Goal: Task Accomplishment & Management: Use online tool/utility

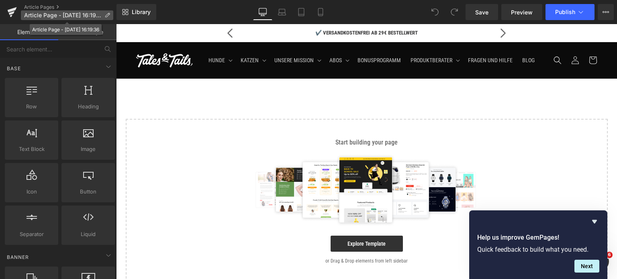
click at [65, 12] on span "Article Page - [DATE] 16:19:36" at bounding box center [62, 15] width 77 height 6
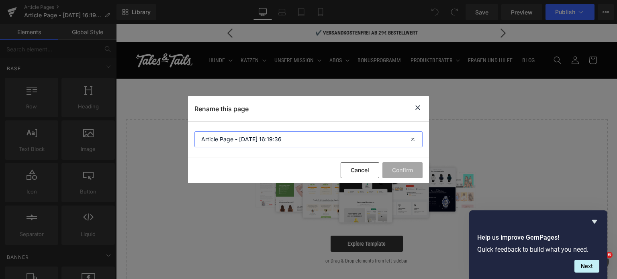
click at [288, 141] on input "Article Page - [DATE] 16:19:36" at bounding box center [308, 139] width 228 height 16
type input "Moro-Suppe: Der Retter bei Durchfall"
click at [404, 172] on button "Confirm" at bounding box center [402, 170] width 40 height 16
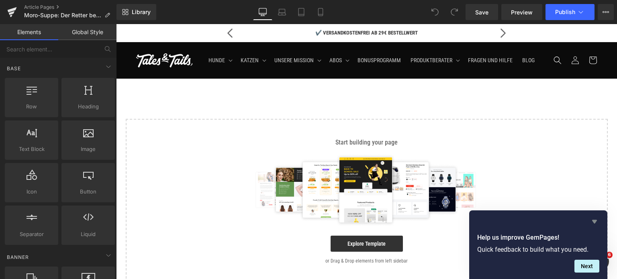
click at [595, 223] on icon "Hide survey" at bounding box center [594, 222] width 5 height 4
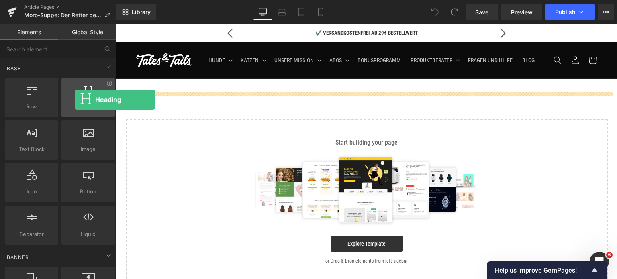
drag, startPoint x: 82, startPoint y: 92, endPoint x: 75, endPoint y: 100, distance: 10.2
click at [75, 100] on div at bounding box center [88, 93] width 49 height 18
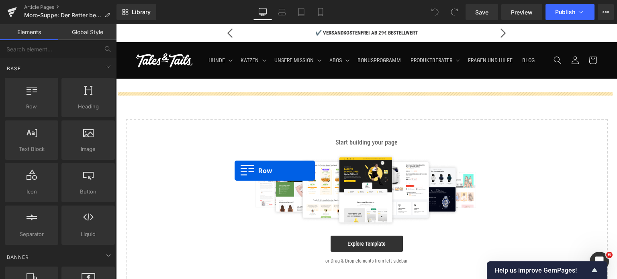
drag, startPoint x: 153, startPoint y: 123, endPoint x: 235, endPoint y: 171, distance: 94.2
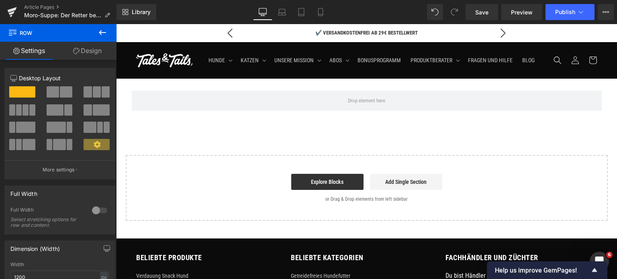
click at [104, 33] on icon at bounding box center [103, 33] width 10 height 10
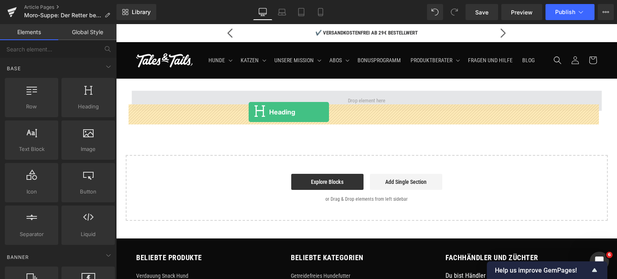
drag, startPoint x: 198, startPoint y: 123, endPoint x: 249, endPoint y: 112, distance: 51.7
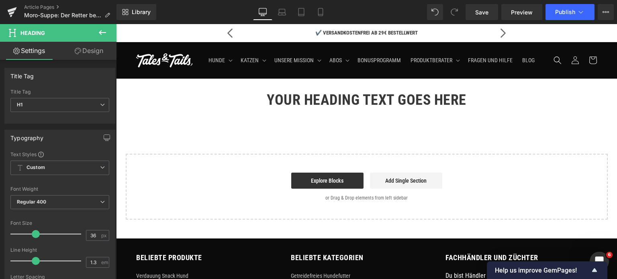
click at [102, 31] on icon at bounding box center [103, 33] width 10 height 10
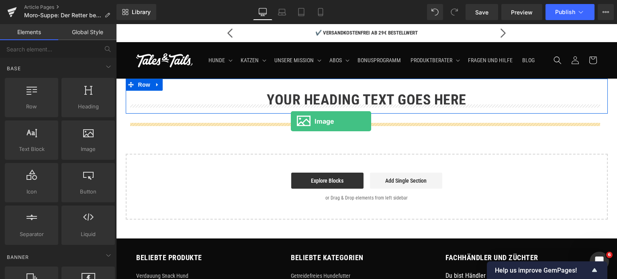
drag, startPoint x: 203, startPoint y: 168, endPoint x: 291, endPoint y: 121, distance: 99.4
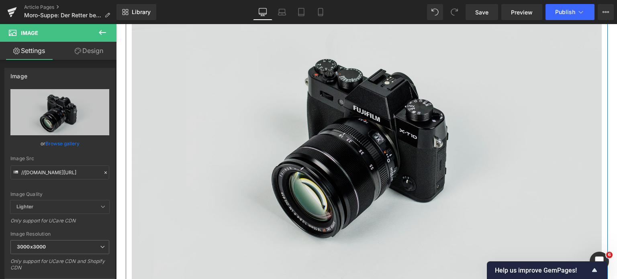
scroll to position [161, 0]
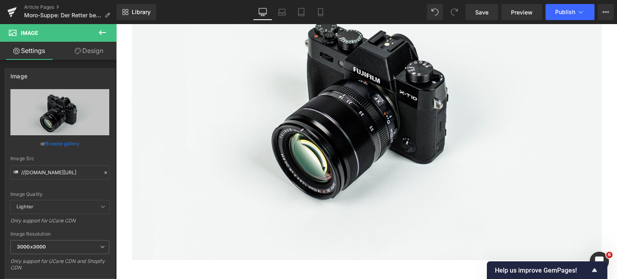
click at [101, 33] on icon at bounding box center [103, 33] width 10 height 10
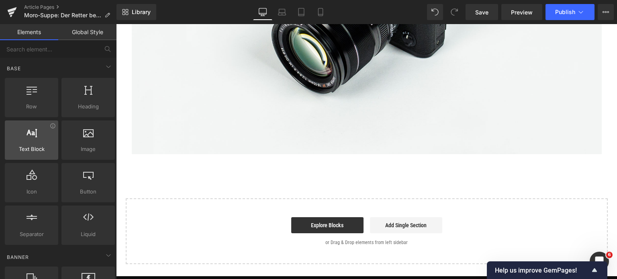
scroll to position [281, 0]
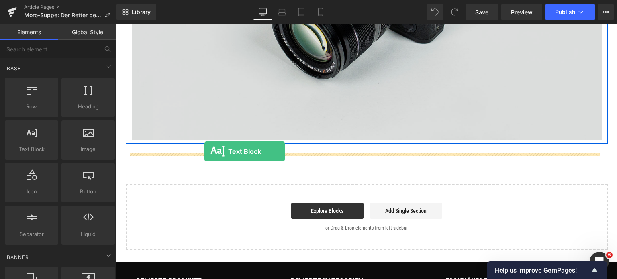
drag, startPoint x: 148, startPoint y: 161, endPoint x: 204, endPoint y: 151, distance: 57.5
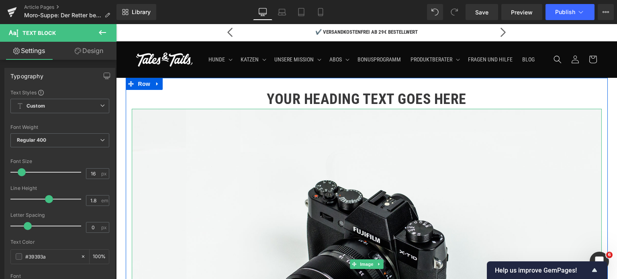
scroll to position [0, 0]
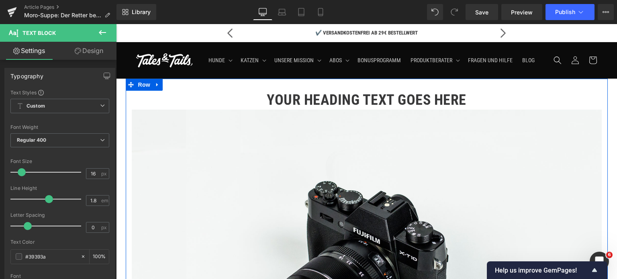
click at [309, 107] on h1 "Your heading text goes here" at bounding box center [367, 100] width 470 height 19
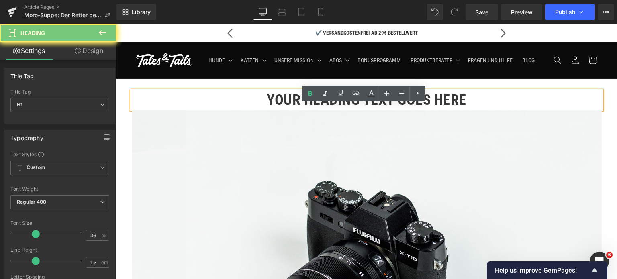
click at [329, 110] on h1 "Your heading text goes here" at bounding box center [367, 100] width 470 height 19
paste div
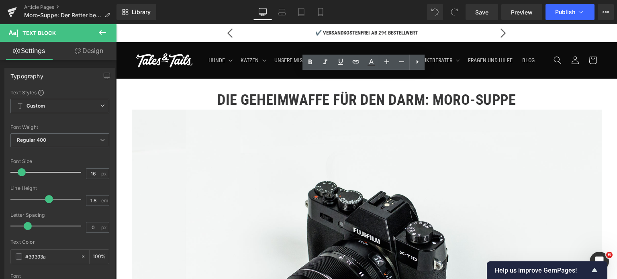
scroll to position [362, 0]
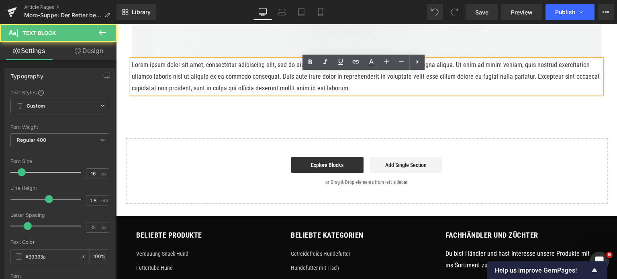
click at [253, 89] on p "Lorem ipsum dolor sit amet, consectetur adipiscing elit, sed do eiusmod tempor …" at bounding box center [367, 76] width 470 height 35
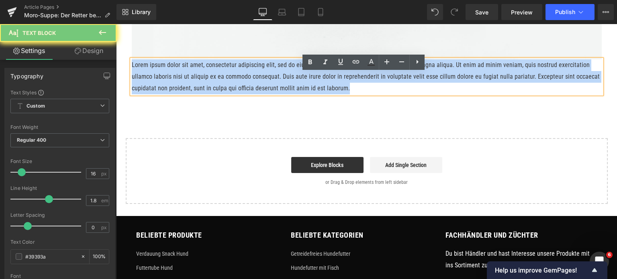
click at [253, 89] on p "Lorem ipsum dolor sit amet, consectetur adipiscing elit, sed do eiusmod tempor …" at bounding box center [367, 76] width 470 height 35
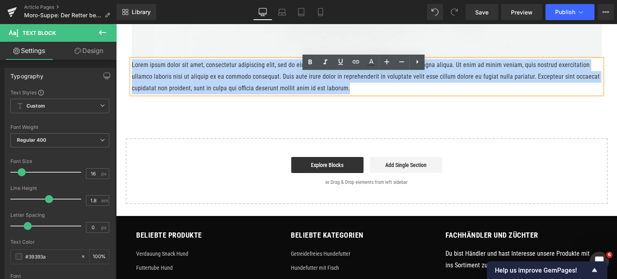
paste div
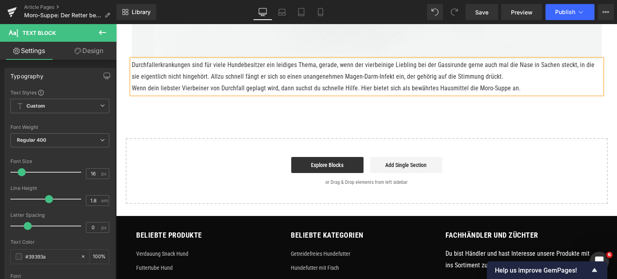
click at [487, 83] on p "Durchfallerkrankungen sind für viele Hundebesitzer ein leidiges Thema, gerade, …" at bounding box center [367, 70] width 470 height 23
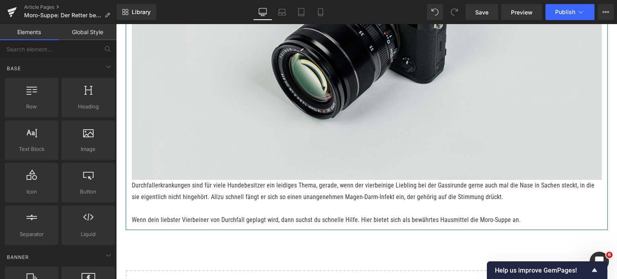
scroll to position [321, 0]
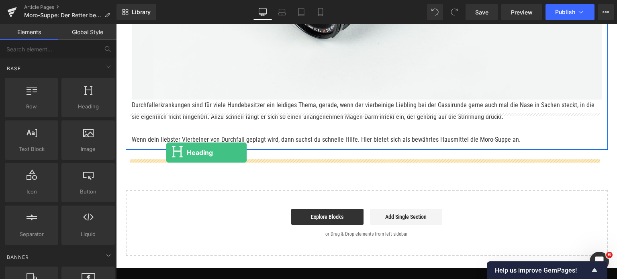
drag, startPoint x: 200, startPoint y: 120, endPoint x: 166, endPoint y: 153, distance: 46.9
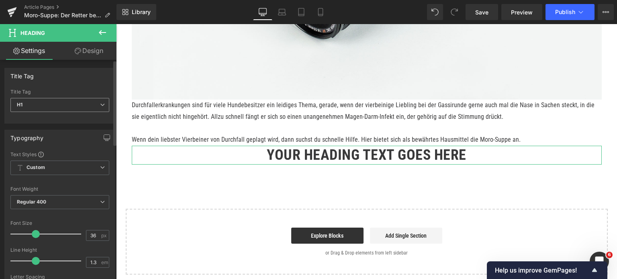
click at [52, 105] on span "H1" at bounding box center [59, 105] width 99 height 14
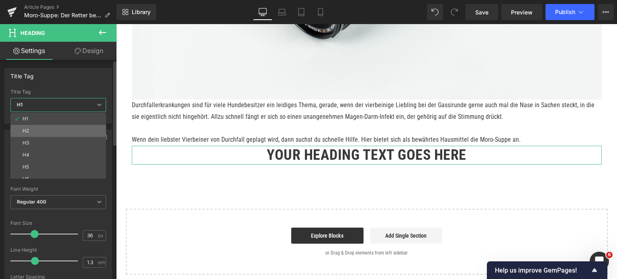
drag, startPoint x: 41, startPoint y: 129, endPoint x: 124, endPoint y: 157, distance: 86.9
click at [41, 129] on li "H2" at bounding box center [59, 131] width 99 height 12
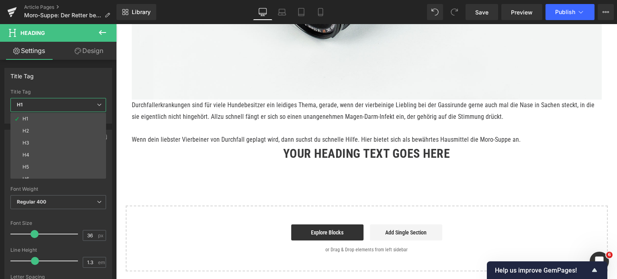
type input "30"
type input "100"
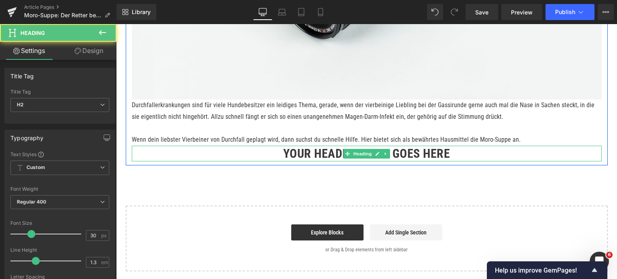
click at [297, 161] on h2 "Your heading text goes here" at bounding box center [367, 154] width 470 height 16
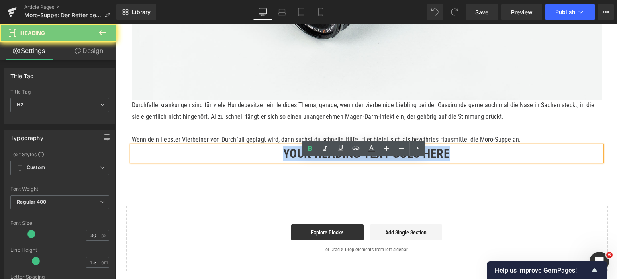
click at [297, 161] on h2 "Your heading text goes here" at bounding box center [367, 154] width 470 height 16
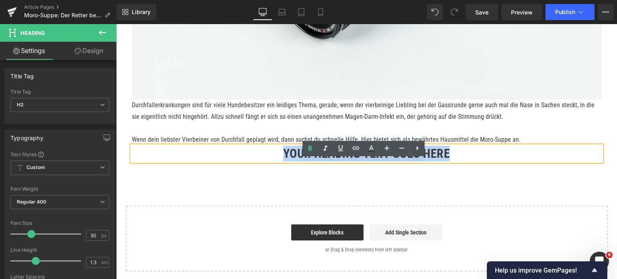
paste div
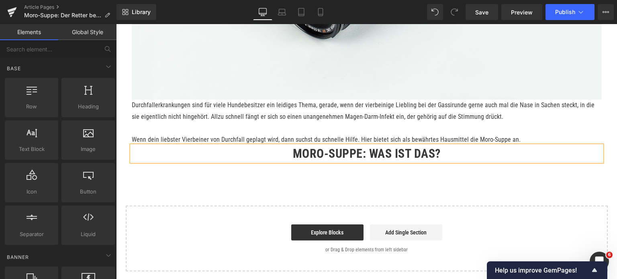
click at [331, 198] on div "Die Geheimwaffe für den Darm: Moro-Suppe Heading Image Durchfallerkrankungen si…" at bounding box center [366, 14] width 501 height 514
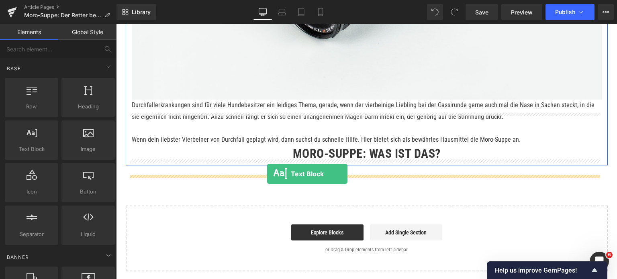
drag, startPoint x: 150, startPoint y: 163, endPoint x: 267, endPoint y: 174, distance: 117.4
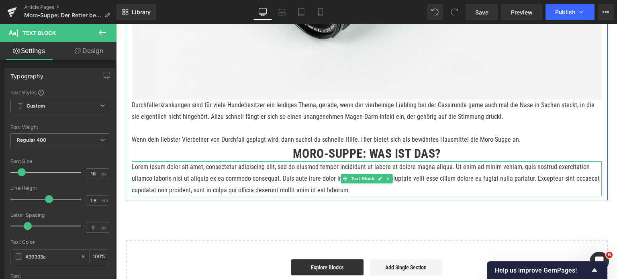
click at [289, 187] on p "Lorem ipsum dolor sit amet, consectetur adipiscing elit, sed do eiusmod tempor …" at bounding box center [367, 178] width 470 height 35
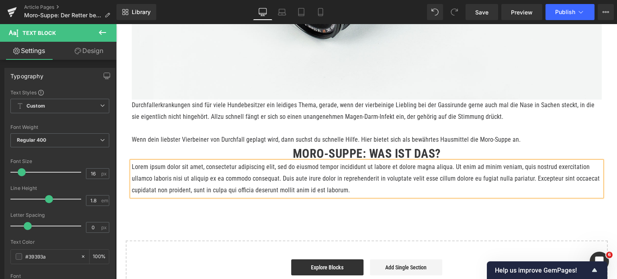
click at [289, 187] on p "Lorem ipsum dolor sit amet, consectetur adipiscing elit, sed do eiusmod tempor …" at bounding box center [367, 178] width 470 height 35
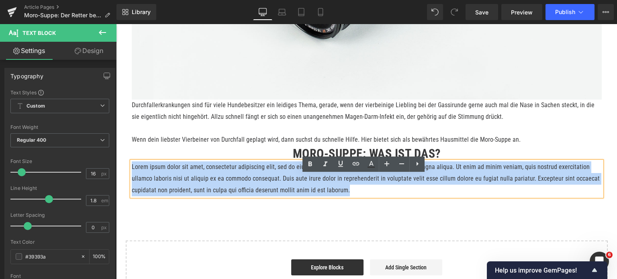
paste div
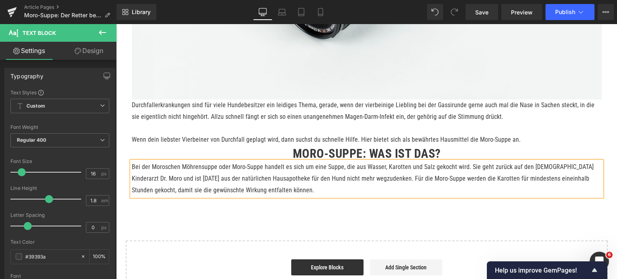
click at [300, 233] on div "Die Geheimwaffe für den Darm: Moro-Suppe Heading Image Durchfallerkrankungen si…" at bounding box center [366, 31] width 501 height 549
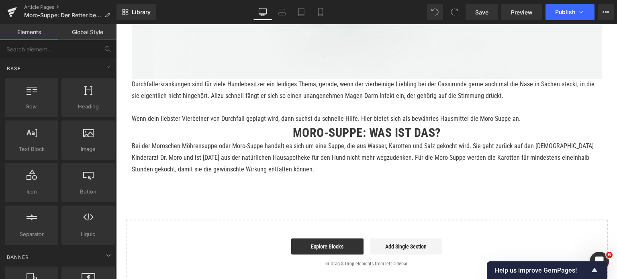
scroll to position [362, 0]
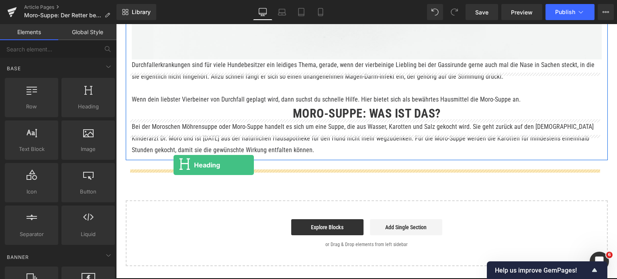
drag, startPoint x: 192, startPoint y: 119, endPoint x: 174, endPoint y: 165, distance: 50.0
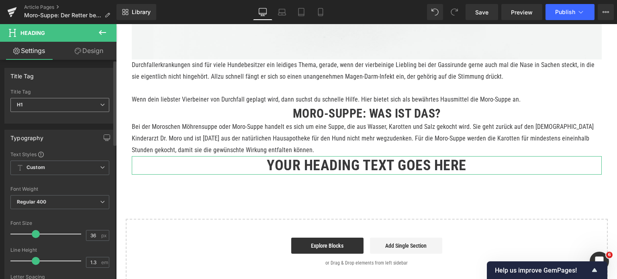
click at [80, 107] on span "H1" at bounding box center [59, 105] width 99 height 14
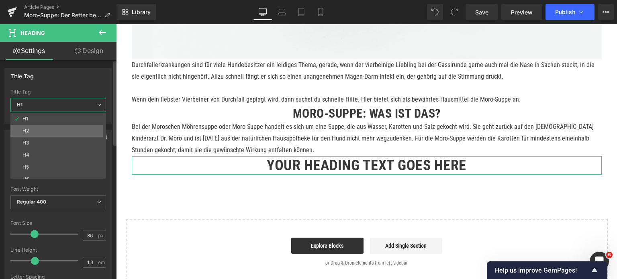
drag, startPoint x: 51, startPoint y: 126, endPoint x: 34, endPoint y: 32, distance: 95.2
click at [51, 126] on li "H2" at bounding box center [59, 131] width 99 height 12
type input "30"
type input "100"
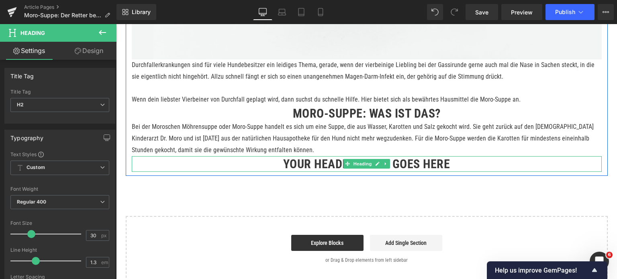
click at [304, 172] on h2 "Your heading text goes here" at bounding box center [367, 164] width 470 height 16
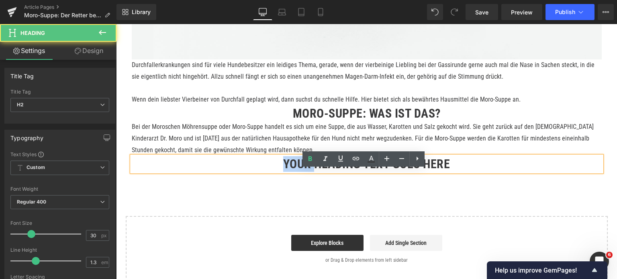
click at [304, 172] on h2 "Your heading text goes here" at bounding box center [367, 164] width 470 height 16
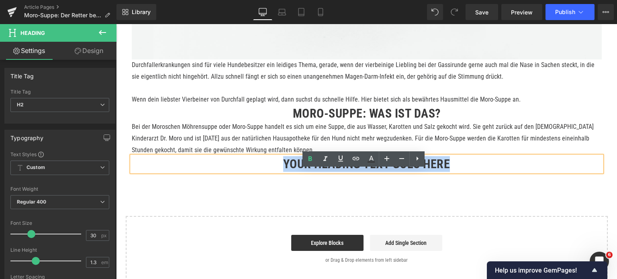
paste div
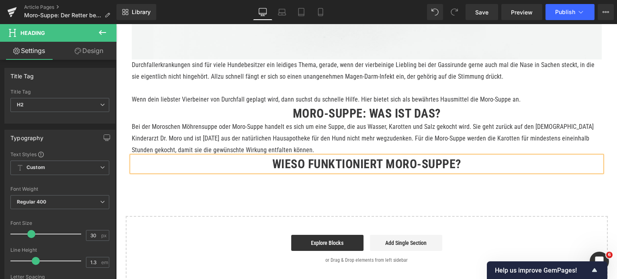
click at [280, 204] on div "Die Geheimwaffe für den Darm: Moro-Suppe Heading Image Durchfallerkrankungen si…" at bounding box center [366, -1] width 501 height 565
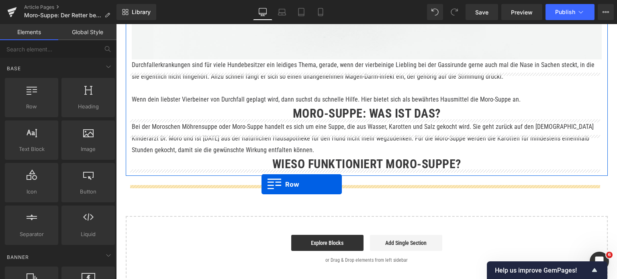
drag, startPoint x: 151, startPoint y: 123, endPoint x: 262, endPoint y: 184, distance: 125.9
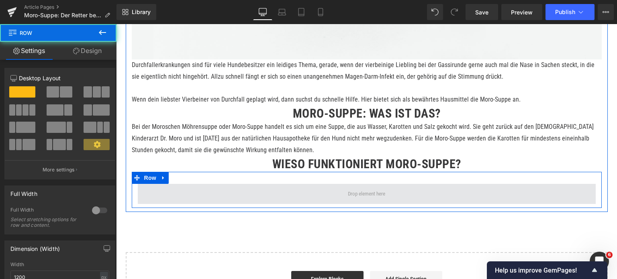
click at [288, 204] on span at bounding box center [367, 194] width 458 height 20
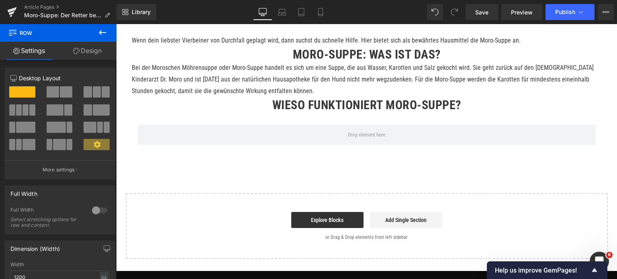
scroll to position [442, 0]
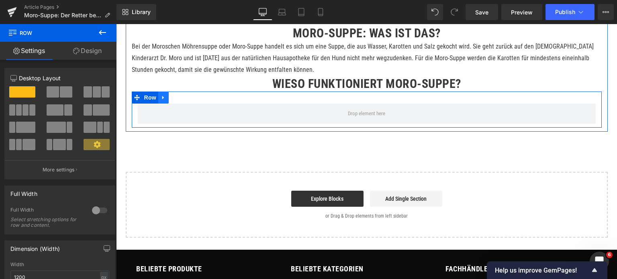
click at [162, 99] on icon at bounding box center [163, 98] width 2 height 4
click at [182, 100] on icon at bounding box center [185, 98] width 6 height 6
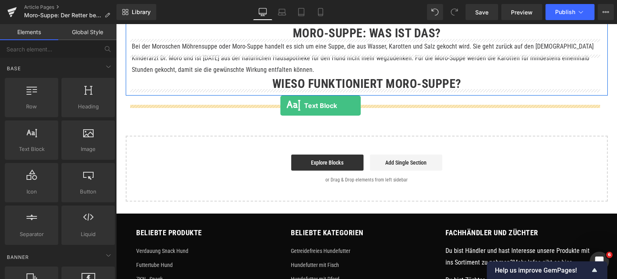
drag, startPoint x: 152, startPoint y: 161, endPoint x: 280, endPoint y: 106, distance: 139.5
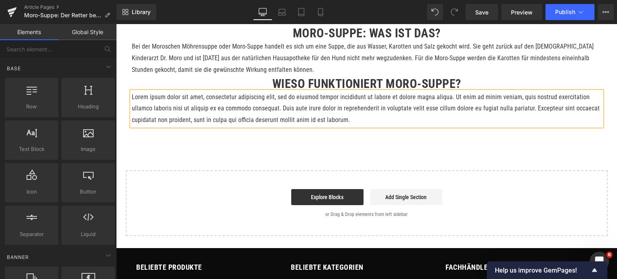
click at [262, 123] on p "Lorem ipsum dolor sit amet, consectetur adipiscing elit, sed do eiusmod tempor …" at bounding box center [367, 109] width 470 height 35
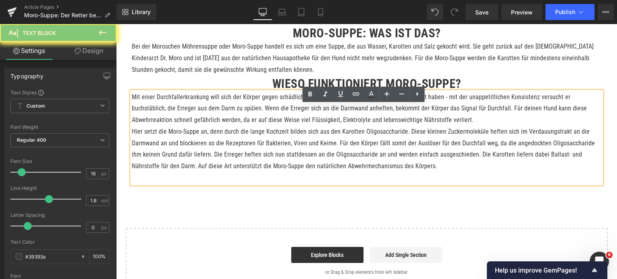
click at [408, 126] on p "Mit einer Durchfallerkrankung will sich der Körper gegen schädliche Erreger weh…" at bounding box center [367, 109] width 470 height 35
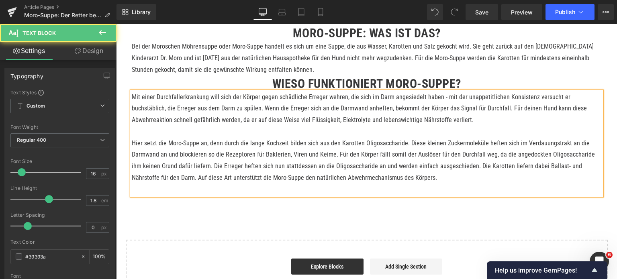
click at [232, 196] on p at bounding box center [367, 190] width 470 height 12
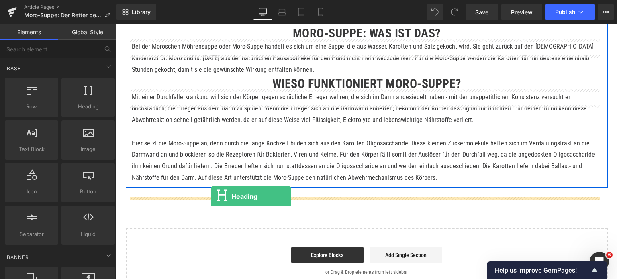
drag, startPoint x: 206, startPoint y: 196, endPoint x: 211, endPoint y: 196, distance: 4.9
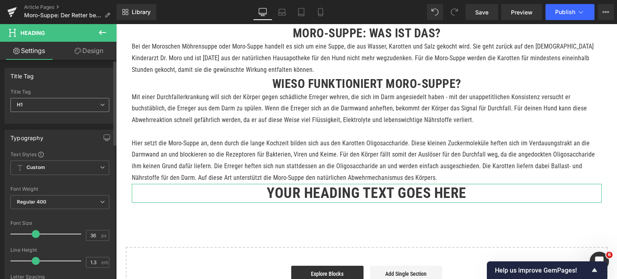
click at [67, 104] on span "H1" at bounding box center [59, 105] width 99 height 14
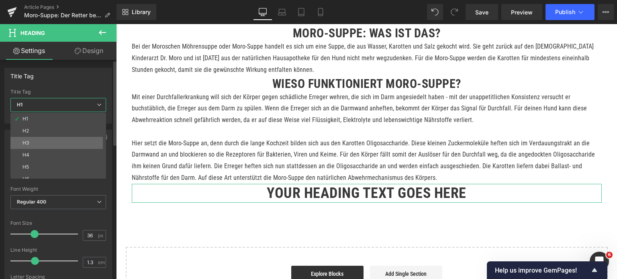
click at [43, 141] on li "H3" at bounding box center [59, 143] width 99 height 12
type input "24"
type input "0"
type input "100"
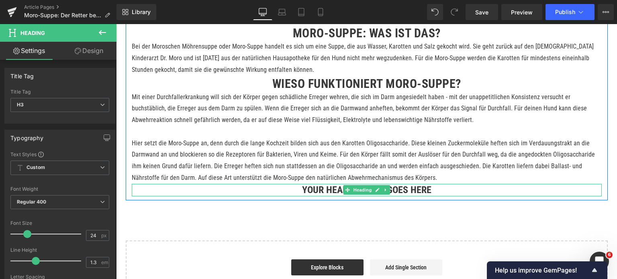
click at [310, 196] on h3 "Your heading text goes here" at bounding box center [367, 190] width 470 height 12
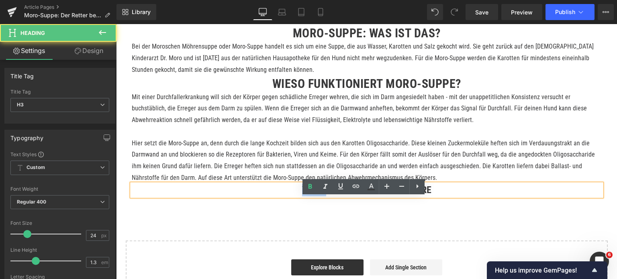
click at [310, 196] on h3 "Your heading text goes here" at bounding box center [367, 190] width 470 height 12
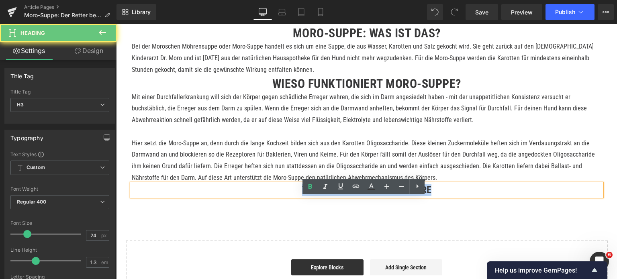
click at [310, 196] on h3 "Your heading text goes here" at bounding box center [367, 190] width 470 height 12
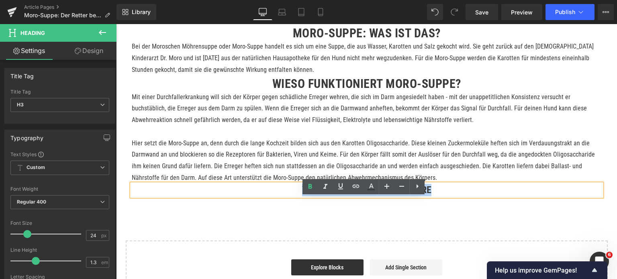
paste div
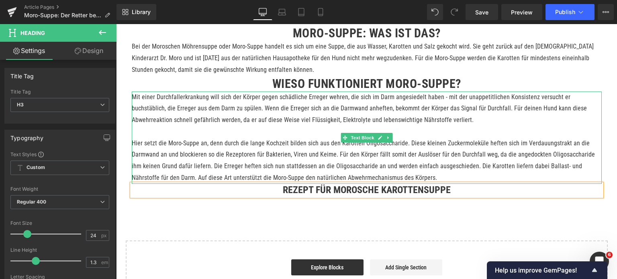
click at [268, 138] on p at bounding box center [367, 132] width 470 height 12
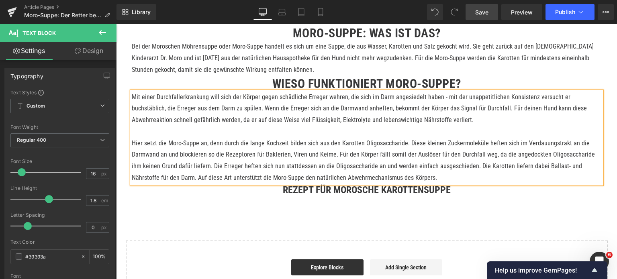
click at [488, 13] on span "Save" at bounding box center [481, 12] width 13 height 8
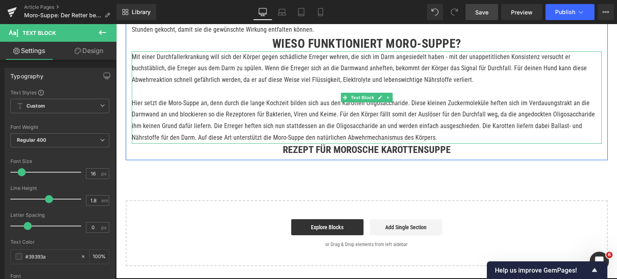
scroll to position [522, 0]
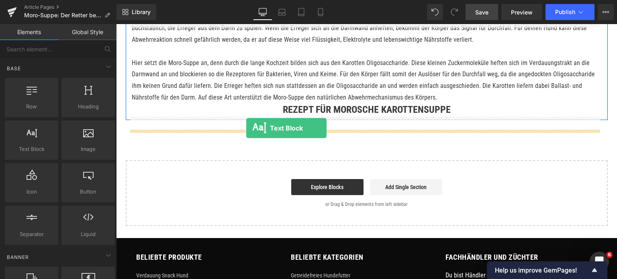
drag, startPoint x: 148, startPoint y: 155, endPoint x: 246, endPoint y: 128, distance: 101.8
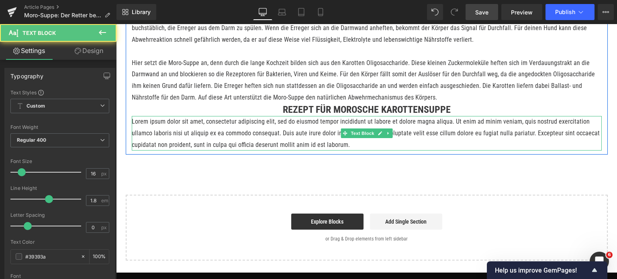
click at [232, 145] on p "Lorem ipsum dolor sit amet, consectetur adipiscing elit, sed do eiusmod tempor …" at bounding box center [367, 133] width 470 height 35
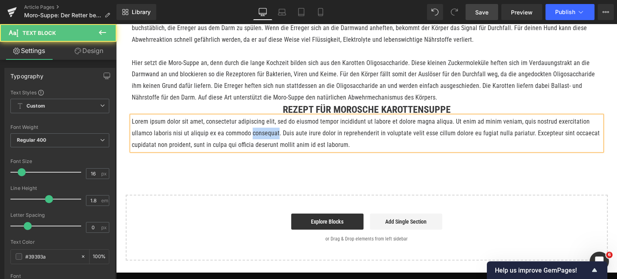
click at [232, 145] on p "Lorem ipsum dolor sit amet, consectetur adipiscing elit, sed do eiusmod tempor …" at bounding box center [367, 133] width 470 height 35
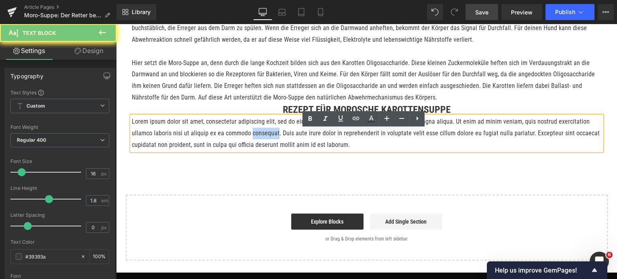
click at [232, 145] on p "Lorem ipsum dolor sit amet, consectetur adipiscing elit, sed do eiusmod tempor …" at bounding box center [367, 133] width 470 height 35
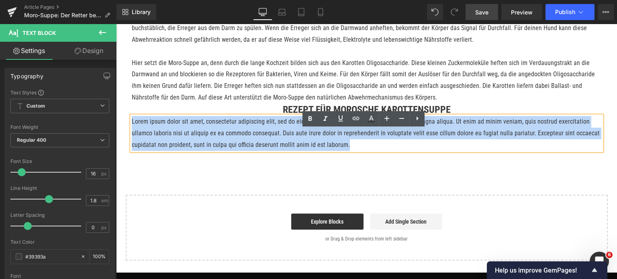
paste div
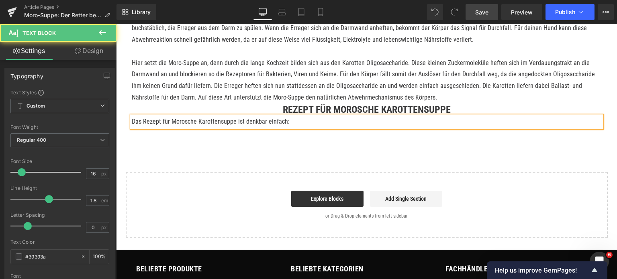
click at [166, 128] on p "Das Rezept für Morosche Karottensuppe ist denkbar einfach:" at bounding box center [367, 122] width 470 height 12
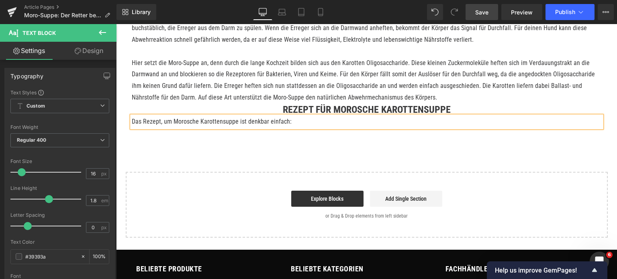
click at [233, 128] on p "Das Rezept, um Morosche Karottensuppe ist denkbar einfach:" at bounding box center [367, 122] width 470 height 12
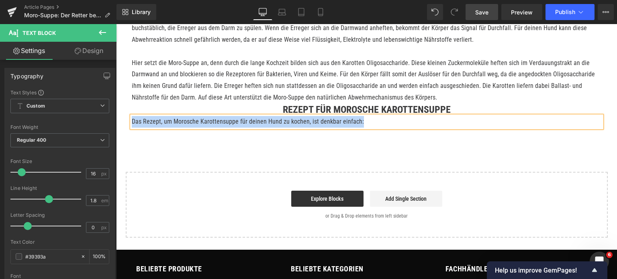
drag, startPoint x: 380, startPoint y: 132, endPoint x: 124, endPoint y: 130, distance: 256.3
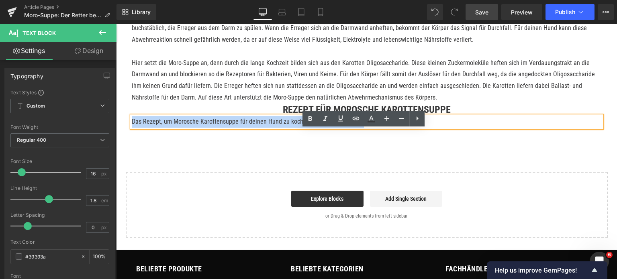
copy p "Das Rezept, um Morosche Karottensuppe für deinen Hund zu kochen, ist denkbar ei…"
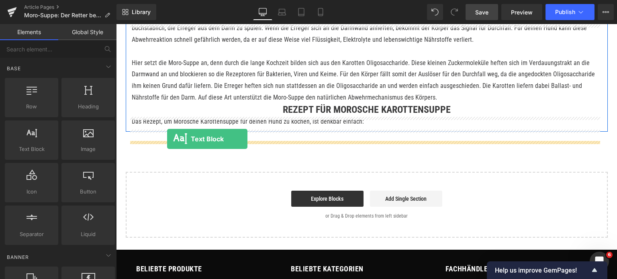
drag, startPoint x: 155, startPoint y: 155, endPoint x: 167, endPoint y: 139, distance: 20.4
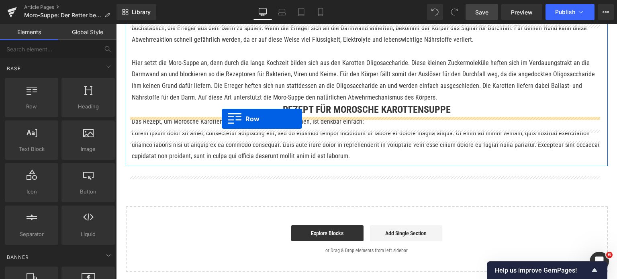
drag, startPoint x: 153, startPoint y: 125, endPoint x: 222, endPoint y: 119, distance: 68.6
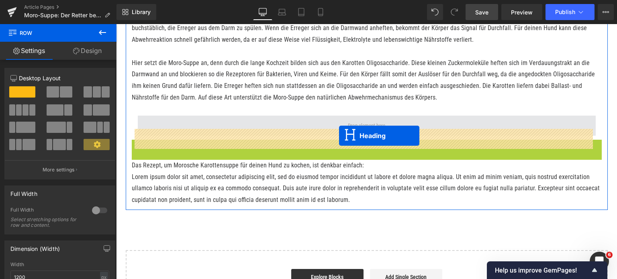
drag, startPoint x: 343, startPoint y: 161, endPoint x: 339, endPoint y: 136, distance: 26.1
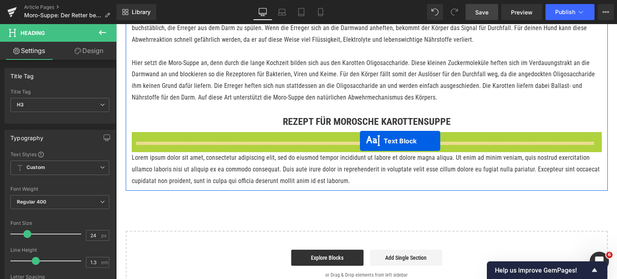
drag, startPoint x: 341, startPoint y: 150, endPoint x: 360, endPoint y: 141, distance: 21.4
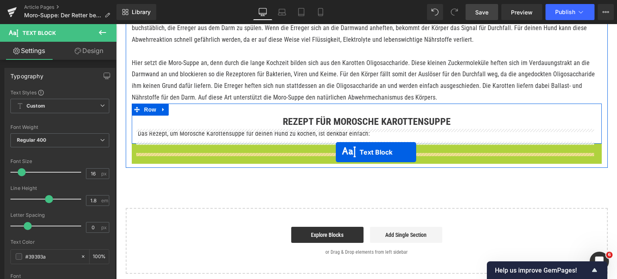
drag, startPoint x: 340, startPoint y: 174, endPoint x: 336, endPoint y: 152, distance: 22.5
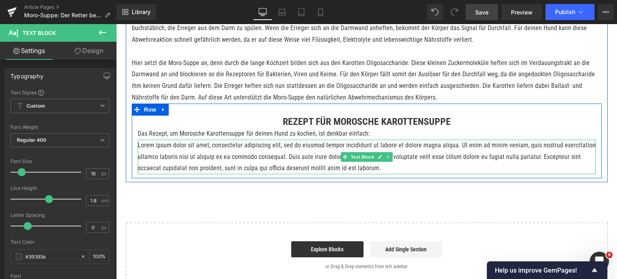
click at [208, 172] on p "Lorem ipsum dolor sit amet, consectetur adipiscing elit, sed do eiusmod tempor …" at bounding box center [367, 157] width 458 height 35
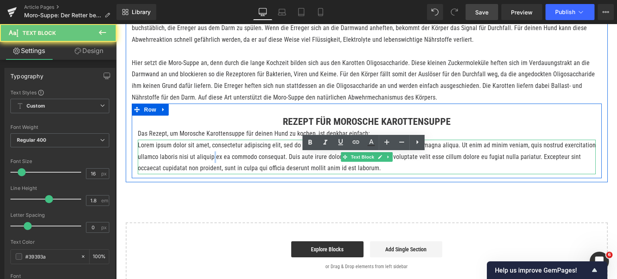
click at [208, 172] on p "Lorem ipsum dolor sit amet, consectetur adipiscing elit, sed do eiusmod tempor …" at bounding box center [367, 157] width 458 height 35
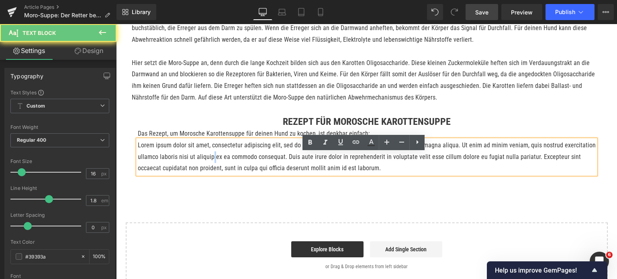
click at [208, 172] on p "Lorem ipsum dolor sit amet, consectetur adipiscing elit, sed do eiusmod tempor …" at bounding box center [367, 157] width 458 height 35
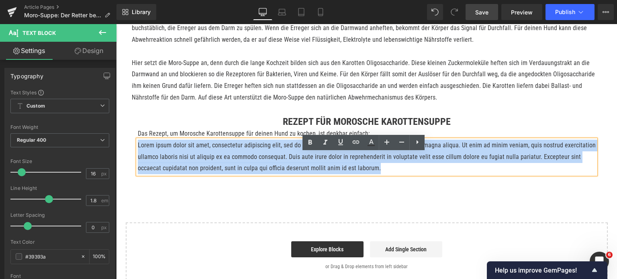
paste div
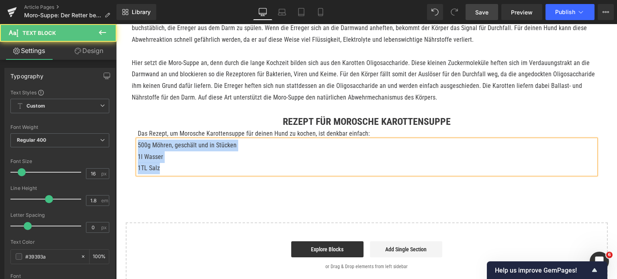
drag, startPoint x: 169, startPoint y: 182, endPoint x: 132, endPoint y: 161, distance: 43.2
click at [132, 161] on div "Rezept für Morosche Karottensuppe Heading Das Rezept, um Morosche Karottensuppe…" at bounding box center [367, 145] width 470 height 59
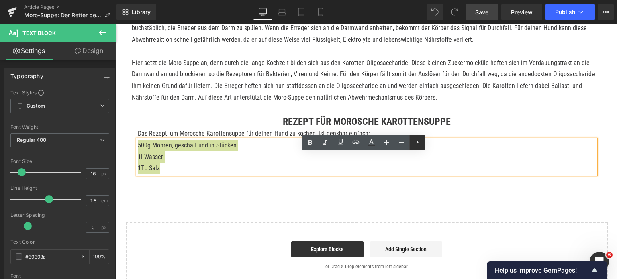
click at [419, 141] on icon at bounding box center [418, 142] width 10 height 10
click at [419, 142] on icon at bounding box center [417, 142] width 10 height 10
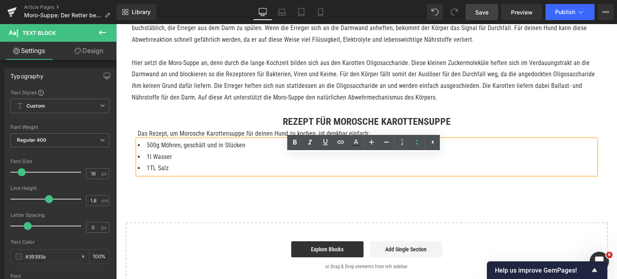
click at [225, 174] on li "1TL Salz" at bounding box center [367, 169] width 458 height 12
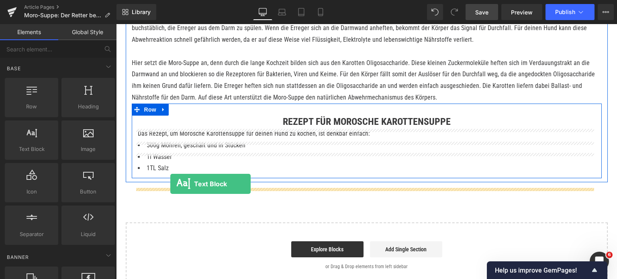
drag, startPoint x: 149, startPoint y: 158, endPoint x: 170, endPoint y: 184, distance: 33.9
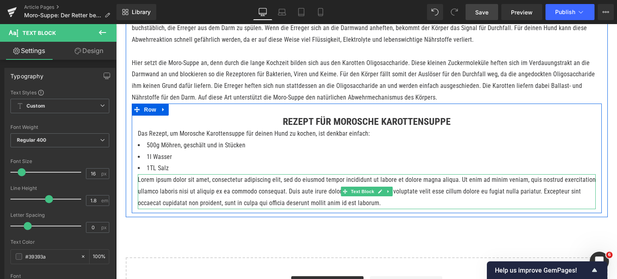
click at [206, 204] on p "Lorem ipsum dolor sit amet, consectetur adipiscing elit, sed do eiusmod tempor …" at bounding box center [367, 191] width 458 height 35
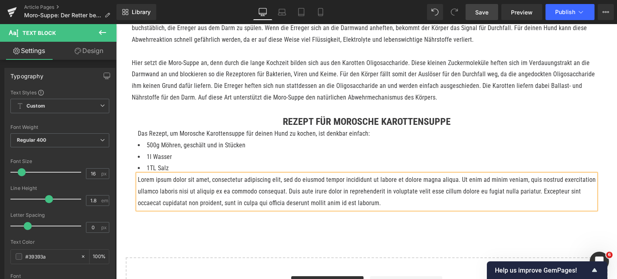
click at [206, 204] on p "Lorem ipsum dolor sit amet, consectetur adipiscing elit, sed do eiusmod tempor …" at bounding box center [367, 191] width 458 height 35
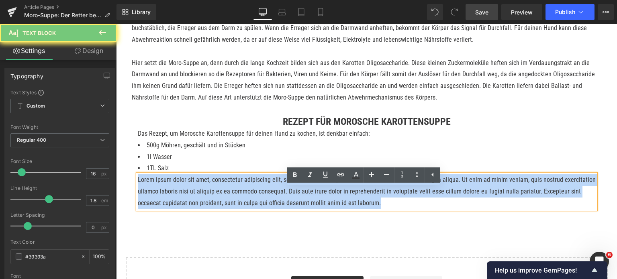
paste div
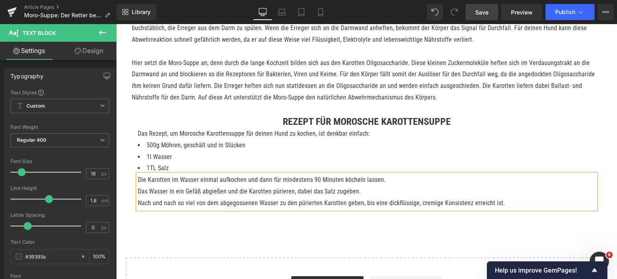
click at [329, 244] on div "Rendering Content" at bounding box center [308, 247] width 49 height 9
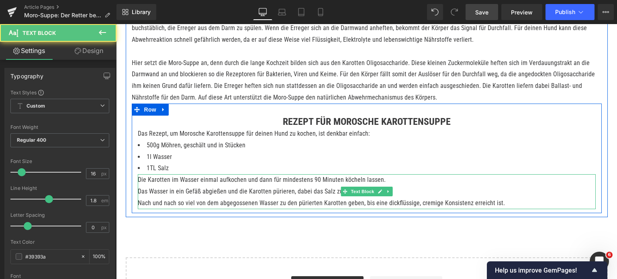
click at [500, 209] on p "Nach und nach so viel von dem abgegossenen Wasser zu den pürierten Karotten geb…" at bounding box center [367, 204] width 458 height 12
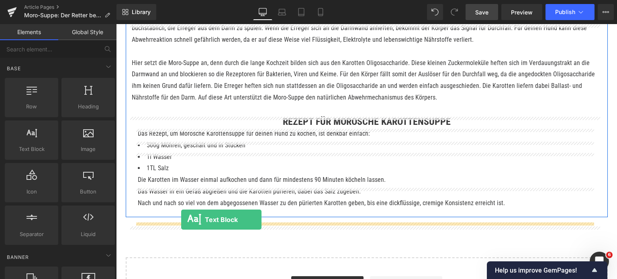
drag, startPoint x: 148, startPoint y: 160, endPoint x: 181, endPoint y: 220, distance: 68.0
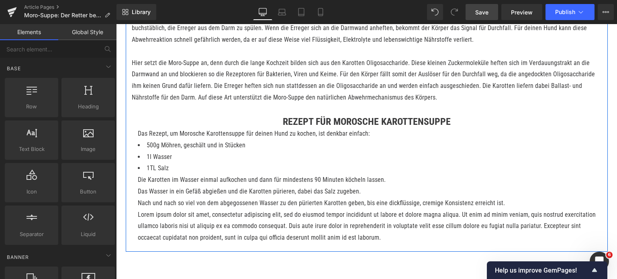
click at [202, 235] on p "Lorem ipsum dolor sit amet, consectetur adipiscing elit, sed do eiusmod tempor …" at bounding box center [367, 226] width 458 height 35
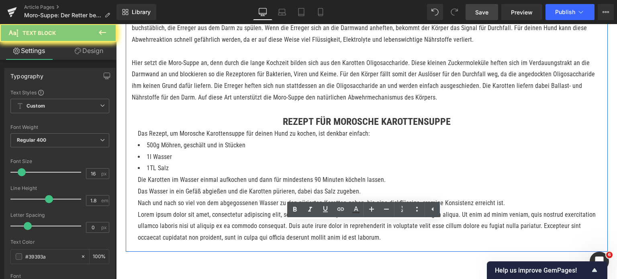
click at [202, 235] on p "Lorem ipsum dolor sit amet, consectetur adipiscing elit, sed do eiusmod tempor …" at bounding box center [367, 226] width 458 height 35
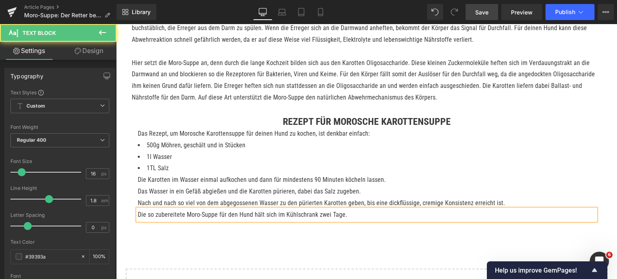
click at [199, 221] on p "Die so zubereitete Moro-Suppe für den Hund hält sich im Kühlschrank zwei Tage." at bounding box center [367, 215] width 458 height 12
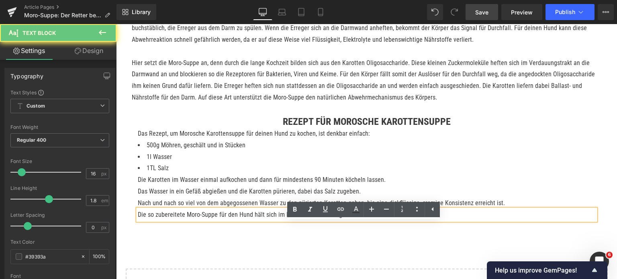
click at [199, 221] on p "Die so zubereitete Moro-Suppe für den Hund hält sich im Kühlschrank zwei Tage." at bounding box center [367, 215] width 458 height 12
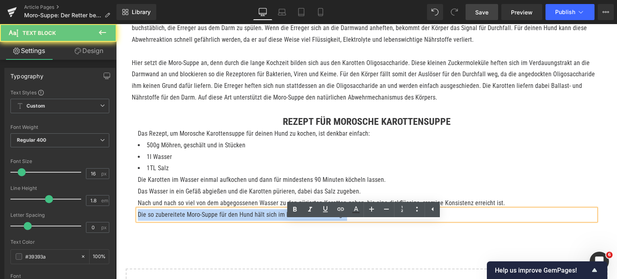
click at [199, 221] on p "Die so zubereitete Moro-Suppe für den Hund hält sich im Kühlschrank zwei Tage." at bounding box center [367, 215] width 458 height 12
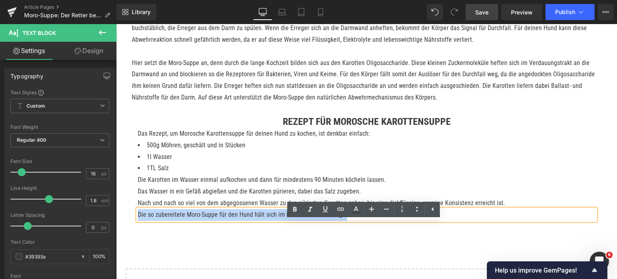
copy p "Die so zubereitete Moro-Suppe für den Hund hält sich im Kühlschrank zwei Tage."
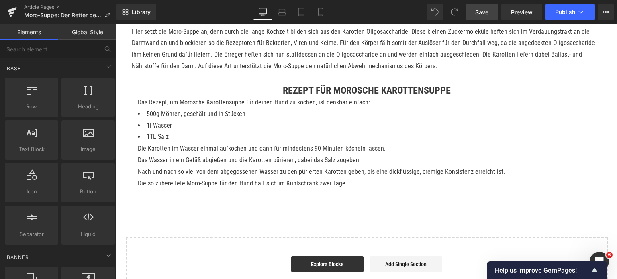
scroll to position [562, 0]
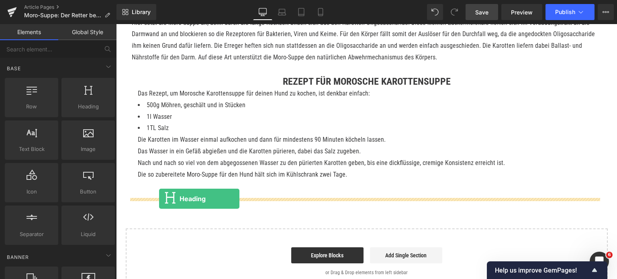
drag, startPoint x: 203, startPoint y: 123, endPoint x: 159, endPoint y: 199, distance: 88.2
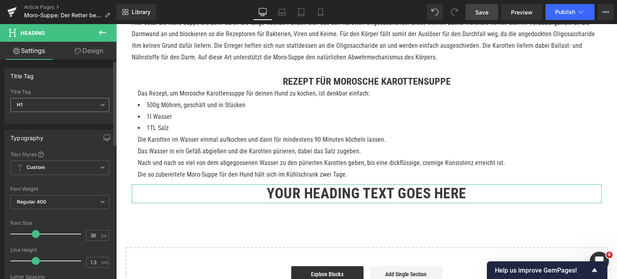
click at [55, 110] on span "H1" at bounding box center [59, 105] width 99 height 14
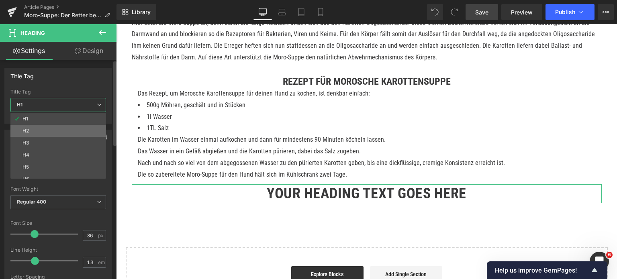
drag, startPoint x: 43, startPoint y: 131, endPoint x: 13, endPoint y: 108, distance: 37.5
click at [43, 131] on li "H2" at bounding box center [59, 131] width 99 height 12
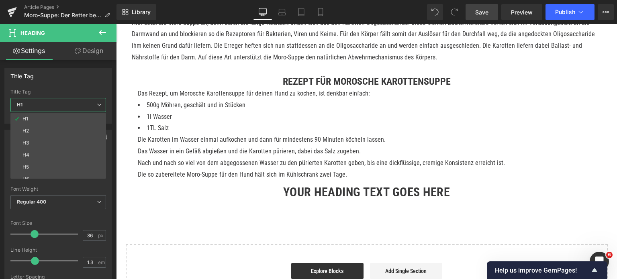
type input "30"
type input "100"
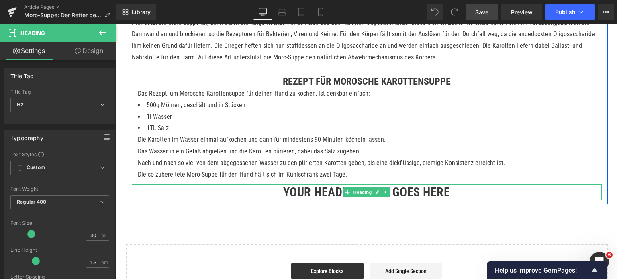
click at [286, 200] on h2 "Your heading text goes here" at bounding box center [367, 192] width 470 height 16
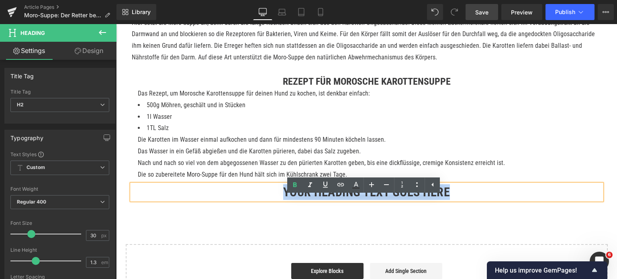
paste div
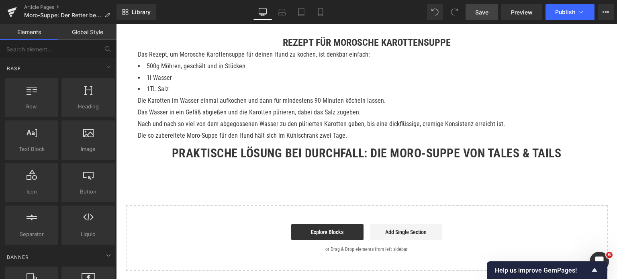
scroll to position [603, 0]
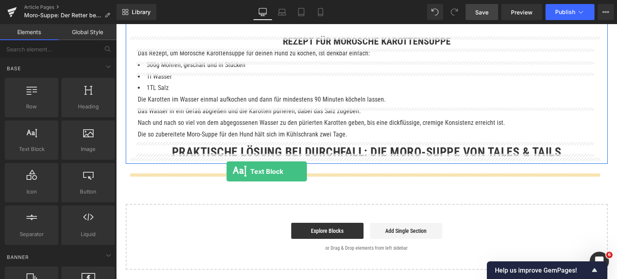
drag, startPoint x: 154, startPoint y: 168, endPoint x: 227, endPoint y: 172, distance: 72.4
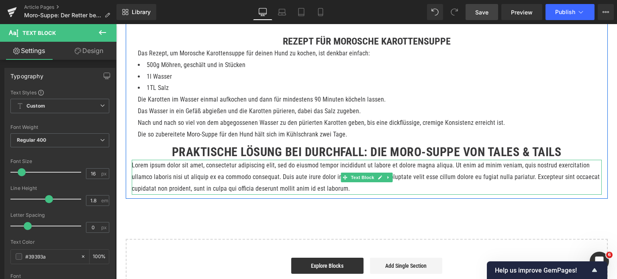
click at [215, 186] on p "Lorem ipsum dolor sit amet, consectetur adipiscing elit, sed do eiusmod tempor …" at bounding box center [367, 177] width 470 height 35
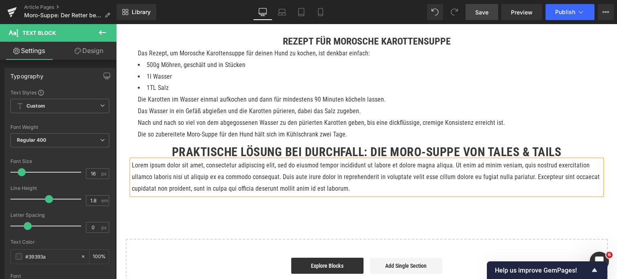
click at [215, 186] on p "Lorem ipsum dolor sit amet, consectetur adipiscing elit, sed do eiusmod tempor …" at bounding box center [367, 177] width 470 height 35
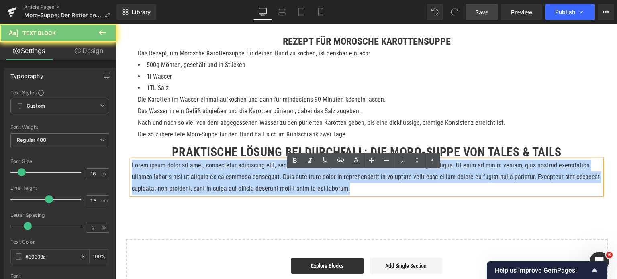
paste div
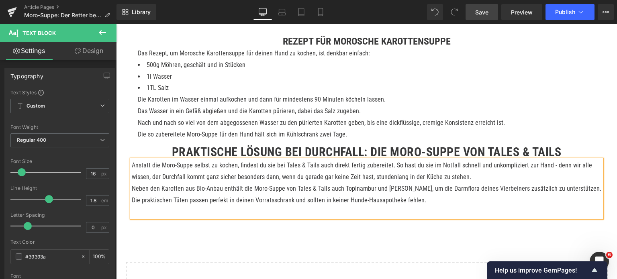
click at [450, 183] on p "Anstatt die Moro-Suppe selbst zu kochen, findest du sie bei Tales & Tails auch …" at bounding box center [367, 171] width 470 height 23
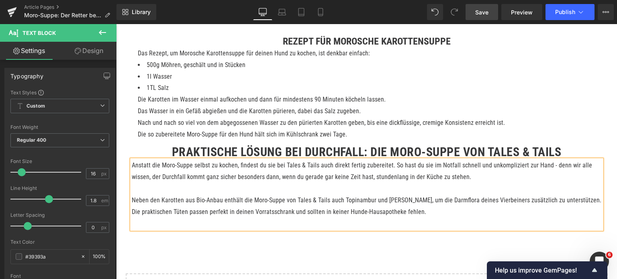
click at [217, 229] on p at bounding box center [367, 224] width 470 height 12
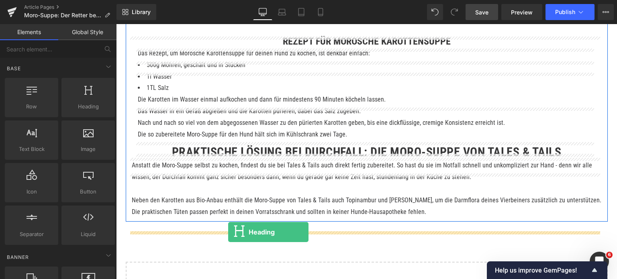
drag, startPoint x: 196, startPoint y: 123, endPoint x: 228, endPoint y: 232, distance: 113.5
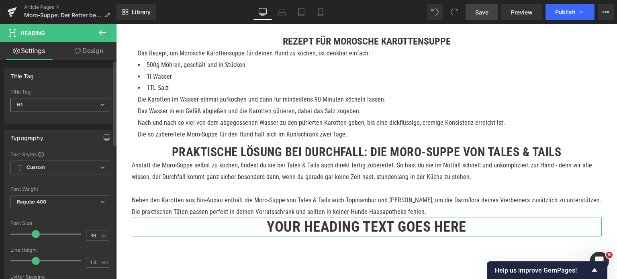
click at [69, 103] on span "H1" at bounding box center [59, 105] width 99 height 14
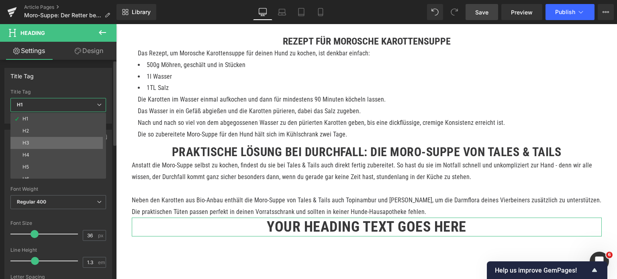
click at [65, 143] on li "H3" at bounding box center [59, 143] width 99 height 12
type input "24"
type input "0"
type input "100"
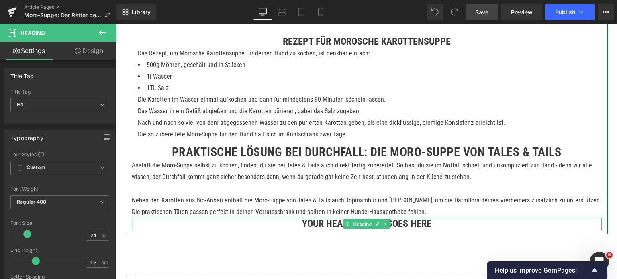
click at [309, 230] on h3 "Your heading text goes here" at bounding box center [367, 224] width 470 height 12
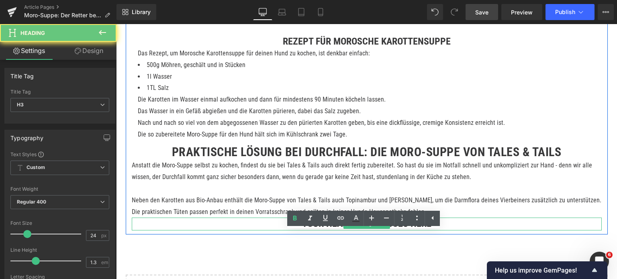
click at [309, 230] on h3 "Your heading text goes here" at bounding box center [367, 224] width 470 height 12
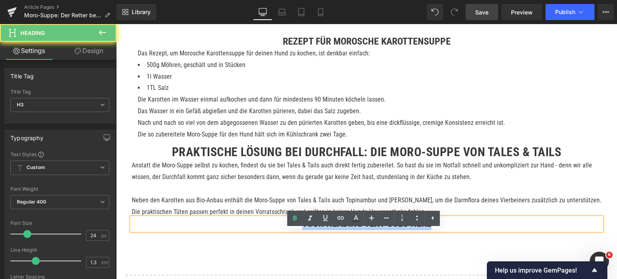
click at [309, 230] on h3 "Your heading text goes here" at bounding box center [367, 224] width 470 height 12
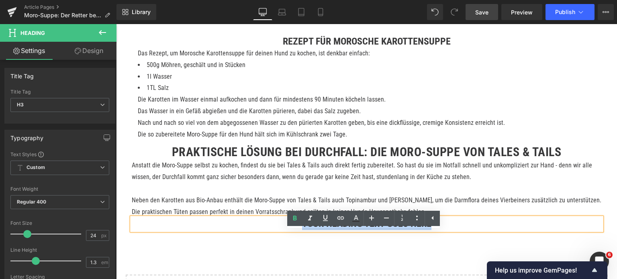
paste div
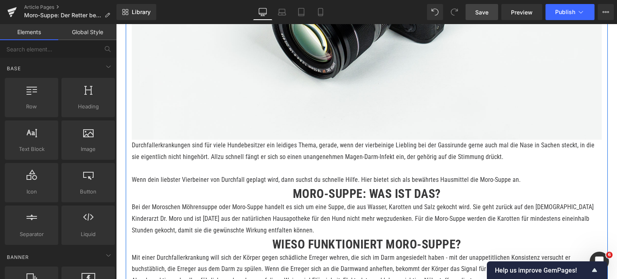
scroll to position [321, 0]
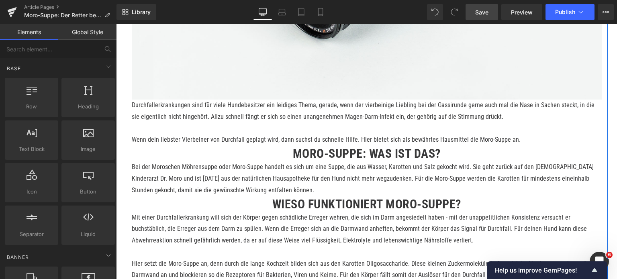
click at [289, 161] on h2 "Moro-Suppe: Was ist das?" at bounding box center [367, 154] width 470 height 16
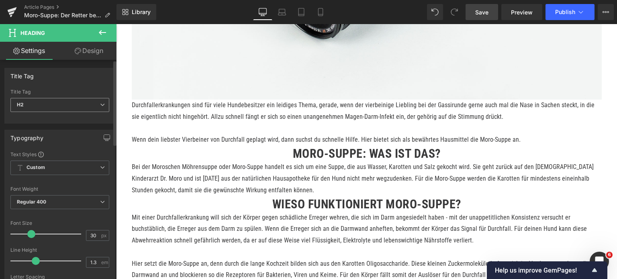
click at [40, 100] on span "H2" at bounding box center [59, 105] width 99 height 14
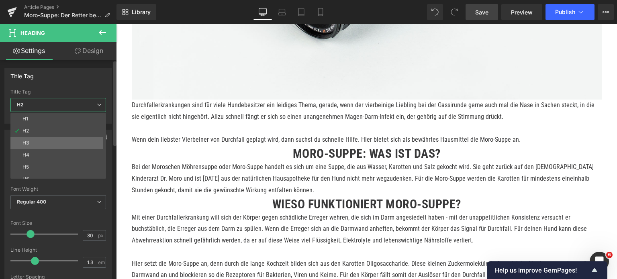
click at [36, 141] on li "H3" at bounding box center [59, 143] width 99 height 12
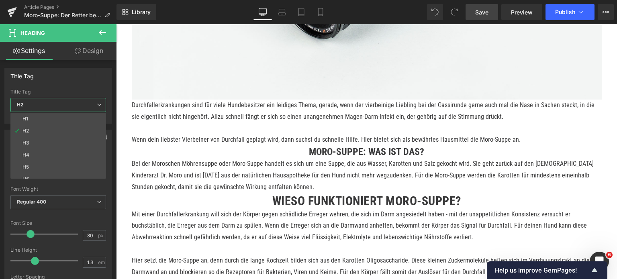
type input "24"
type input "0"
type input "100"
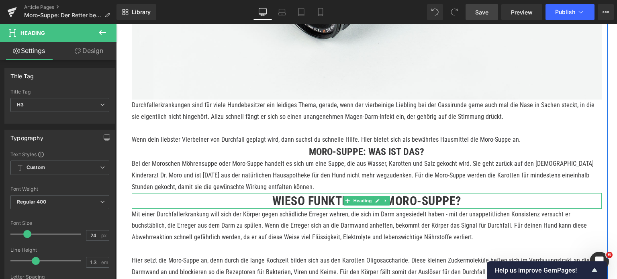
click at [272, 209] on h2 "Wieso funktioniert Moro-Suppe?" at bounding box center [367, 201] width 470 height 16
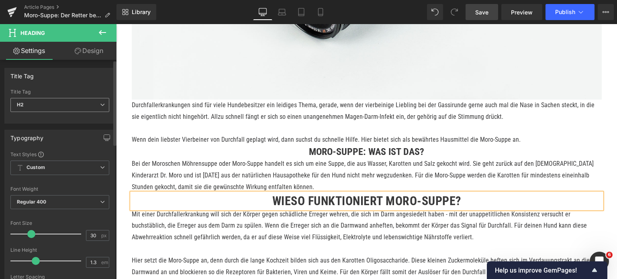
click at [43, 107] on span "H2" at bounding box center [59, 105] width 99 height 14
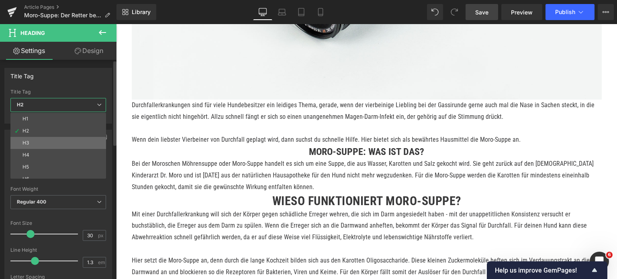
click at [37, 141] on li "H3" at bounding box center [59, 143] width 99 height 12
type input "24"
type input "0"
type input "100"
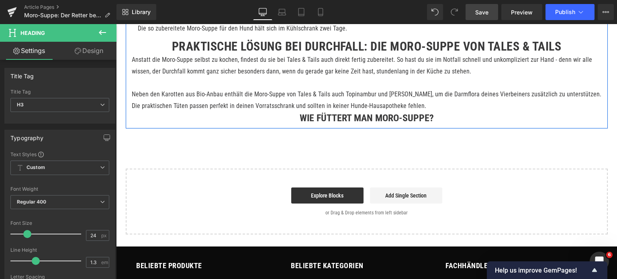
scroll to position [723, 0]
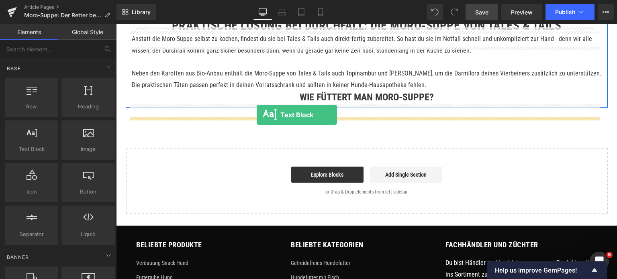
drag, startPoint x: 151, startPoint y: 160, endPoint x: 257, endPoint y: 115, distance: 114.6
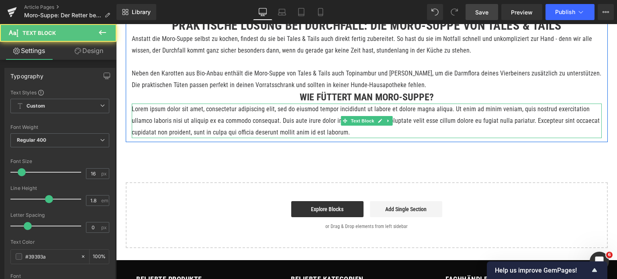
click at [236, 132] on p "Lorem ipsum dolor sit amet, consectetur adipiscing elit, sed do eiusmod tempor …" at bounding box center [367, 121] width 470 height 35
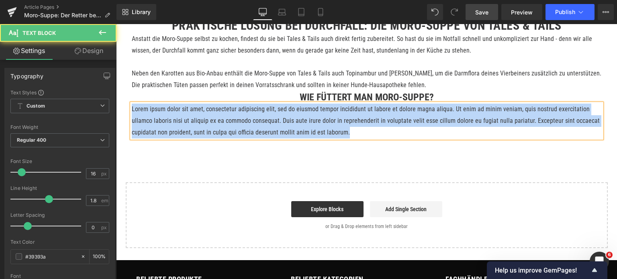
click at [236, 132] on p "Lorem ipsum dolor sit amet, consectetur adipiscing elit, sed do eiusmod tempor …" at bounding box center [367, 121] width 470 height 35
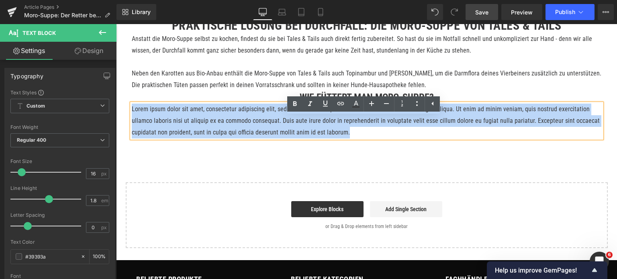
paste div
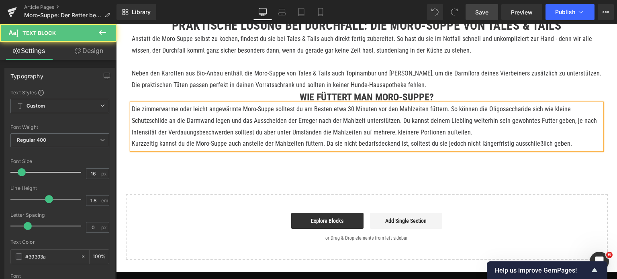
click at [430, 138] on p "Die zimmerwarme oder leicht angewärmte Moro-Suppe solltest du am Besten etwa 30…" at bounding box center [367, 121] width 470 height 35
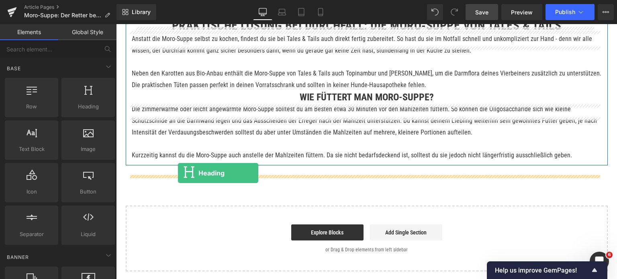
drag, startPoint x: 196, startPoint y: 123, endPoint x: 178, endPoint y: 173, distance: 53.4
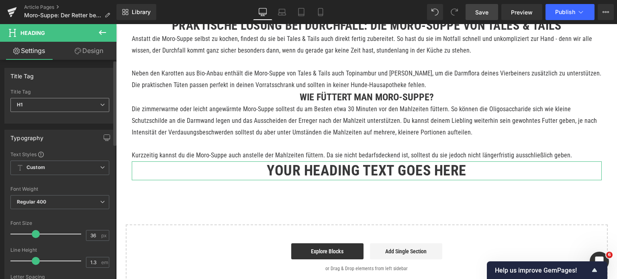
click at [63, 104] on span "H1" at bounding box center [59, 105] width 99 height 14
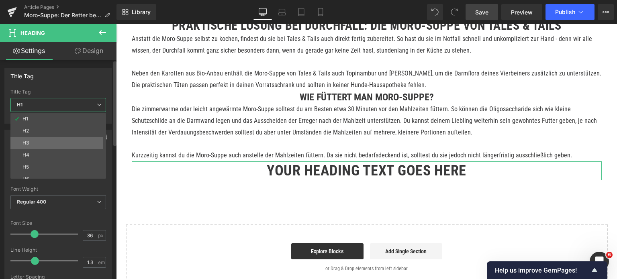
click at [49, 139] on li "H3" at bounding box center [59, 143] width 99 height 12
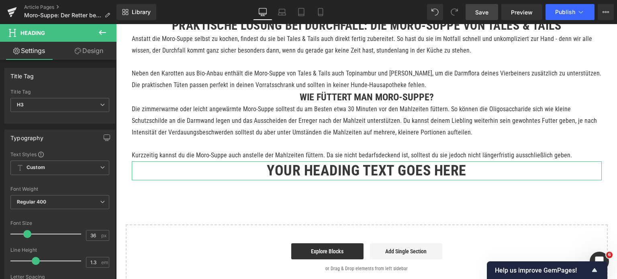
type input "24"
type input "0"
type input "100"
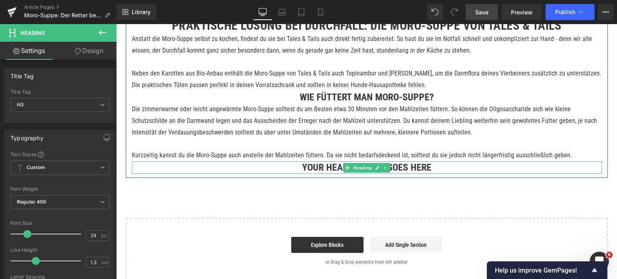
click at [302, 174] on h3 "Your heading text goes here" at bounding box center [367, 167] width 470 height 12
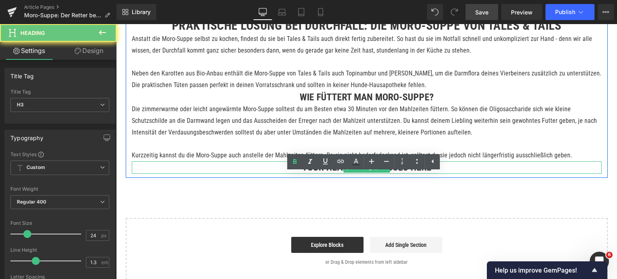
click at [302, 174] on h3 "Your heading text goes here" at bounding box center [367, 167] width 470 height 12
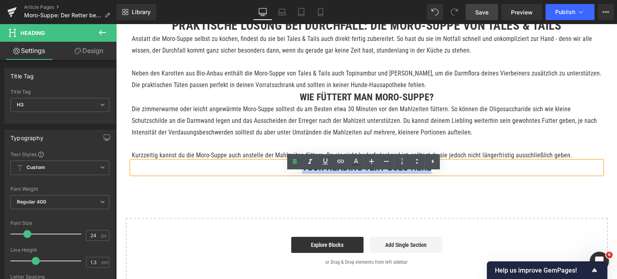
paste div
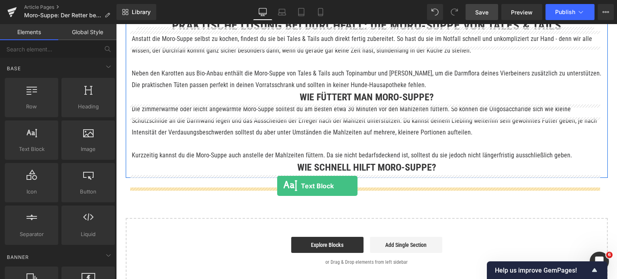
drag, startPoint x: 136, startPoint y: 167, endPoint x: 277, endPoint y: 186, distance: 142.3
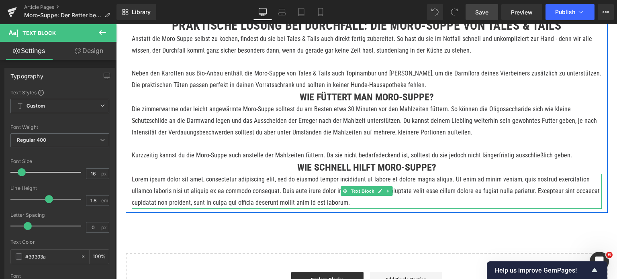
click at [248, 208] on p "Lorem ipsum dolor sit amet, consectetur adipiscing elit, sed do eiusmod tempor …" at bounding box center [367, 191] width 470 height 35
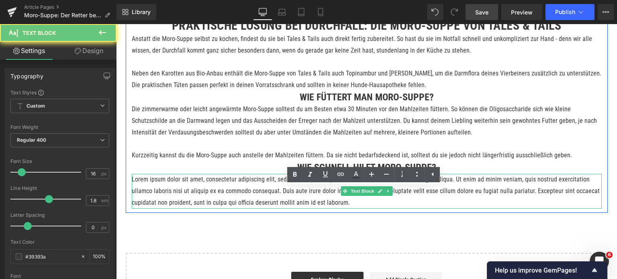
click at [248, 208] on p "Lorem ipsum dolor sit amet, consectetur adipiscing elit, sed do eiusmod tempor …" at bounding box center [367, 191] width 470 height 35
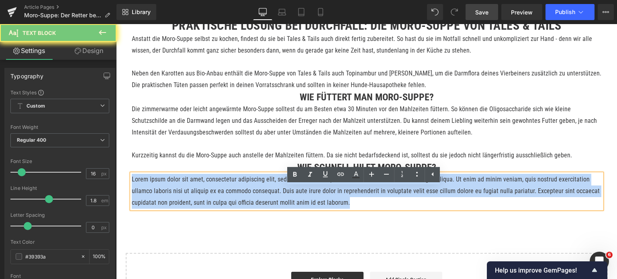
paste div
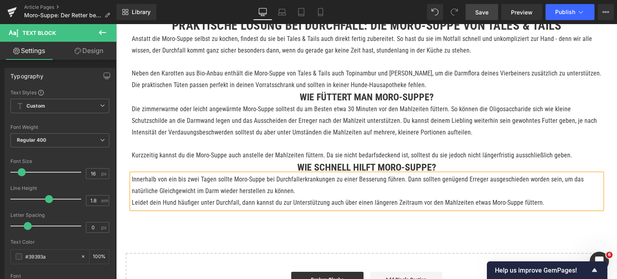
click at [275, 197] on p "Innerhalb von ein bis zwei Tagen sollte Moro-Suppe bei Durchfallerkrankungen zu…" at bounding box center [367, 185] width 470 height 23
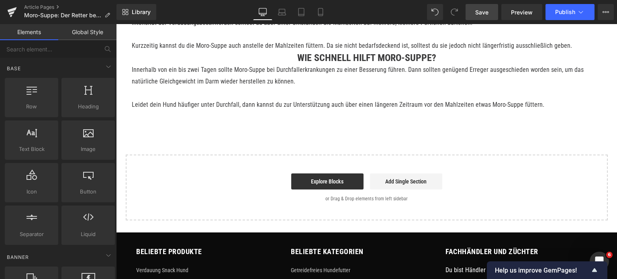
scroll to position [844, 0]
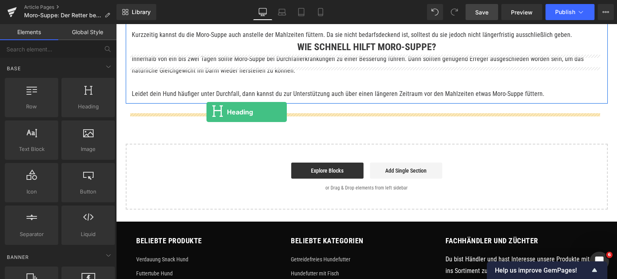
drag, startPoint x: 193, startPoint y: 123, endPoint x: 206, endPoint y: 112, distance: 17.2
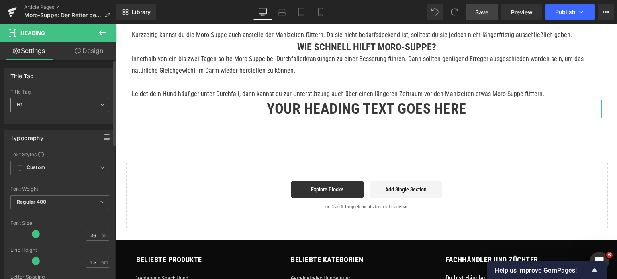
click at [74, 106] on span "H1" at bounding box center [59, 105] width 99 height 14
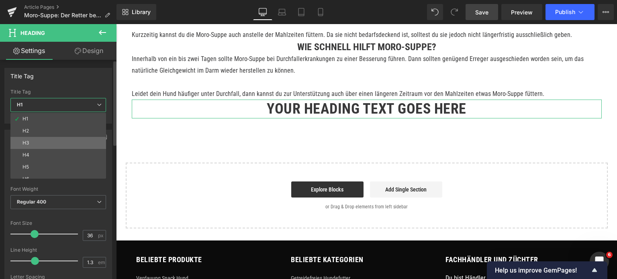
drag, startPoint x: 58, startPoint y: 141, endPoint x: 131, endPoint y: 58, distance: 109.9
click at [58, 141] on li "H3" at bounding box center [59, 143] width 99 height 12
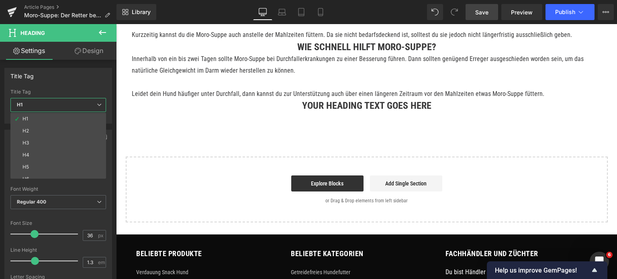
type input "24"
type input "0"
type input "100"
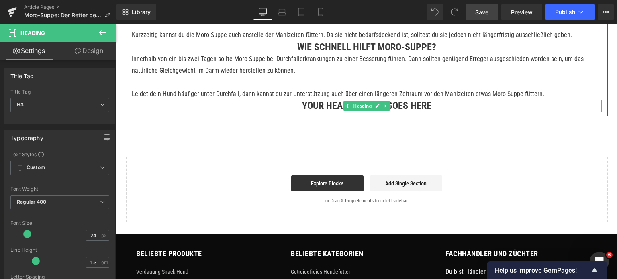
click at [319, 112] on h3 "Your heading text goes here" at bounding box center [367, 106] width 470 height 12
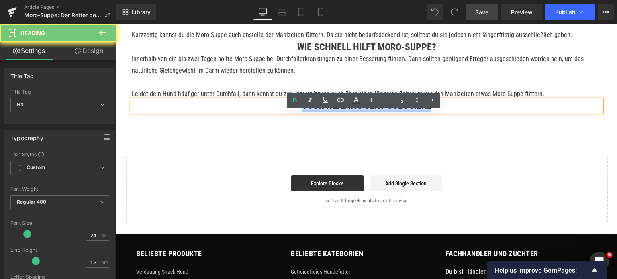
paste div
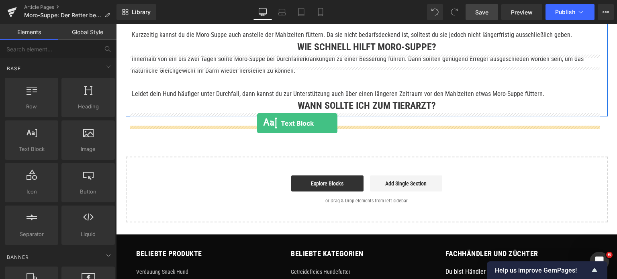
drag, startPoint x: 147, startPoint y: 161, endPoint x: 257, endPoint y: 123, distance: 116.6
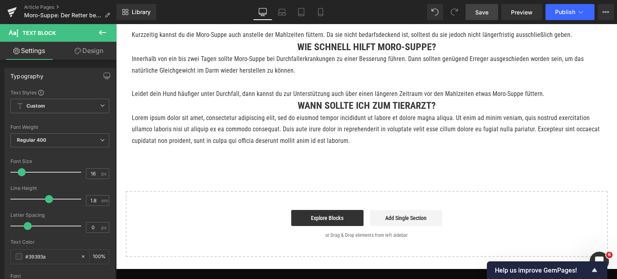
click at [265, 141] on p "Lorem ipsum dolor sit amet, consectetur adipiscing elit, sed do eiusmod tempor …" at bounding box center [367, 129] width 470 height 35
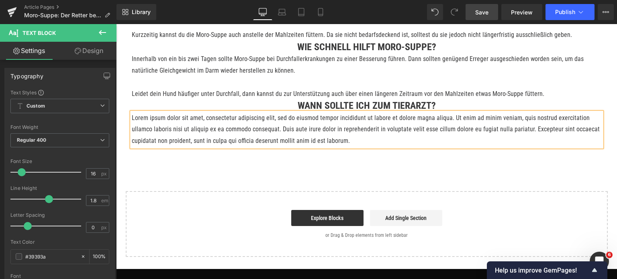
click at [265, 141] on p "Lorem ipsum dolor sit amet, consectetur adipiscing elit, sed do eiusmod tempor …" at bounding box center [367, 129] width 470 height 35
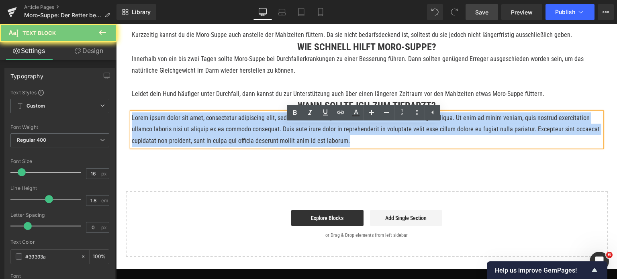
paste div
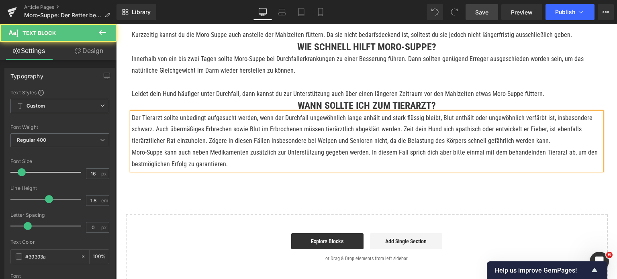
click at [544, 147] on p "Der Tierarzt sollte unbedingt aufgesucht werden, wenn der Durchfall ungewöhnlic…" at bounding box center [367, 129] width 470 height 35
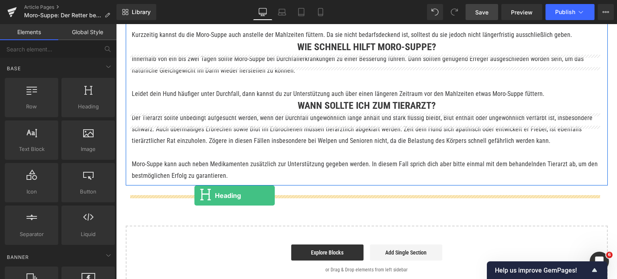
drag, startPoint x: 193, startPoint y: 190, endPoint x: 194, endPoint y: 196, distance: 6.2
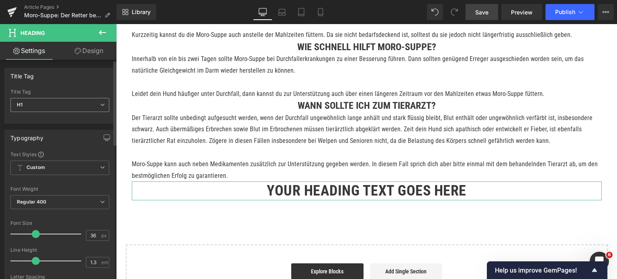
click at [72, 110] on span "H1" at bounding box center [59, 105] width 99 height 14
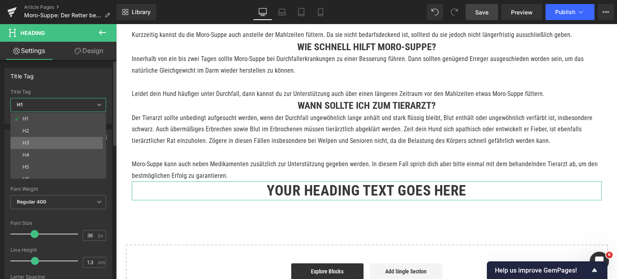
click at [44, 139] on li "H3" at bounding box center [59, 143] width 99 height 12
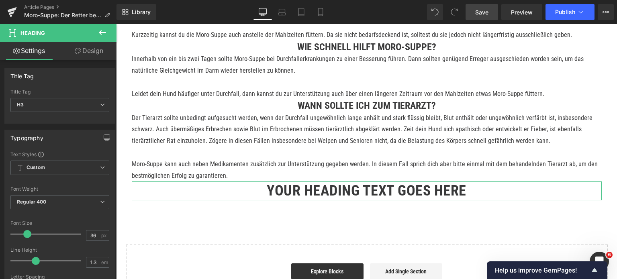
type input "24"
type input "0"
type input "100"
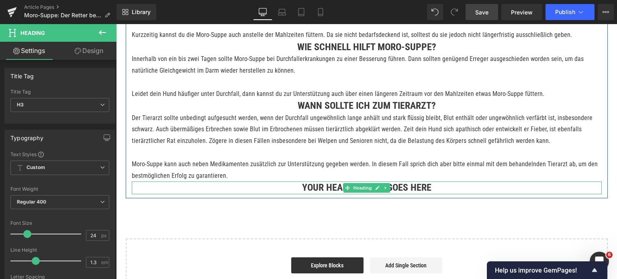
click at [299, 194] on h3 "Your heading text goes here" at bounding box center [367, 188] width 470 height 12
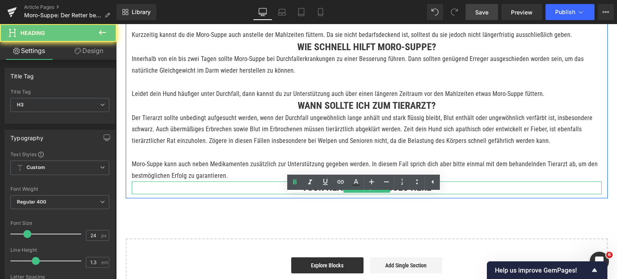
click at [299, 194] on h3 "Your heading text goes here" at bounding box center [367, 188] width 470 height 12
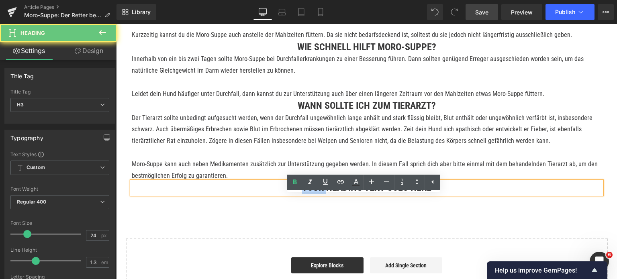
click at [299, 194] on h3 "Your heading text goes here" at bounding box center [367, 188] width 470 height 12
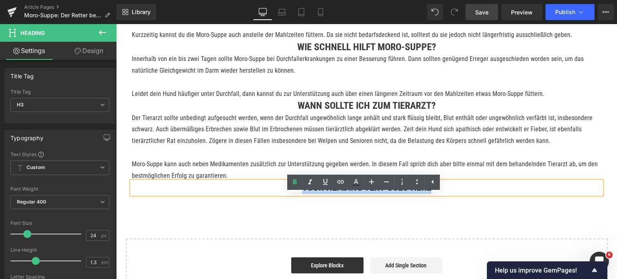
paste div
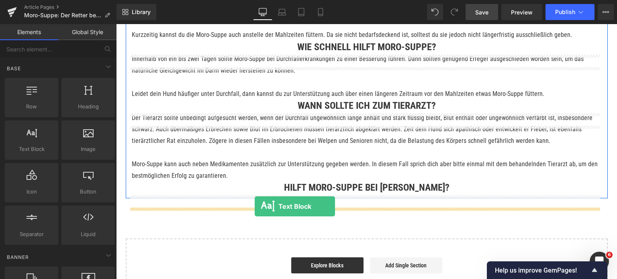
drag, startPoint x: 144, startPoint y: 165, endPoint x: 255, endPoint y: 206, distance: 118.3
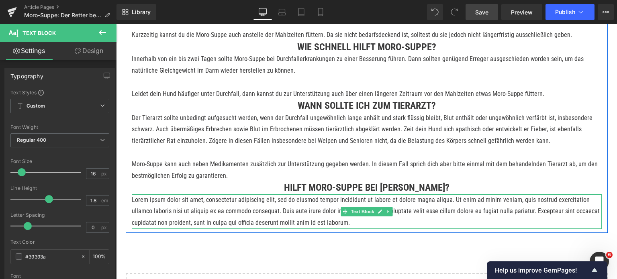
click at [269, 225] on p "Lorem ipsum dolor sit amet, consectetur adipiscing elit, sed do eiusmod tempor …" at bounding box center [367, 211] width 470 height 35
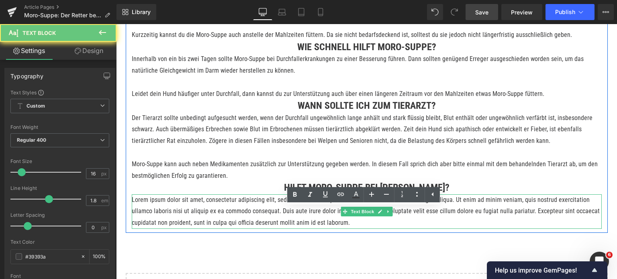
click at [269, 225] on p "Lorem ipsum dolor sit amet, consectetur adipiscing elit, sed do eiusmod tempor …" at bounding box center [367, 211] width 470 height 35
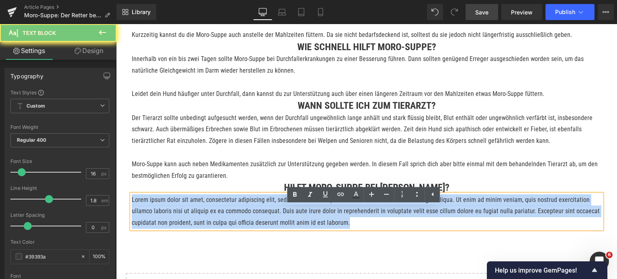
click at [269, 225] on p "Lorem ipsum dolor sit amet, consectetur adipiscing elit, sed do eiusmod tempor …" at bounding box center [367, 211] width 470 height 35
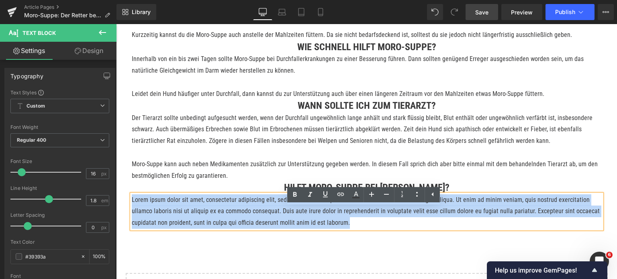
paste div
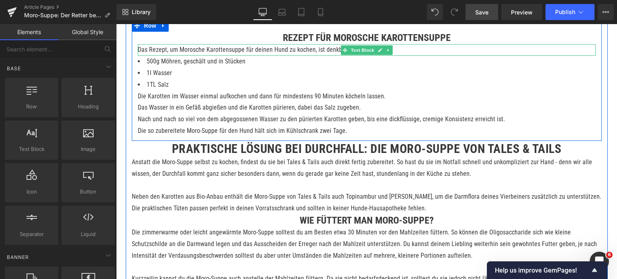
scroll to position [603, 0]
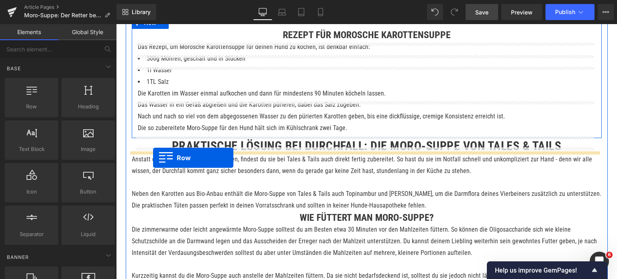
drag, startPoint x: 142, startPoint y: 119, endPoint x: 153, endPoint y: 158, distance: 40.4
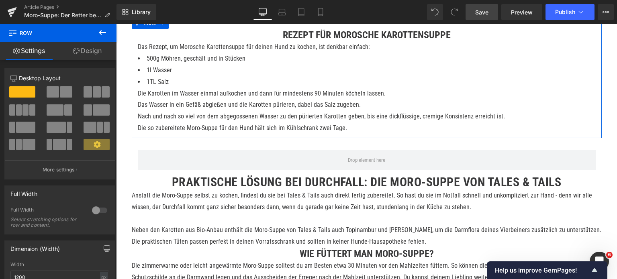
click at [105, 29] on icon at bounding box center [103, 33] width 10 height 10
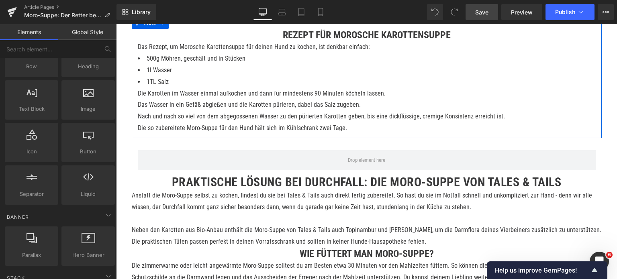
scroll to position [0, 0]
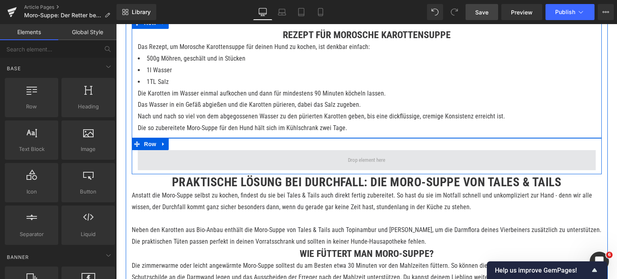
click at [215, 170] on span at bounding box center [367, 160] width 458 height 20
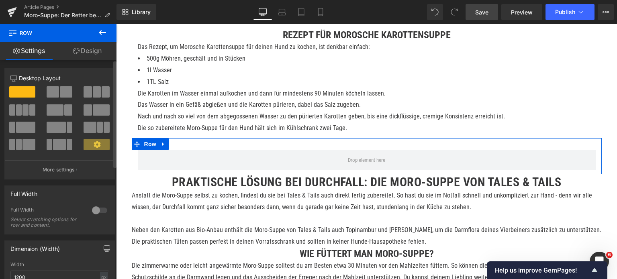
click at [62, 92] on span at bounding box center [66, 91] width 12 height 11
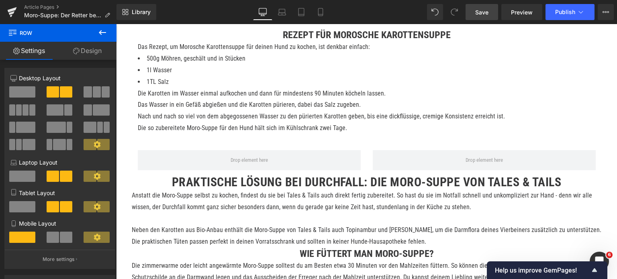
click at [102, 30] on icon at bounding box center [103, 33] width 10 height 10
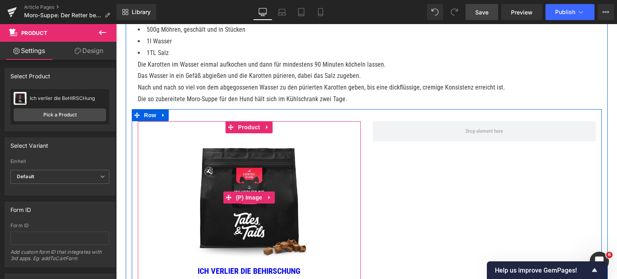
scroll to position [643, 0]
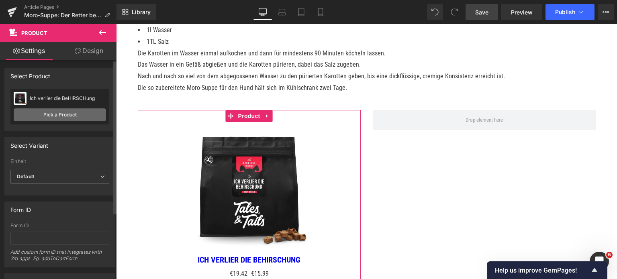
click at [72, 117] on link "Pick a Product" at bounding box center [60, 114] width 92 height 13
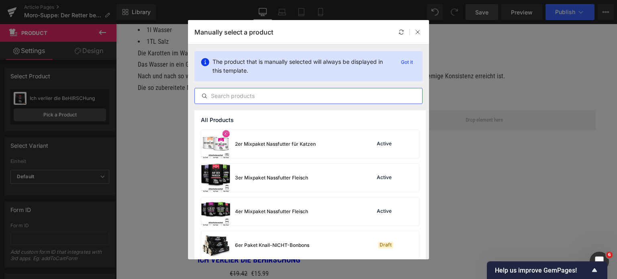
click at [256, 94] on input "text" at bounding box center [308, 96] width 227 height 10
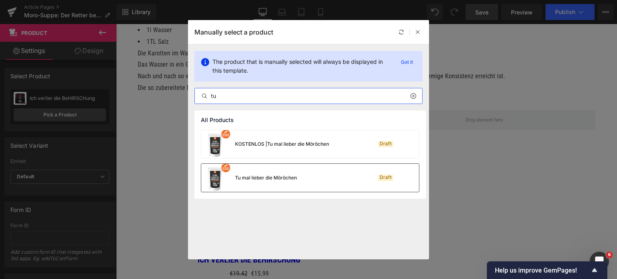
type input "tu"
click at [265, 182] on div "Tu mal lieber die Möröchen" at bounding box center [249, 178] width 96 height 28
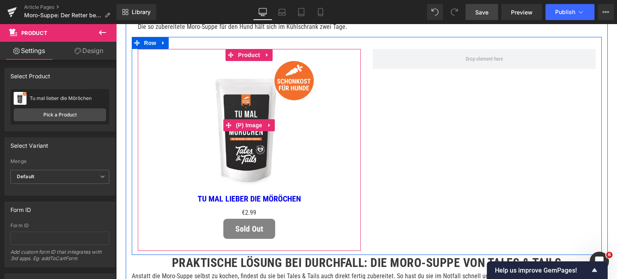
scroll to position [723, 0]
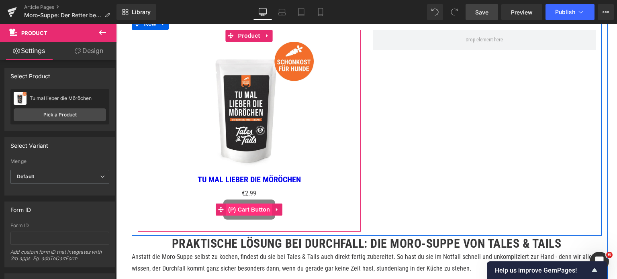
click at [249, 216] on span "(P) Cart Button" at bounding box center [249, 210] width 46 height 12
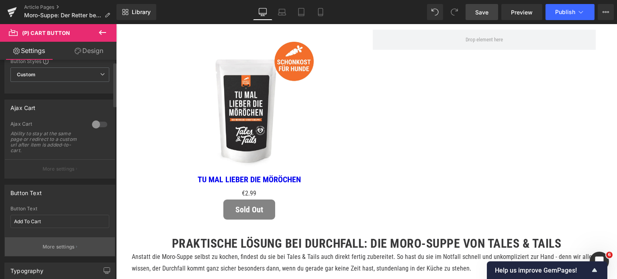
scroll to position [80, 0]
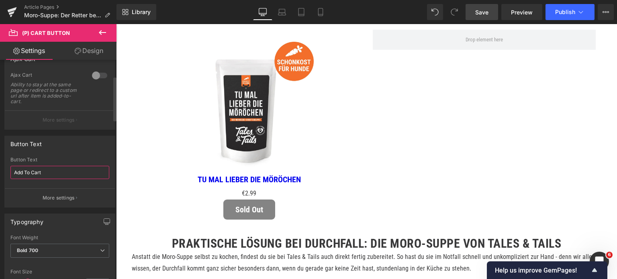
click at [47, 175] on input "Add To Cart" at bounding box center [59, 172] width 99 height 13
type input "AB INS WARENKÖRBCHEN"
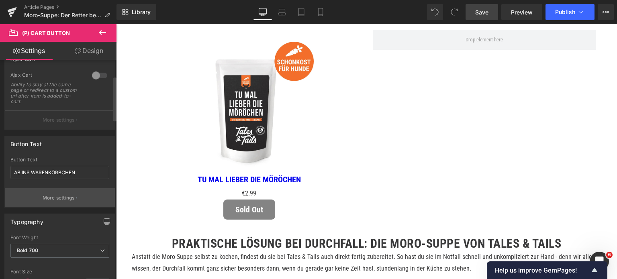
click at [51, 196] on p "More settings" at bounding box center [59, 197] width 32 height 7
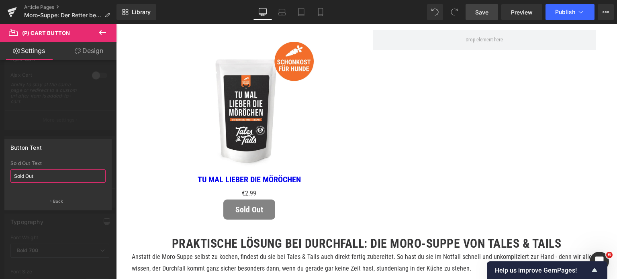
click at [56, 173] on input "Sold Out" at bounding box center [57, 176] width 95 height 13
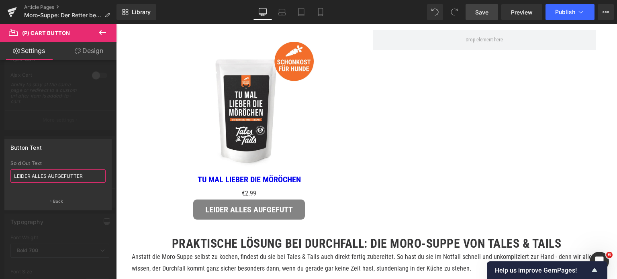
type input "LEIDER ALLES AUFGEFUTTERT"
click at [103, 31] on icon at bounding box center [103, 33] width 10 height 10
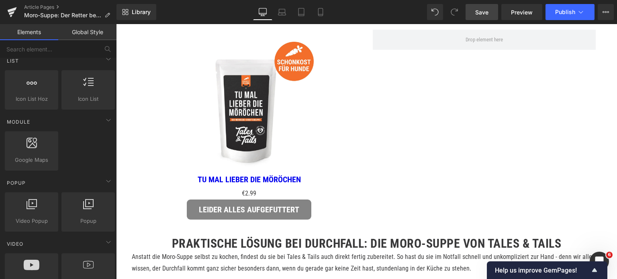
scroll to position [362, 0]
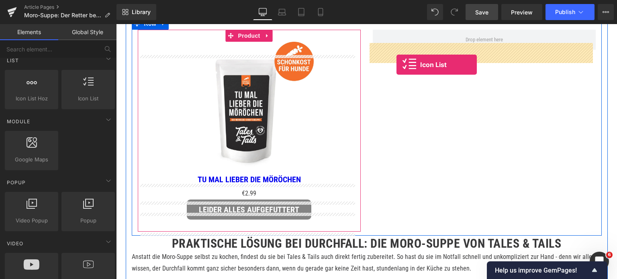
drag, startPoint x: 195, startPoint y: 108, endPoint x: 396, endPoint y: 65, distance: 206.3
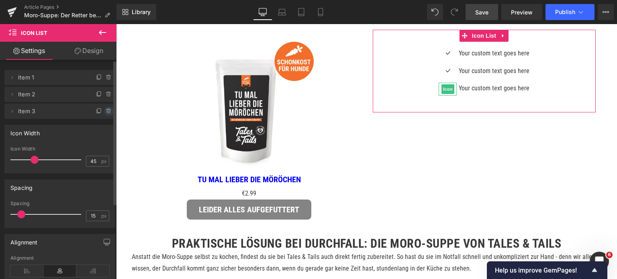
click at [107, 110] on icon at bounding box center [108, 112] width 3 height 4
click at [98, 110] on button "Delete" at bounding box center [100, 111] width 25 height 10
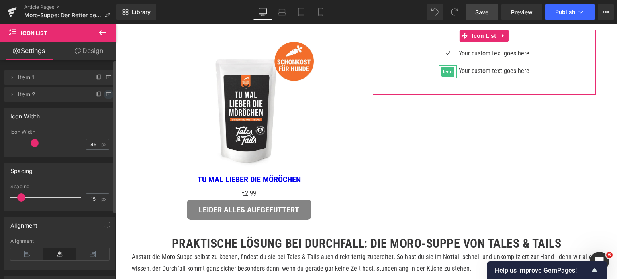
click at [106, 94] on icon at bounding box center [109, 94] width 6 height 6
click at [106, 94] on button "Delete" at bounding box center [100, 95] width 25 height 10
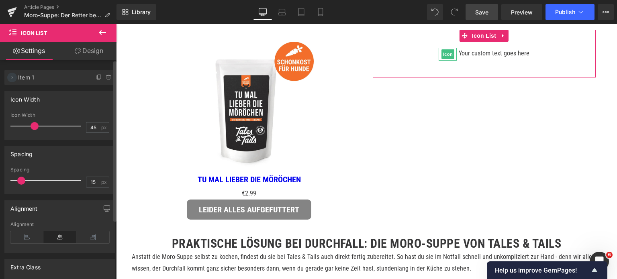
click at [12, 78] on icon at bounding box center [12, 77] width 6 height 6
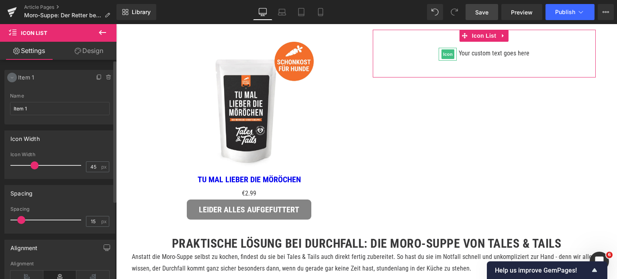
click at [13, 79] on icon at bounding box center [12, 77] width 6 height 6
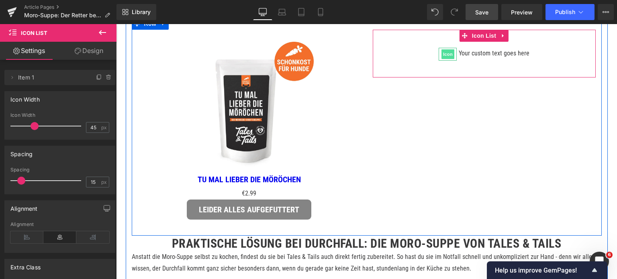
click at [445, 59] on span "Icon" at bounding box center [447, 54] width 13 height 10
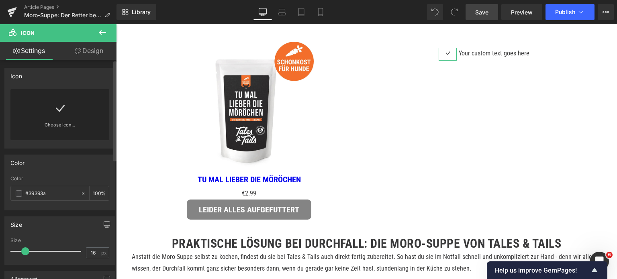
click at [56, 111] on icon at bounding box center [59, 108] width 13 height 13
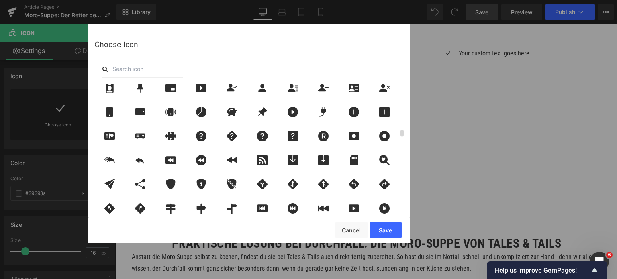
scroll to position [964, 0]
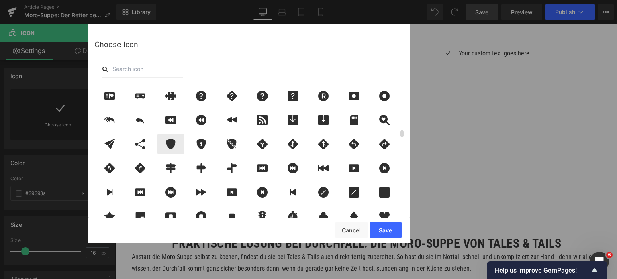
click at [171, 143] on icon at bounding box center [170, 144] width 9 height 10
click at [386, 231] on button "Save" at bounding box center [386, 230] width 32 height 16
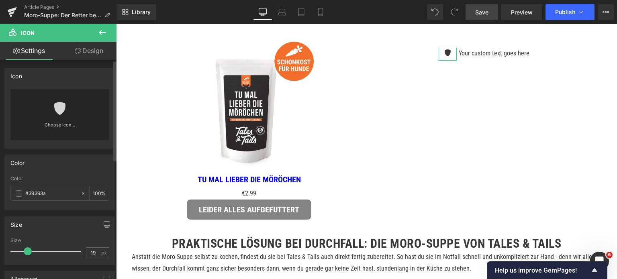
type input "20"
click at [26, 251] on span at bounding box center [28, 251] width 8 height 8
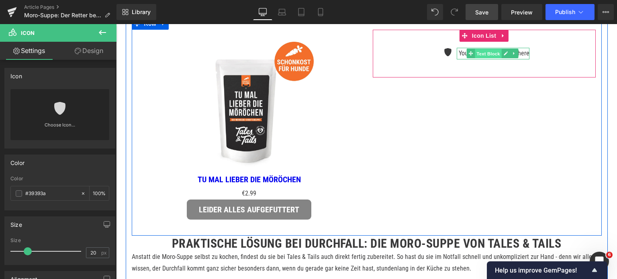
click at [484, 59] on span "Text Block" at bounding box center [488, 54] width 27 height 10
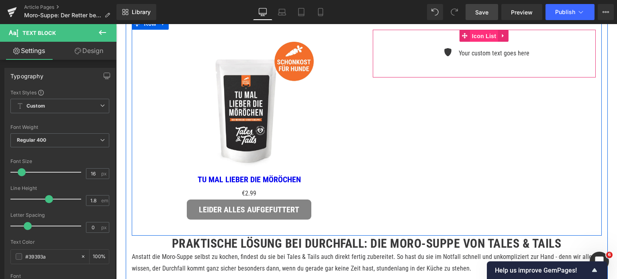
click at [476, 42] on span "Icon List" at bounding box center [484, 36] width 28 height 12
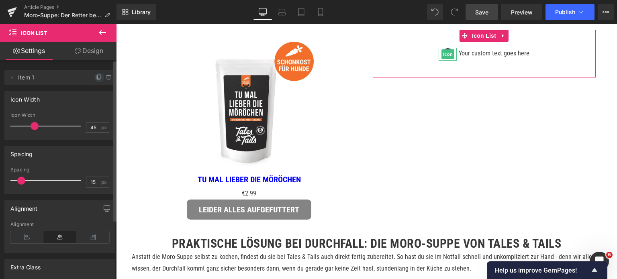
click at [96, 78] on icon at bounding box center [99, 77] width 6 height 6
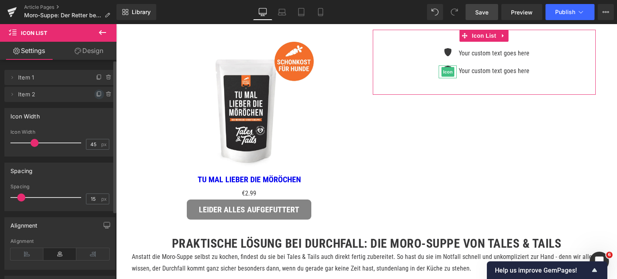
click at [96, 97] on icon at bounding box center [99, 94] width 6 height 6
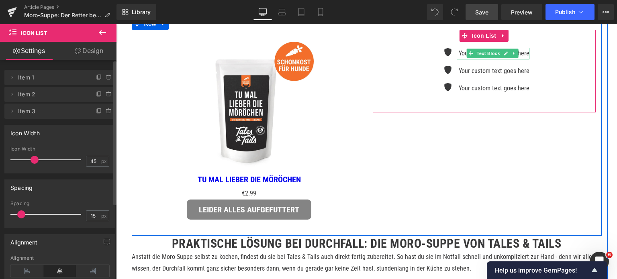
click at [460, 59] on p "Your custom text goes here" at bounding box center [494, 54] width 71 height 12
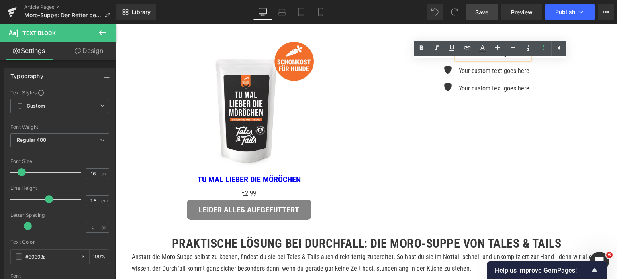
click at [468, 59] on p "Your custom text goes here" at bounding box center [494, 54] width 71 height 12
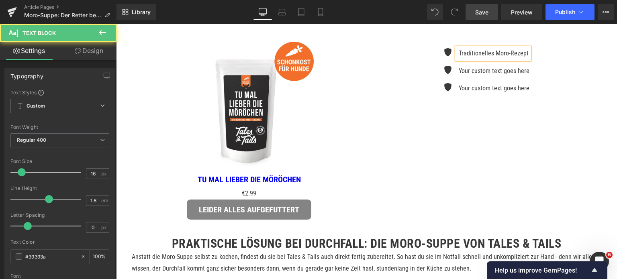
click at [474, 59] on p "Traditionelles Moro-Rezept" at bounding box center [494, 54] width 71 height 12
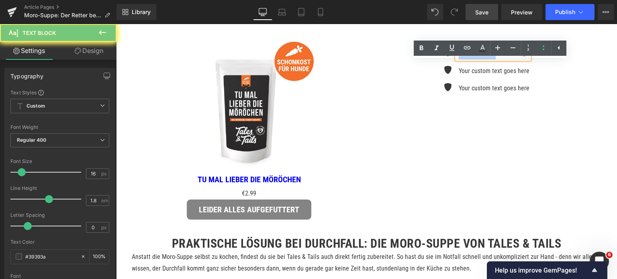
click at [474, 59] on p "Traditionelles Moro-Rezept" at bounding box center [494, 54] width 71 height 12
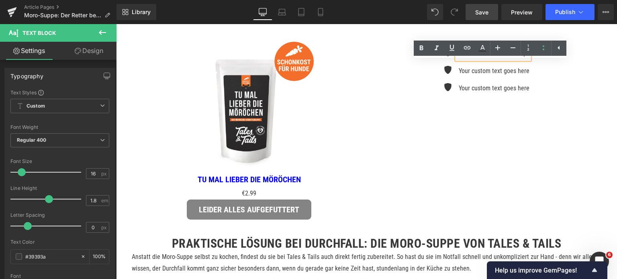
click at [479, 59] on p "Traditionelles Moro-Rezept" at bounding box center [494, 54] width 71 height 12
click at [419, 47] on icon at bounding box center [422, 48] width 10 height 10
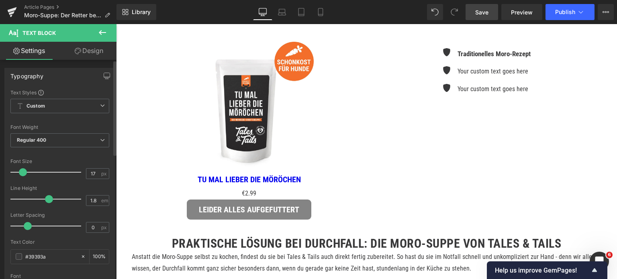
type input "18"
click at [22, 172] on span at bounding box center [23, 172] width 8 height 8
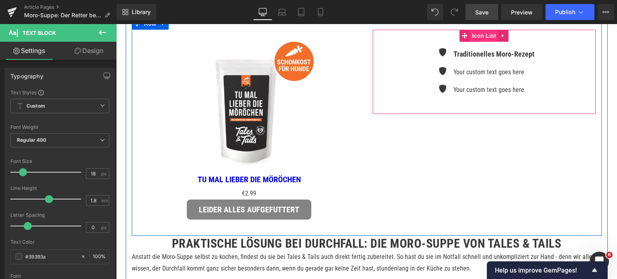
click at [483, 42] on span "Icon List" at bounding box center [484, 36] width 28 height 12
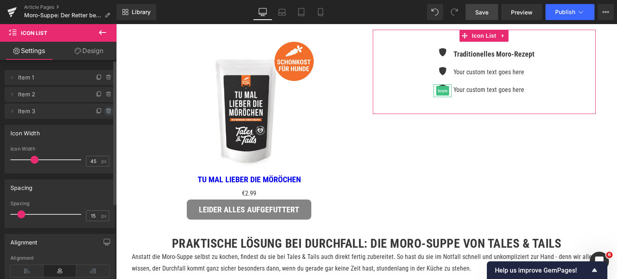
click at [106, 110] on icon at bounding box center [109, 111] width 6 height 6
click at [101, 110] on button "Delete" at bounding box center [100, 111] width 25 height 10
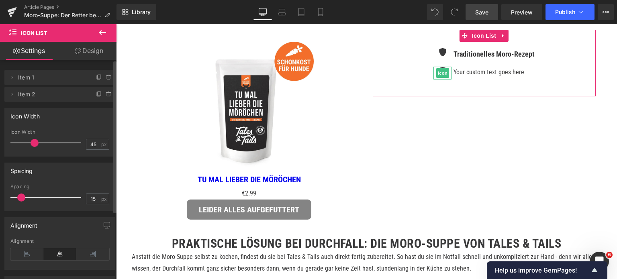
click at [106, 94] on icon at bounding box center [109, 94] width 6 height 6
click at [105, 94] on button "Delete" at bounding box center [100, 95] width 25 height 10
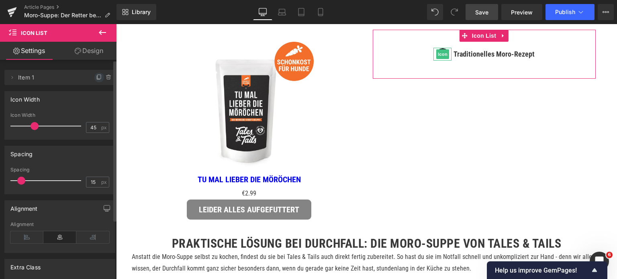
click at [96, 77] on icon at bounding box center [99, 77] width 6 height 6
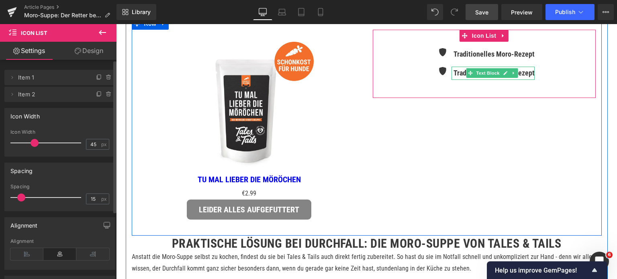
click at [456, 77] on strong "Traditionelles Moro-Rezept" at bounding box center [494, 73] width 81 height 8
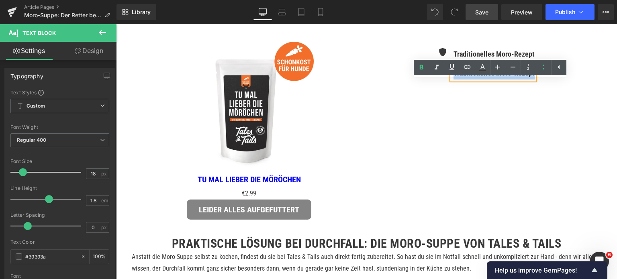
click at [469, 98] on div "Icon Traditionelles Moro-Rezept Text Block Icon Traditionelles Moro-Rezept Text…" at bounding box center [484, 64] width 223 height 68
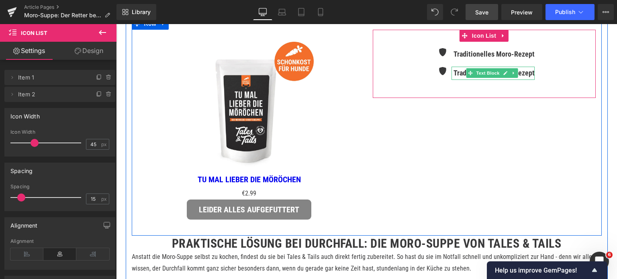
click at [454, 77] on strong "Traditionelles Moro-Rezept" at bounding box center [494, 73] width 81 height 8
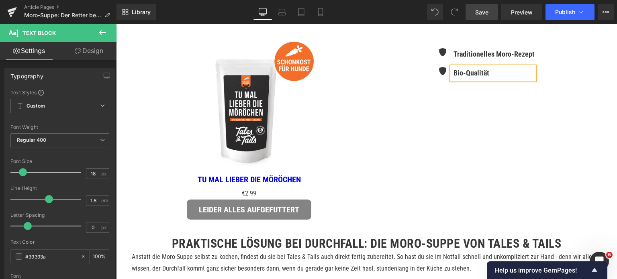
click at [481, 54] on div "Icon Traditionelles Moro-Rezept Text Block Icon Bio-Qualität Text Block Icon Li…" at bounding box center [484, 64] width 223 height 68
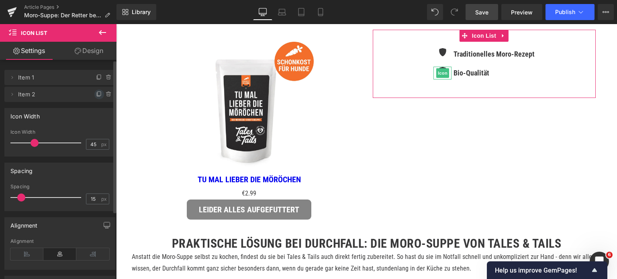
click at [97, 96] on icon at bounding box center [98, 95] width 3 height 4
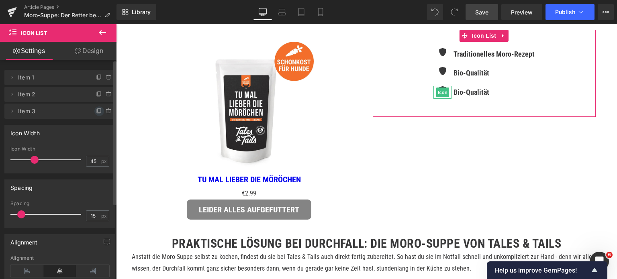
click at [98, 112] on icon at bounding box center [99, 110] width 3 height 4
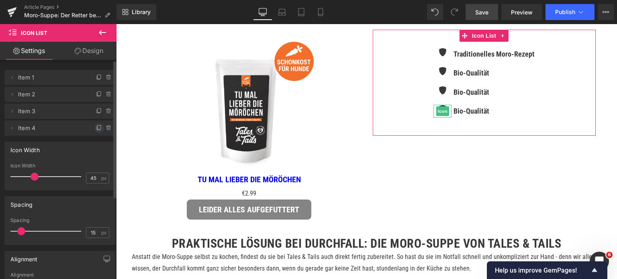
click at [96, 131] on icon at bounding box center [99, 128] width 6 height 6
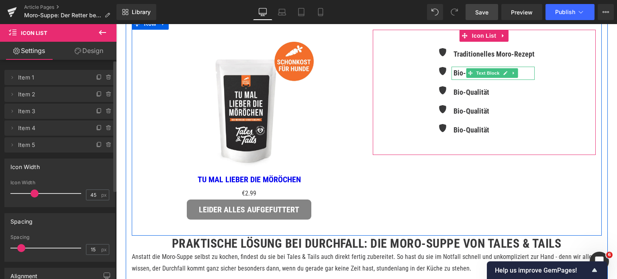
click at [456, 77] on strong "Bio-Qualität" at bounding box center [472, 73] width 36 height 8
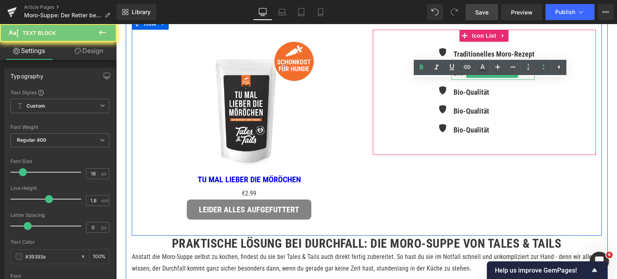
click at [456, 77] on strong "Bio-Qualität" at bounding box center [472, 73] width 36 height 8
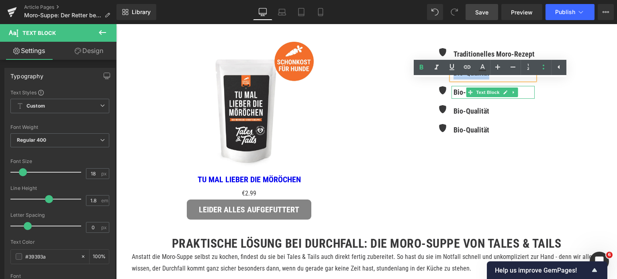
click at [454, 96] on strong "Bio-Qualität" at bounding box center [472, 92] width 36 height 8
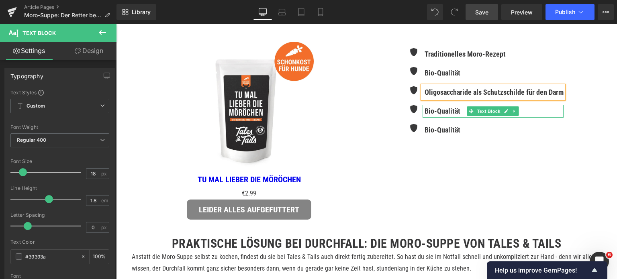
click at [439, 115] on strong "Bio-Qualität" at bounding box center [443, 111] width 36 height 8
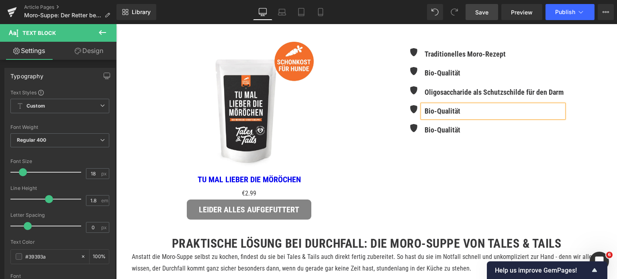
click at [439, 115] on strong "Bio-Qualität" at bounding box center [443, 111] width 36 height 8
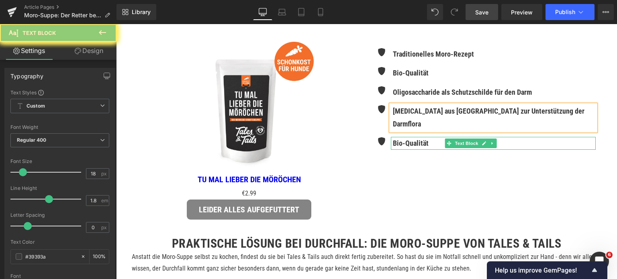
click at [419, 143] on strong "Bio-Qualität" at bounding box center [411, 143] width 36 height 8
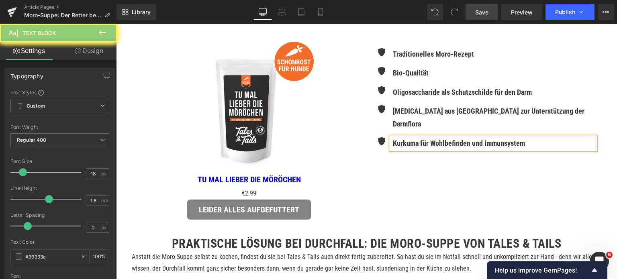
click at [420, 45] on div "Icon Traditionelles Moro-Rezept Text Block Icon Bio-Qualität Text Block Icon Ol…" at bounding box center [484, 99] width 223 height 138
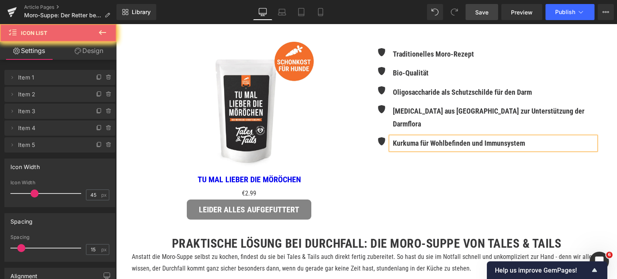
click at [98, 144] on icon at bounding box center [99, 144] width 3 height 4
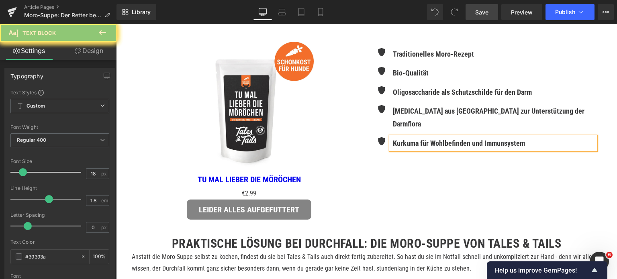
click at [511, 141] on strong "Kurkuma für Wohlbefinden und Immunsystem" at bounding box center [459, 143] width 132 height 8
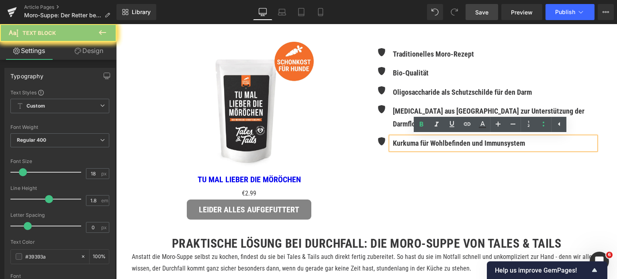
click at [485, 14] on span "Save" at bounding box center [481, 12] width 13 height 8
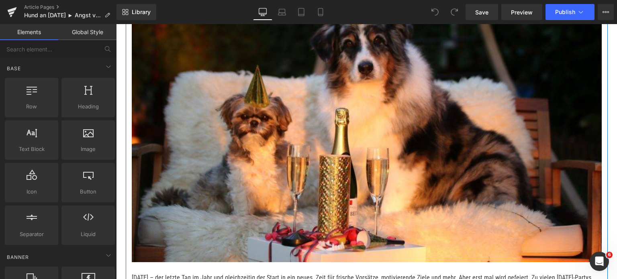
scroll to position [80, 0]
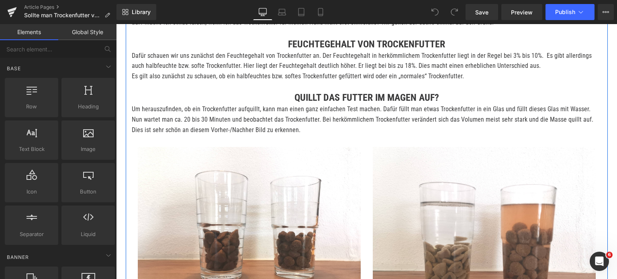
scroll to position [482, 0]
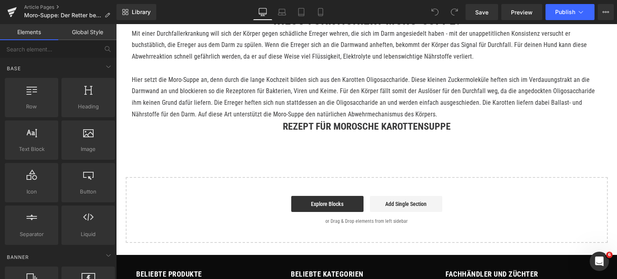
scroll to position [482, 0]
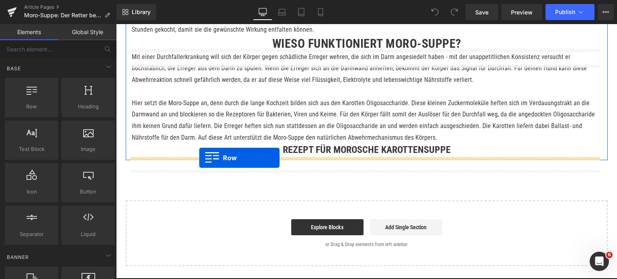
drag, startPoint x: 146, startPoint y: 124, endPoint x: 199, endPoint y: 158, distance: 63.4
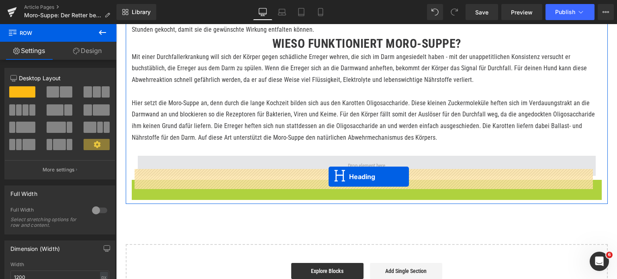
drag, startPoint x: 344, startPoint y: 200, endPoint x: 329, endPoint y: 177, distance: 28.2
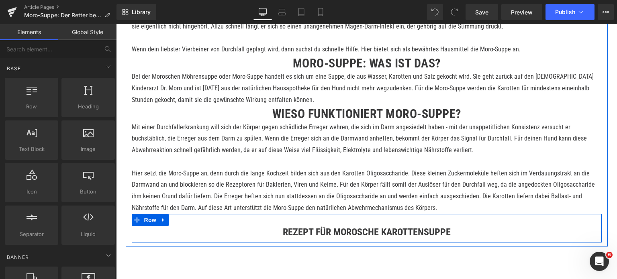
scroll to position [321, 0]
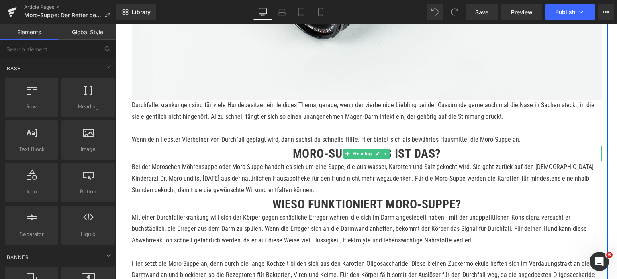
click at [324, 161] on h2 "Moro-Suppe: Was ist das?" at bounding box center [367, 154] width 470 height 16
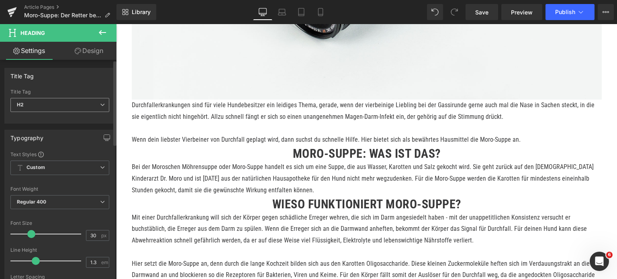
click at [92, 100] on span "H2" at bounding box center [59, 105] width 99 height 14
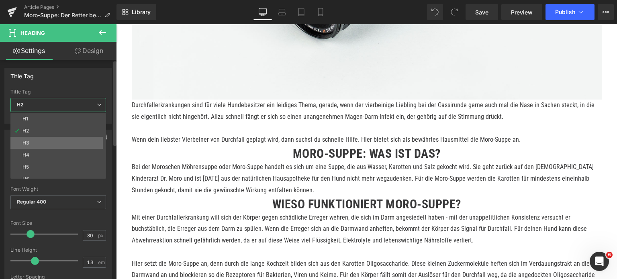
click at [44, 139] on li "H3" at bounding box center [59, 143] width 99 height 12
type input "24"
type input "0"
type input "100"
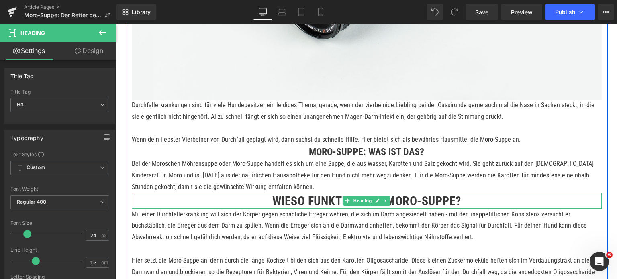
click at [288, 209] on h2 "Wieso funktioniert Moro-Suppe?" at bounding box center [367, 201] width 470 height 16
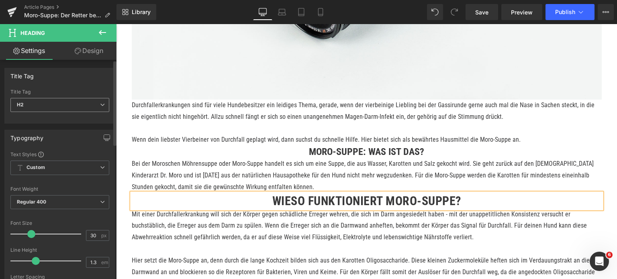
click at [67, 107] on span "H2" at bounding box center [59, 105] width 99 height 14
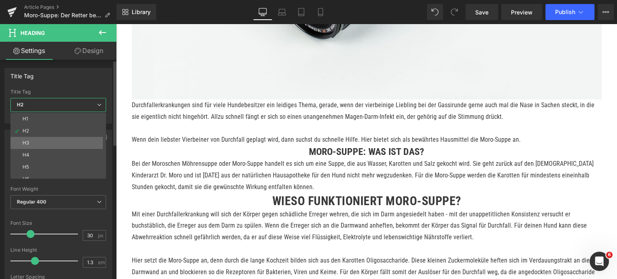
click at [45, 141] on li "H3" at bounding box center [59, 143] width 99 height 12
type input "24"
type input "0"
type input "100"
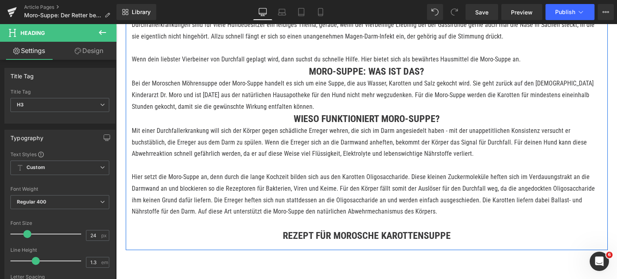
scroll to position [482, 0]
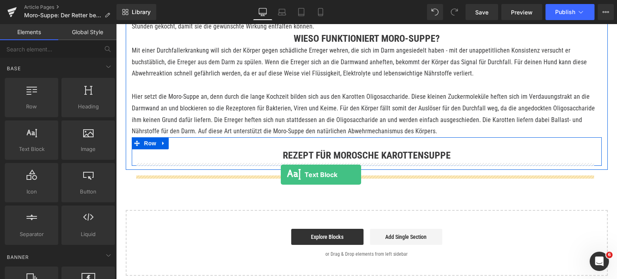
drag, startPoint x: 142, startPoint y: 163, endPoint x: 281, endPoint y: 175, distance: 139.0
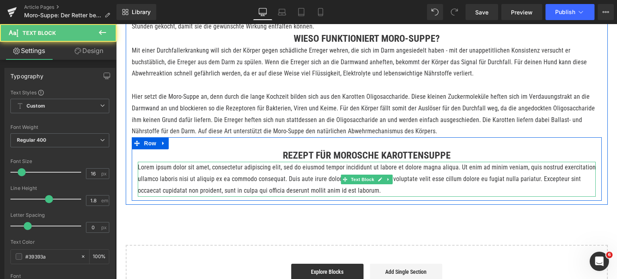
click at [206, 186] on p "Lorem ipsum dolor sit amet, consectetur adipiscing elit, sed do eiusmod tempor …" at bounding box center [367, 179] width 458 height 35
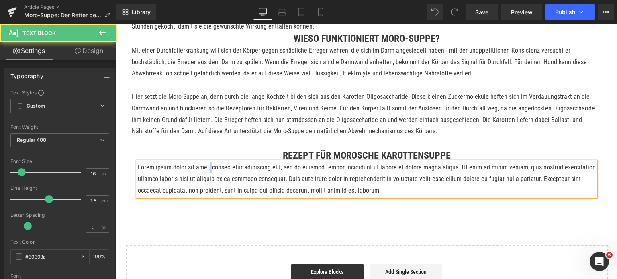
click at [206, 186] on p "Lorem ipsum dolor sit amet, consectetur adipiscing elit, sed do eiusmod tempor …" at bounding box center [367, 179] width 458 height 35
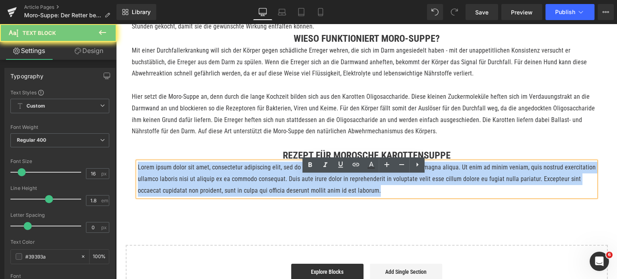
click at [206, 186] on p "Lorem ipsum dolor sit amet, consectetur adipiscing elit, sed do eiusmod tempor …" at bounding box center [367, 179] width 458 height 35
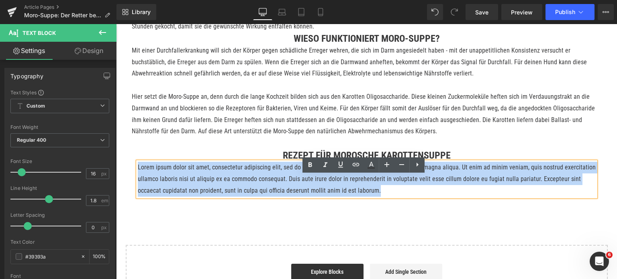
paste div
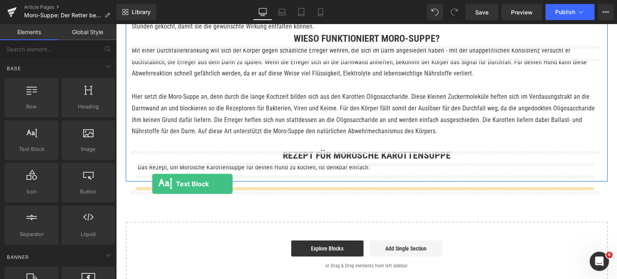
drag, startPoint x: 147, startPoint y: 162, endPoint x: 152, endPoint y: 184, distance: 22.8
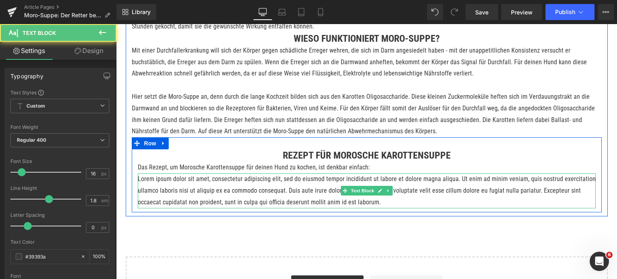
click at [192, 208] on p "Lorem ipsum dolor sit amet, consectetur adipiscing elit, sed do eiusmod tempor …" at bounding box center [367, 191] width 458 height 35
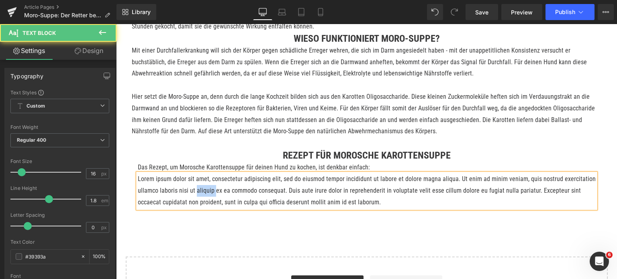
click at [192, 208] on p "Lorem ipsum dolor sit amet, consectetur adipiscing elit, sed do eiusmod tempor …" at bounding box center [367, 191] width 458 height 35
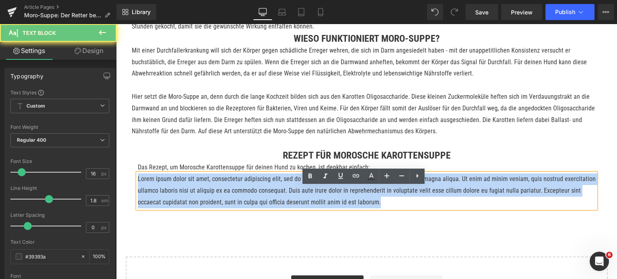
click at [192, 208] on p "Lorem ipsum dolor sit amet, consectetur adipiscing elit, sed do eiusmod tempor …" at bounding box center [367, 191] width 458 height 35
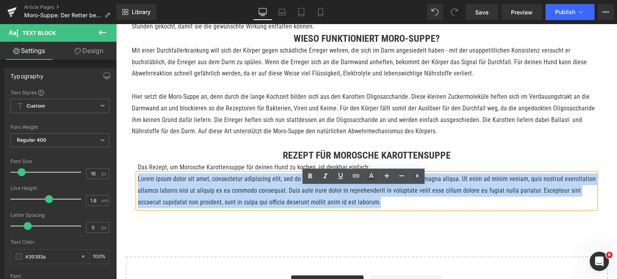
paste div
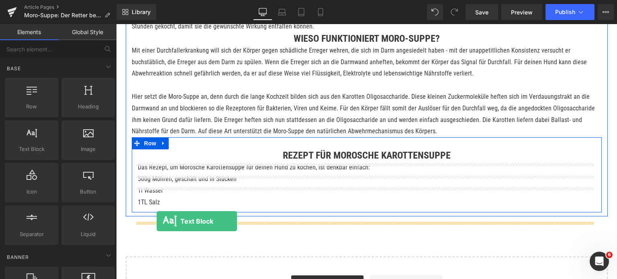
drag, startPoint x: 149, startPoint y: 165, endPoint x: 157, endPoint y: 221, distance: 57.2
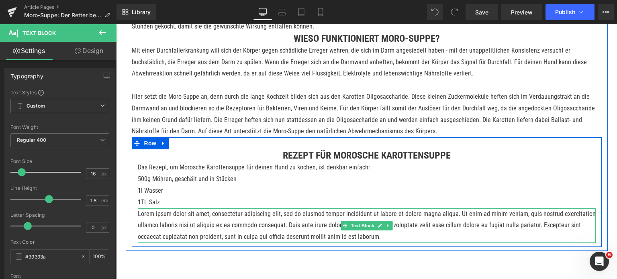
click at [168, 243] on p "Lorem ipsum dolor sit amet, consectetur adipiscing elit, sed do eiusmod tempor …" at bounding box center [367, 225] width 458 height 35
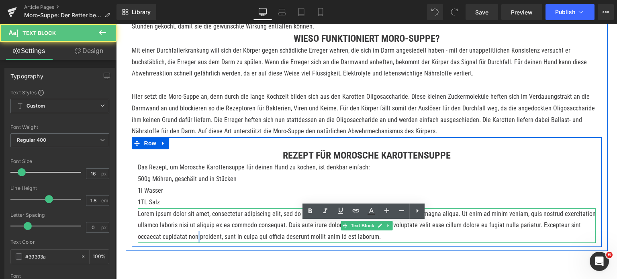
click at [168, 243] on p "Lorem ipsum dolor sit amet, consectetur adipiscing elit, sed do eiusmod tempor …" at bounding box center [367, 225] width 458 height 35
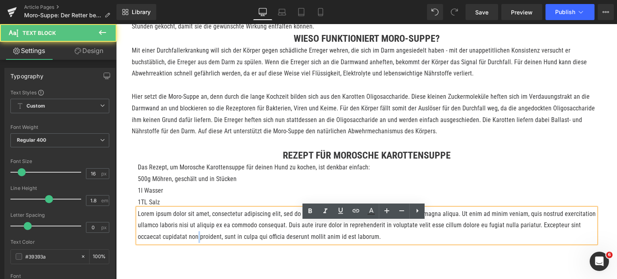
click at [168, 243] on p "Lorem ipsum dolor sit amet, consectetur adipiscing elit, sed do eiusmod tempor …" at bounding box center [367, 225] width 458 height 35
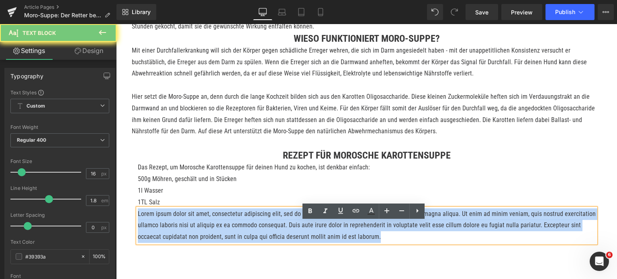
paste div
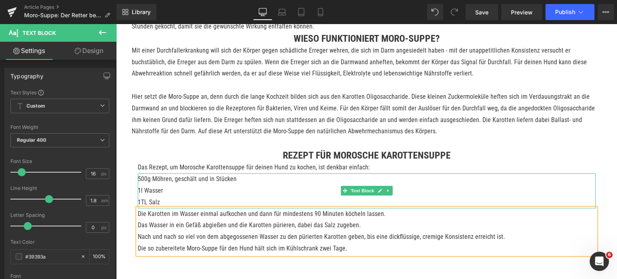
click at [170, 208] on p "1TL Salz" at bounding box center [367, 203] width 458 height 12
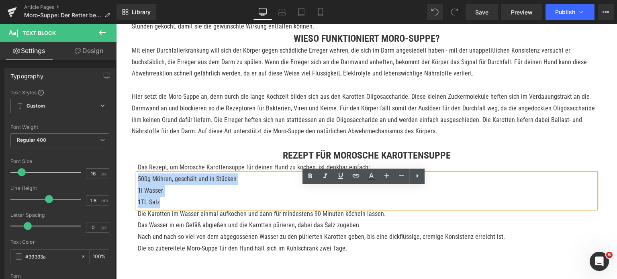
drag, startPoint x: 170, startPoint y: 216, endPoint x: 169, endPoint y: 196, distance: 19.7
click at [132, 194] on div "Rezept für Morosche Karottensuppe Heading Das Rezept, um Morosche Karottensuppe…" at bounding box center [367, 201] width 470 height 105
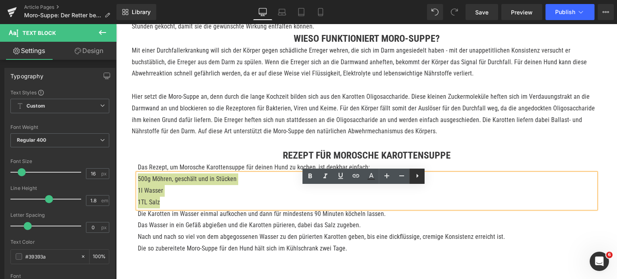
click at [418, 178] on icon at bounding box center [418, 176] width 10 height 10
click at [418, 178] on icon at bounding box center [417, 176] width 10 height 10
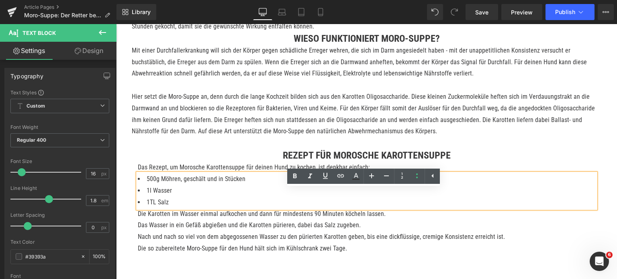
click at [147, 159] on div "Rezept für Morosche Karottensuppe Heading Das Rezept, um Morosche Karottensuppe…" at bounding box center [367, 197] width 470 height 121
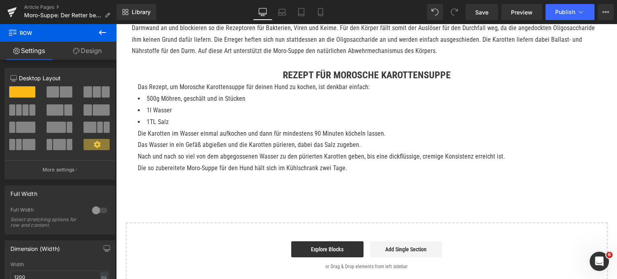
scroll to position [603, 0]
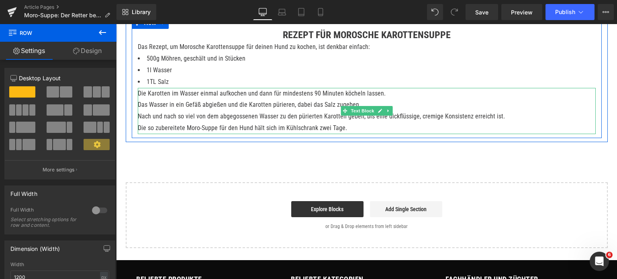
click at [509, 123] on p "Nach und nach so viel von dem abgegossenen Wasser zu den pürierten Karotten geb…" at bounding box center [367, 117] width 458 height 12
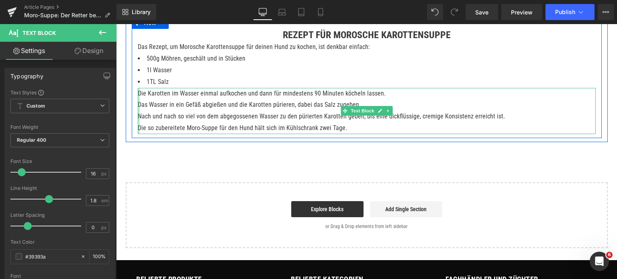
click at [138, 134] on div at bounding box center [139, 111] width 2 height 46
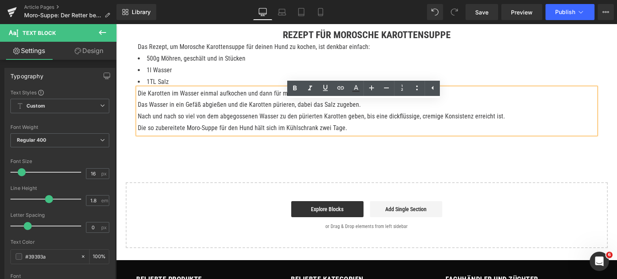
click at [140, 134] on p "Die so zubereitete Moro-Suppe für den Hund hält sich im Kühlschrank zwei Tage." at bounding box center [367, 129] width 458 height 12
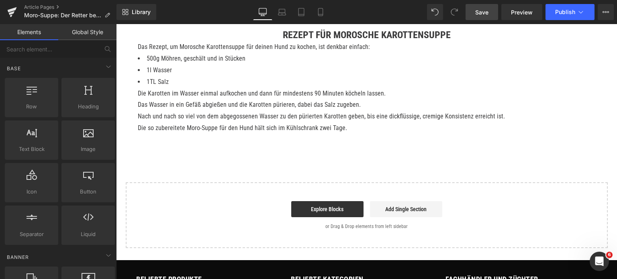
click at [481, 12] on span "Save" at bounding box center [481, 12] width 13 height 8
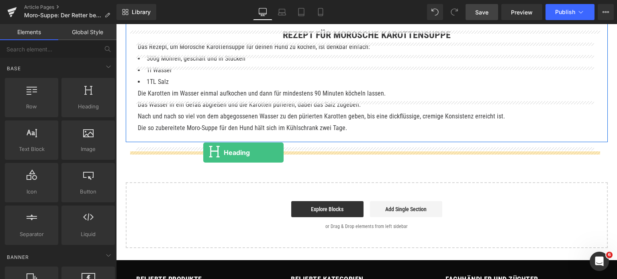
drag, startPoint x: 188, startPoint y: 125, endPoint x: 203, endPoint y: 153, distance: 31.5
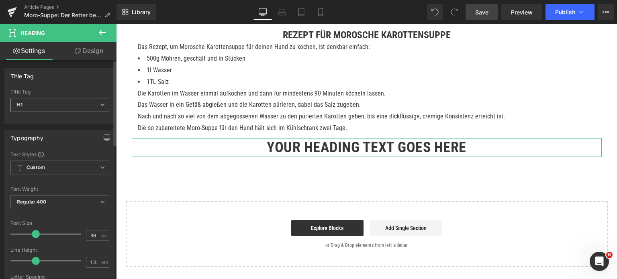
click at [32, 101] on span "H1" at bounding box center [59, 105] width 99 height 14
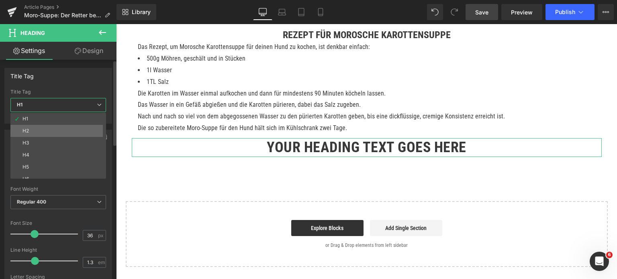
click at [36, 129] on li "H2" at bounding box center [59, 131] width 99 height 12
type input "30"
type input "100"
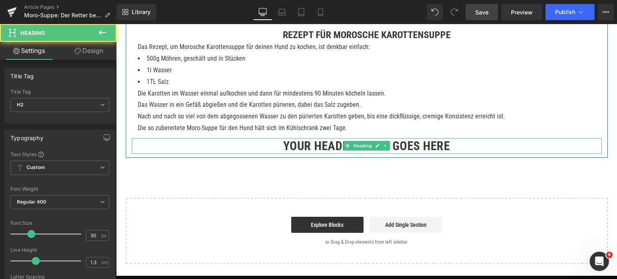
click at [299, 154] on h2 "Your heading text goes here" at bounding box center [367, 146] width 470 height 16
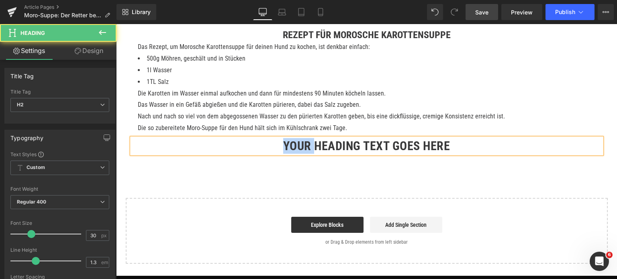
click at [299, 154] on h2 "Your heading text goes here" at bounding box center [367, 146] width 470 height 16
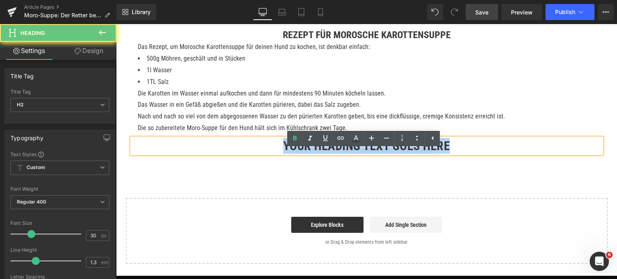
click at [299, 154] on h2 "Your heading text goes here" at bounding box center [367, 146] width 470 height 16
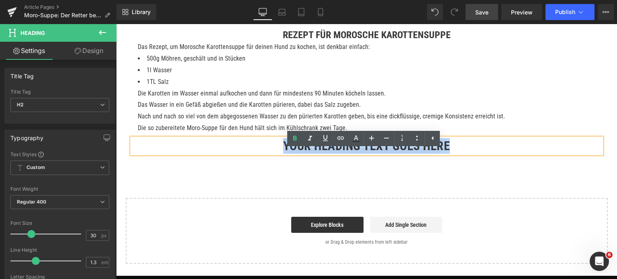
paste div
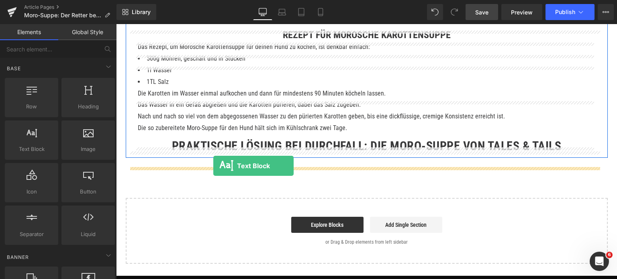
drag, startPoint x: 153, startPoint y: 166, endPoint x: 213, endPoint y: 166, distance: 60.3
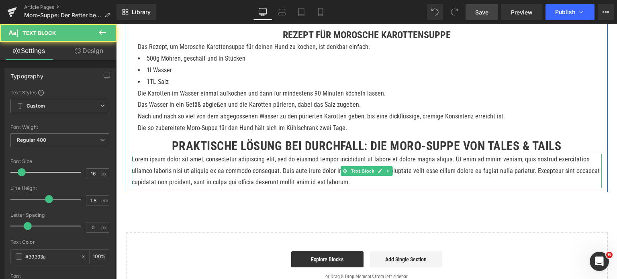
click at [222, 188] on p "Lorem ipsum dolor sit amet, consectetur adipiscing elit, sed do eiusmod tempor …" at bounding box center [367, 171] width 470 height 35
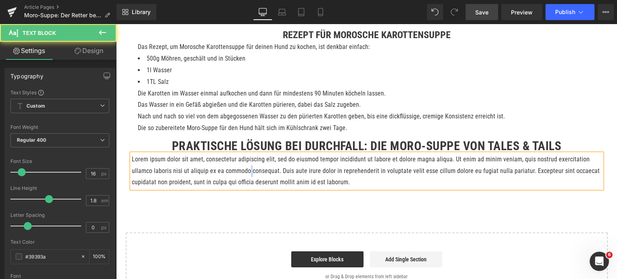
click at [222, 188] on p "Lorem ipsum dolor sit amet, consectetur adipiscing elit, sed do eiusmod tempor …" at bounding box center [367, 171] width 470 height 35
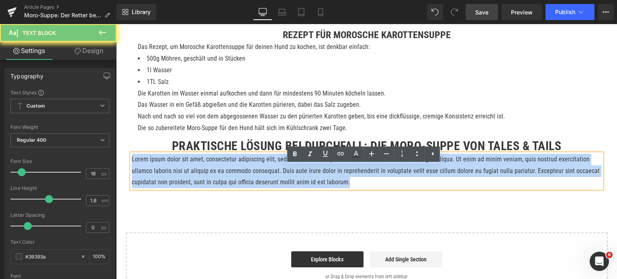
click at [222, 188] on p "Lorem ipsum dolor sit amet, consectetur adipiscing elit, sed do eiusmod tempor …" at bounding box center [367, 171] width 470 height 35
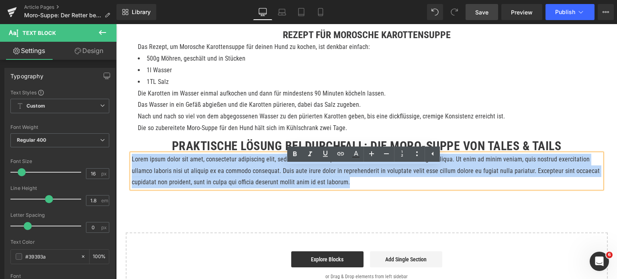
paste div
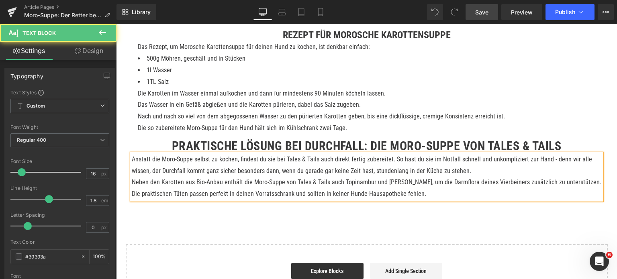
click at [449, 177] on p "Anstatt die Moro-Suppe selbst zu kochen, findest du sie bei Tales & Tails auch …" at bounding box center [367, 165] width 470 height 23
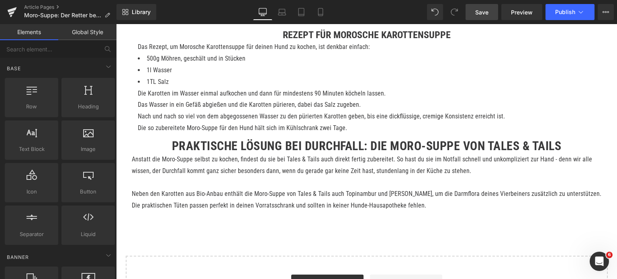
scroll to position [643, 0]
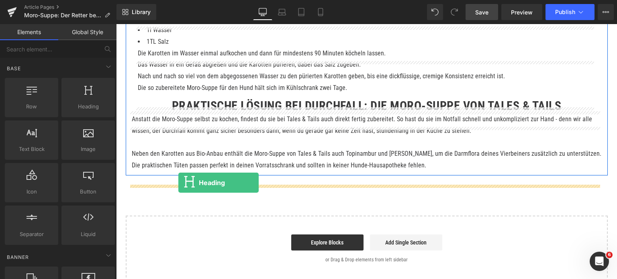
drag, startPoint x: 202, startPoint y: 123, endPoint x: 178, endPoint y: 183, distance: 64.2
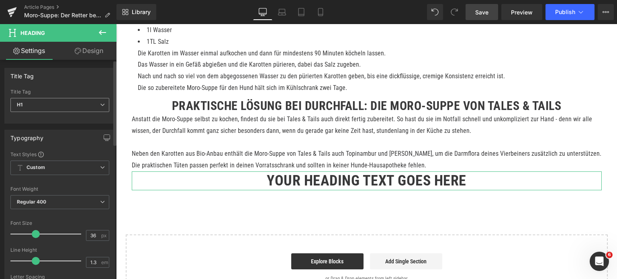
click at [73, 108] on span "H1" at bounding box center [59, 105] width 99 height 14
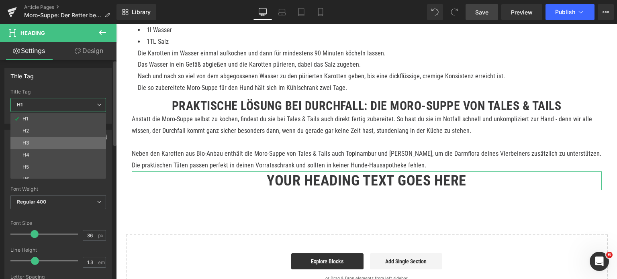
click at [47, 139] on li "H3" at bounding box center [59, 143] width 99 height 12
type input "24"
type input "0"
type input "100"
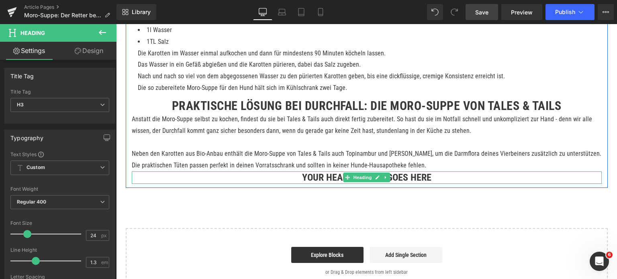
click at [301, 184] on h3 "Your heading text goes here" at bounding box center [367, 178] width 470 height 12
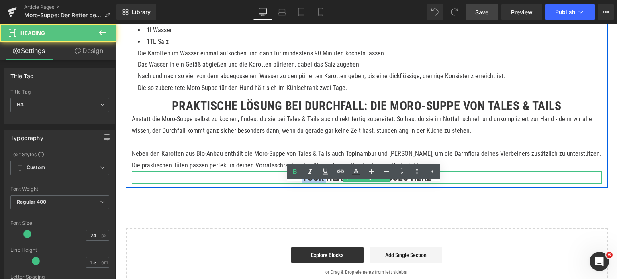
click at [301, 184] on h3 "Your heading text goes here" at bounding box center [367, 178] width 470 height 12
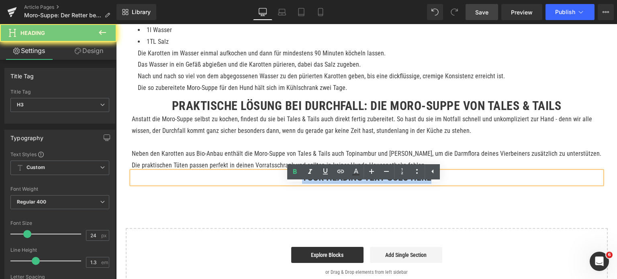
click at [301, 184] on h3 "Your heading text goes here" at bounding box center [367, 178] width 470 height 12
paste div
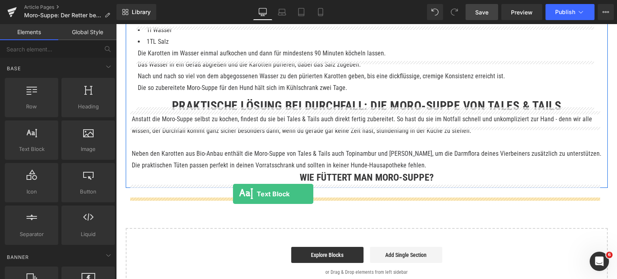
drag, startPoint x: 147, startPoint y: 165, endPoint x: 233, endPoint y: 194, distance: 90.7
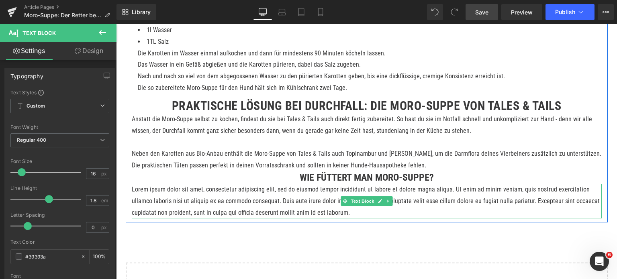
click at [248, 208] on p "Lorem ipsum dolor sit amet, consectetur adipiscing elit, sed do eiusmod tempor …" at bounding box center [367, 201] width 470 height 35
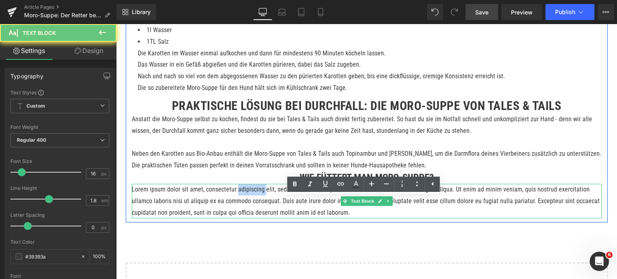
click at [248, 208] on p "Lorem ipsum dolor sit amet, consectetur adipiscing elit, sed do eiusmod tempor …" at bounding box center [367, 201] width 470 height 35
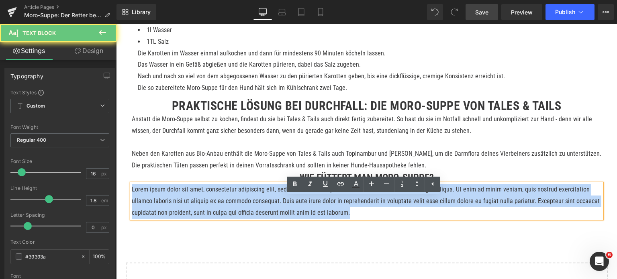
click at [248, 208] on p "Lorem ipsum dolor sit amet, consectetur adipiscing elit, sed do eiusmod tempor …" at bounding box center [367, 201] width 470 height 35
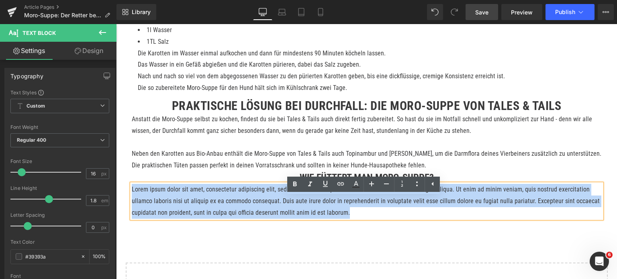
paste div
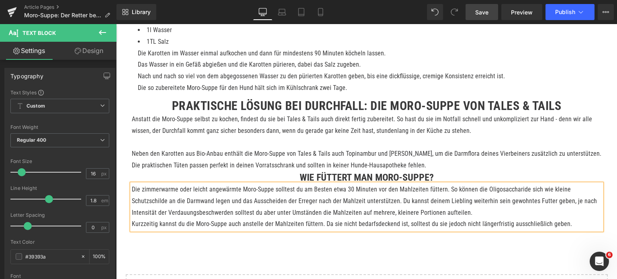
click at [441, 219] on p "Die zimmerwarme oder leicht angewärmte Moro-Suppe solltest du am Besten etwa 30…" at bounding box center [367, 201] width 470 height 35
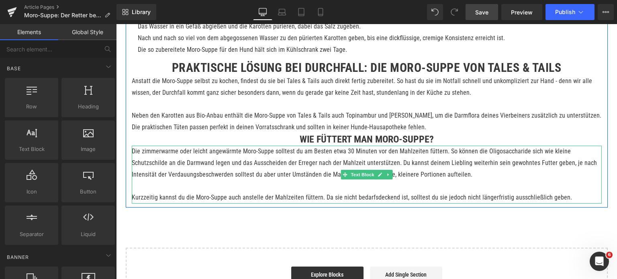
scroll to position [683, 0]
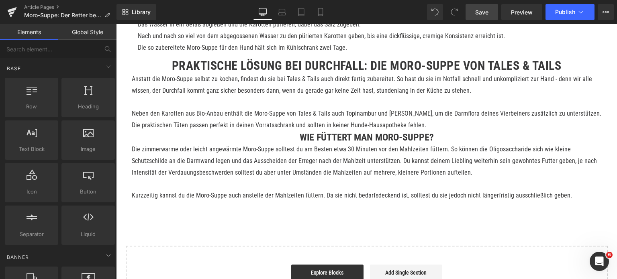
click at [482, 13] on span "Save" at bounding box center [481, 12] width 13 height 8
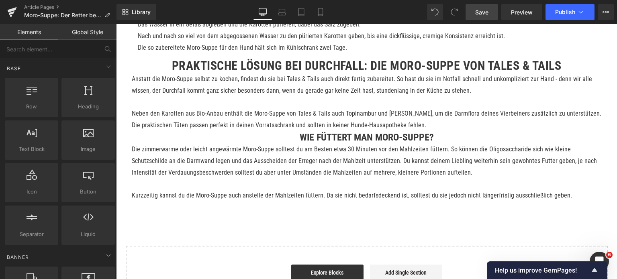
click at [481, 12] on span "Save" at bounding box center [481, 12] width 13 height 8
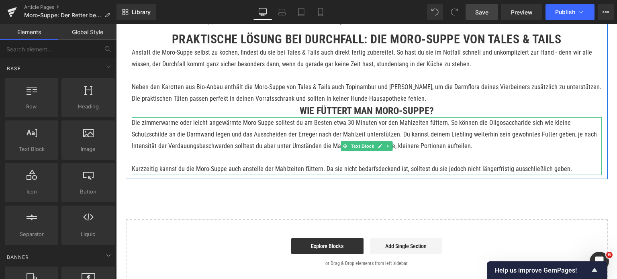
scroll to position [723, 0]
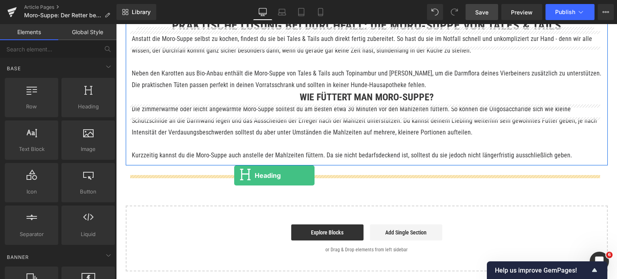
drag, startPoint x: 195, startPoint y: 121, endPoint x: 234, endPoint y: 176, distance: 67.7
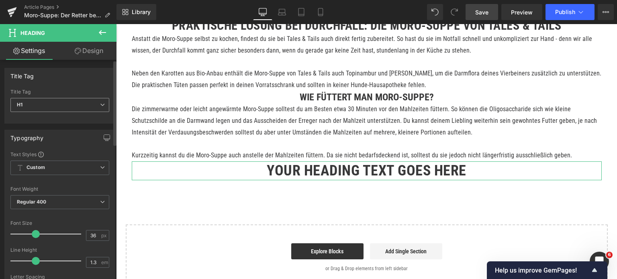
click at [60, 102] on span "H1" at bounding box center [59, 105] width 99 height 14
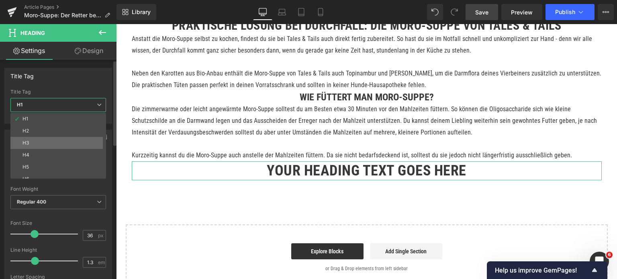
click at [39, 141] on li "H3" at bounding box center [59, 143] width 99 height 12
type input "24"
type input "0"
type input "100"
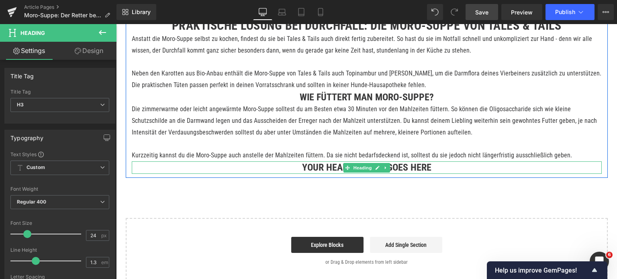
click at [298, 174] on h3 "Your heading text goes here" at bounding box center [367, 167] width 470 height 12
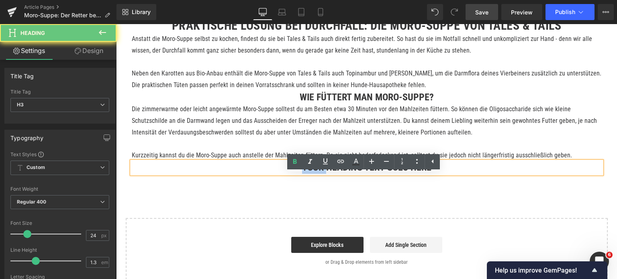
click at [298, 174] on h3 "Your heading text goes here" at bounding box center [367, 167] width 470 height 12
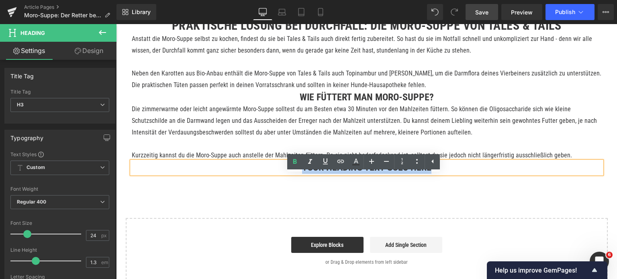
paste div
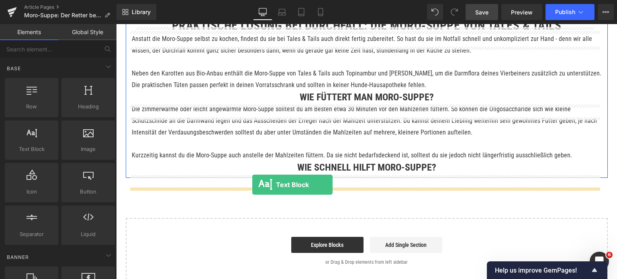
drag, startPoint x: 139, startPoint y: 164, endPoint x: 252, endPoint y: 185, distance: 114.8
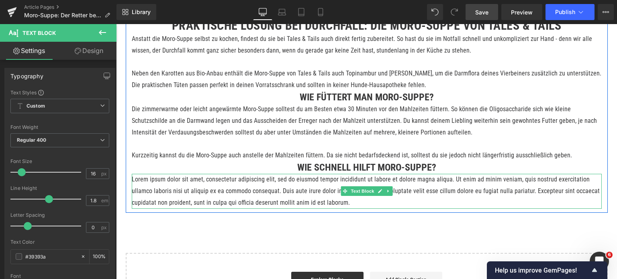
click at [229, 206] on p "Lorem ipsum dolor sit amet, consectetur adipiscing elit, sed do eiusmod tempor …" at bounding box center [367, 191] width 470 height 35
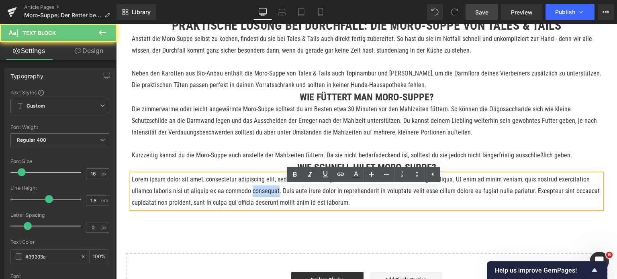
click at [229, 206] on p "Lorem ipsum dolor sit amet, consectetur adipiscing elit, sed do eiusmod tempor …" at bounding box center [367, 191] width 470 height 35
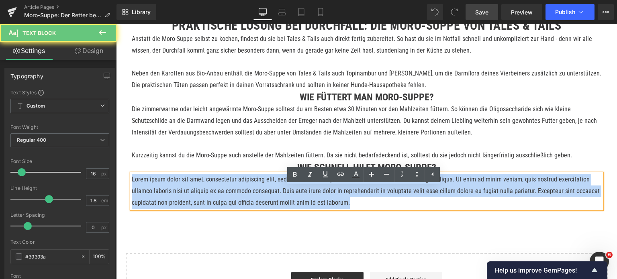
click at [229, 206] on p "Lorem ipsum dolor sit amet, consectetur adipiscing elit, sed do eiusmod tempor …" at bounding box center [367, 191] width 470 height 35
paste div
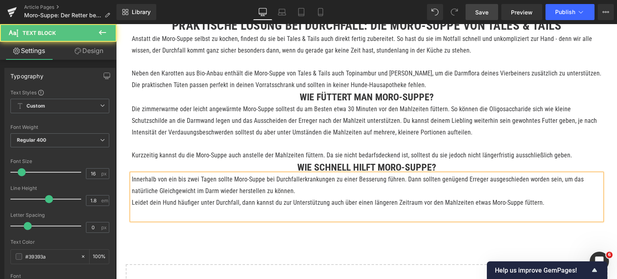
click at [284, 197] on p "Innerhalb von ein bis zwei Tagen sollte Moro-Suppe bei Durchfallerkrankungen zu…" at bounding box center [367, 185] width 470 height 23
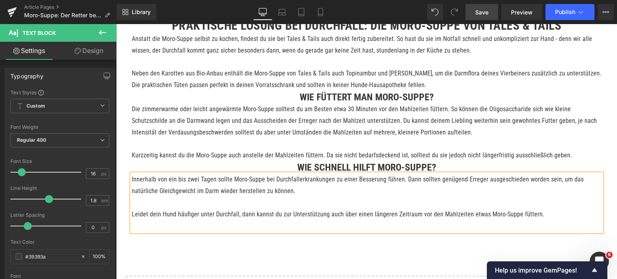
click at [184, 232] on p at bounding box center [367, 226] width 470 height 12
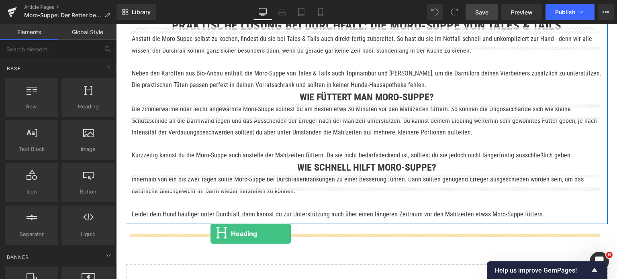
drag, startPoint x: 200, startPoint y: 118, endPoint x: 210, endPoint y: 234, distance: 116.2
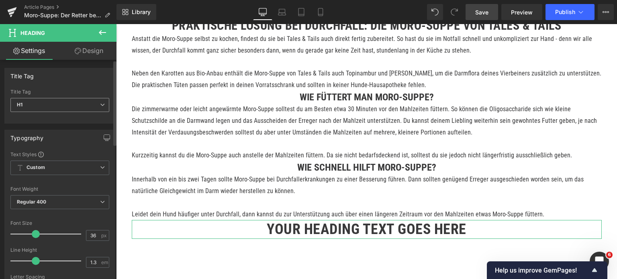
click at [78, 104] on span "H1" at bounding box center [59, 105] width 99 height 14
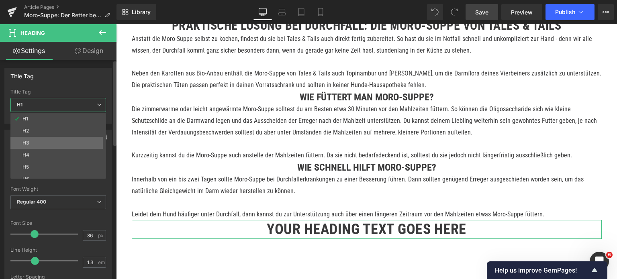
click at [51, 138] on li "H3" at bounding box center [59, 143] width 99 height 12
type input "24"
type input "0"
type input "100"
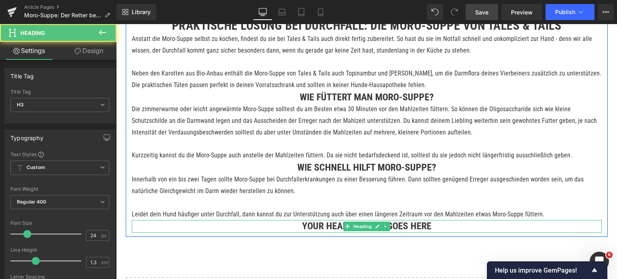
click at [310, 233] on h3 "Your heading text goes here" at bounding box center [367, 226] width 470 height 12
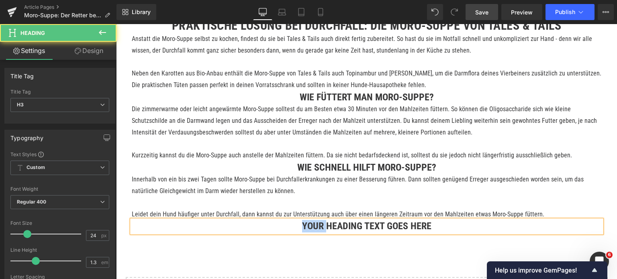
click at [310, 233] on h3 "Your heading text goes here" at bounding box center [367, 226] width 470 height 12
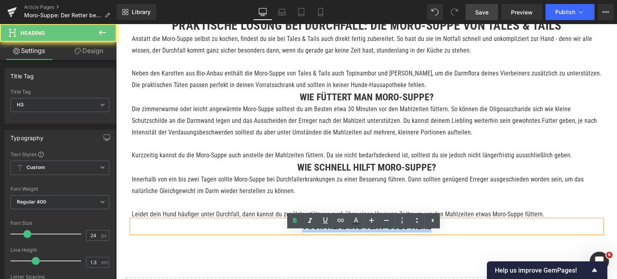
click at [310, 233] on h3 "Your heading text goes here" at bounding box center [367, 226] width 470 height 12
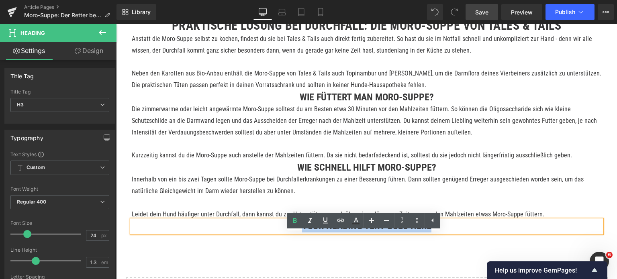
paste div
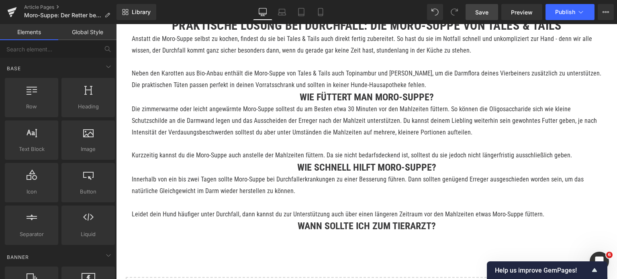
click at [480, 11] on span "Save" at bounding box center [481, 12] width 13 height 8
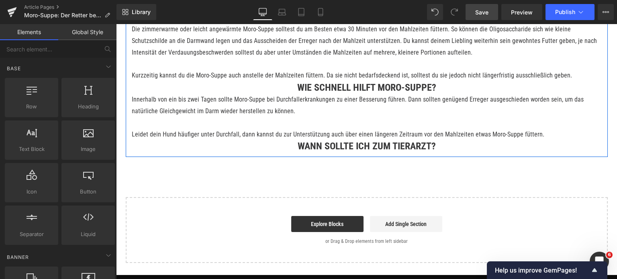
scroll to position [803, 0]
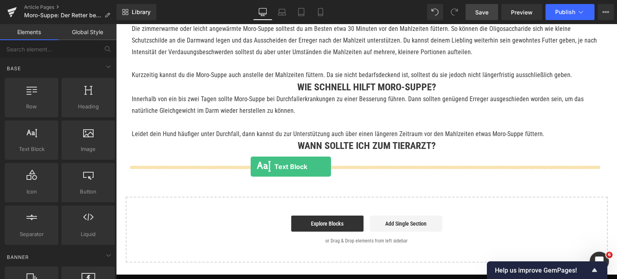
drag, startPoint x: 156, startPoint y: 161, endPoint x: 251, endPoint y: 167, distance: 94.5
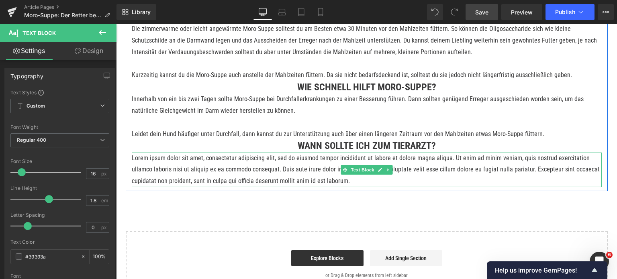
click at [219, 180] on p "Lorem ipsum dolor sit amet, consectetur adipiscing elit, sed do eiusmod tempor …" at bounding box center [367, 170] width 470 height 35
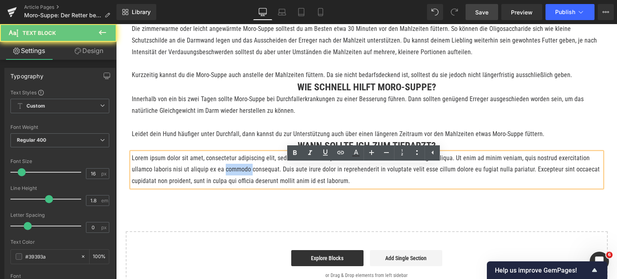
click at [219, 180] on p "Lorem ipsum dolor sit amet, consectetur adipiscing elit, sed do eiusmod tempor …" at bounding box center [367, 170] width 470 height 35
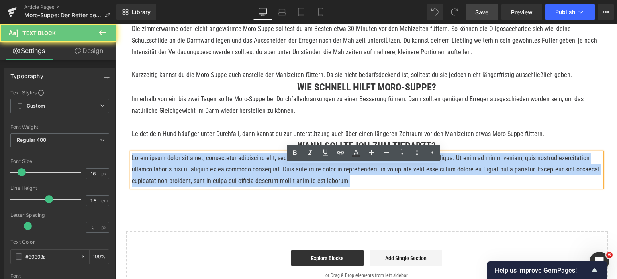
click at [219, 180] on p "Lorem ipsum dolor sit amet, consectetur adipiscing elit, sed do eiusmod tempor …" at bounding box center [367, 170] width 470 height 35
paste div
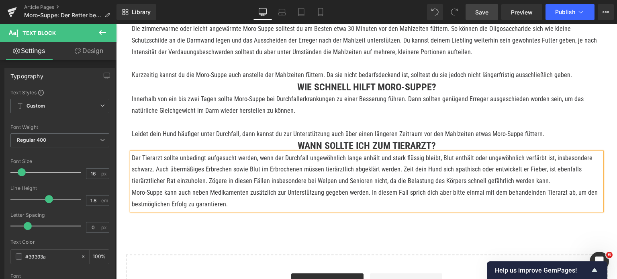
click at [544, 187] on p "Der Tierarzt sollte unbedingt aufgesucht werden, wenn der Durchfall ungewöhnlic…" at bounding box center [367, 170] width 470 height 35
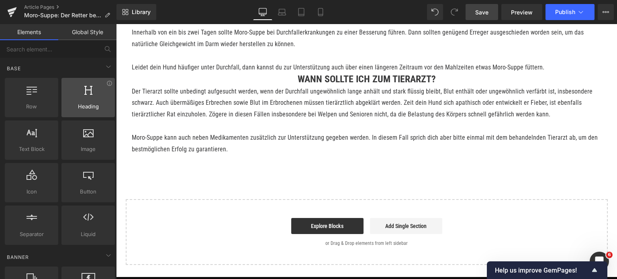
scroll to position [884, 0]
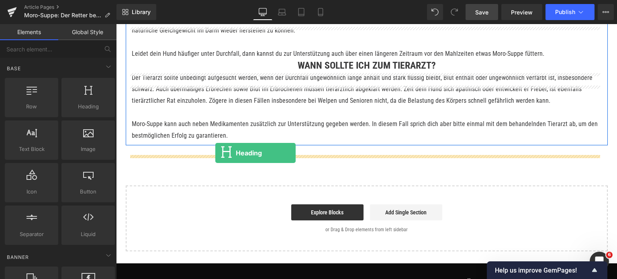
drag, startPoint x: 196, startPoint y: 121, endPoint x: 215, endPoint y: 153, distance: 37.6
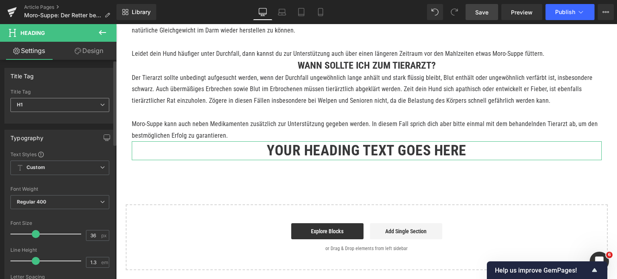
click at [71, 107] on span "H1" at bounding box center [59, 105] width 99 height 14
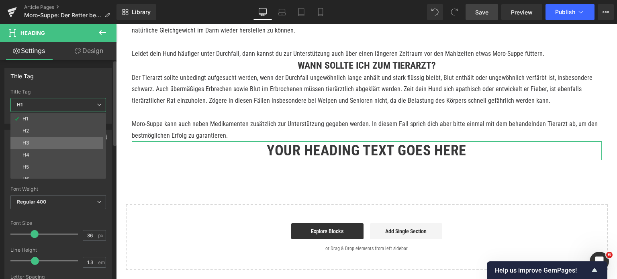
click at [48, 137] on li "H3" at bounding box center [59, 143] width 99 height 12
type input "24"
type input "0"
type input "100"
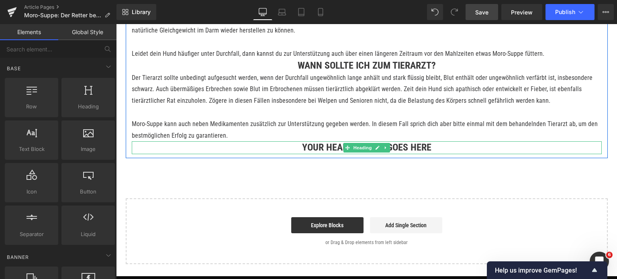
click at [310, 154] on h3 "Your heading text goes here" at bounding box center [367, 147] width 470 height 12
paste div
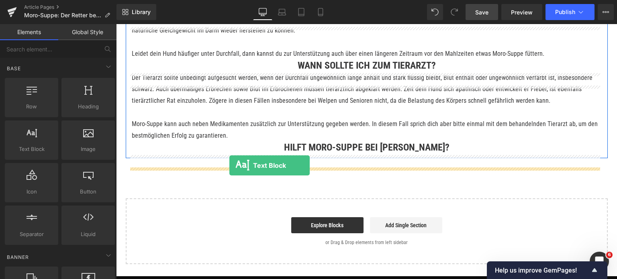
drag, startPoint x: 151, startPoint y: 167, endPoint x: 229, endPoint y: 166, distance: 77.9
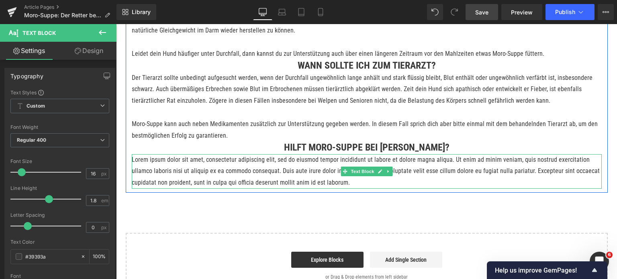
click at [230, 182] on p "Lorem ipsum dolor sit amet, consectetur adipiscing elit, sed do eiusmod tempor …" at bounding box center [367, 171] width 470 height 35
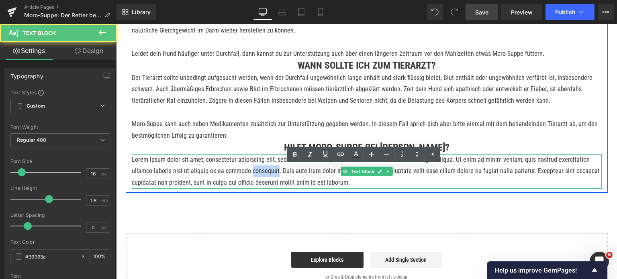
click at [230, 182] on p "Lorem ipsum dolor sit amet, consectetur adipiscing elit, sed do eiusmod tempor …" at bounding box center [367, 171] width 470 height 35
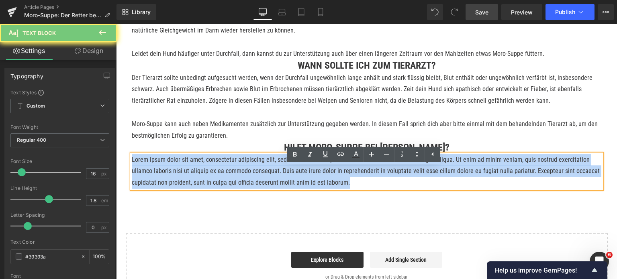
click at [230, 182] on p "Lorem ipsum dolor sit amet, consectetur adipiscing elit, sed do eiusmod tempor …" at bounding box center [367, 171] width 470 height 35
paste div
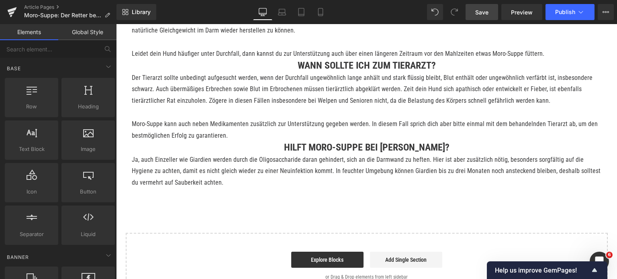
click at [479, 9] on span "Save" at bounding box center [481, 12] width 13 height 8
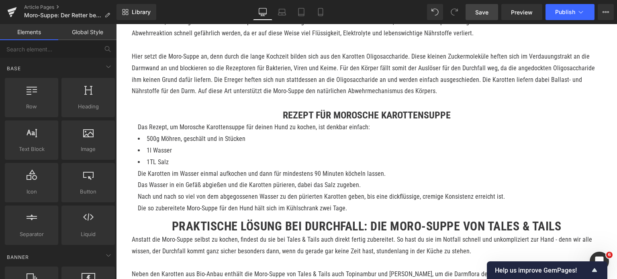
scroll to position [603, 0]
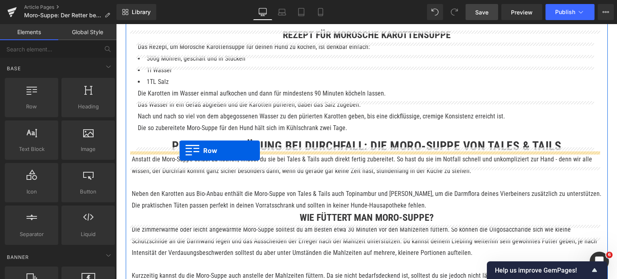
drag, startPoint x: 137, startPoint y: 114, endPoint x: 180, endPoint y: 151, distance: 55.8
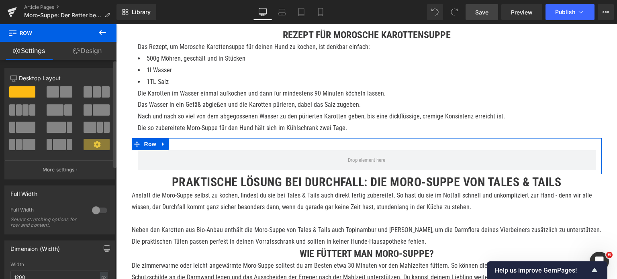
click at [62, 91] on span at bounding box center [66, 91] width 12 height 11
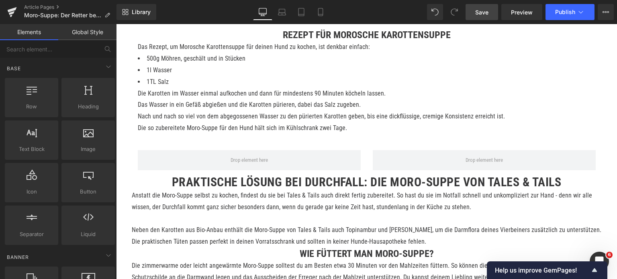
click at [118, 122] on div "Die Geheimwaffe für den Darm: Moro-Suppe Heading Image Durchfallerkrankungen si…" at bounding box center [366, 46] width 501 height 1140
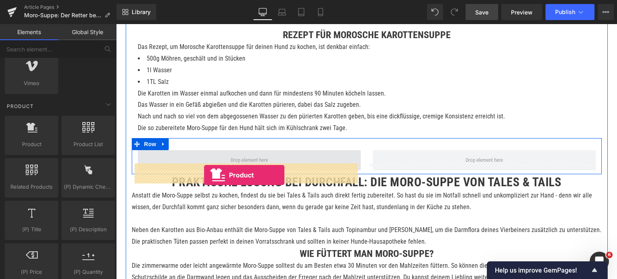
drag, startPoint x: 138, startPoint y: 152, endPoint x: 204, endPoint y: 175, distance: 69.9
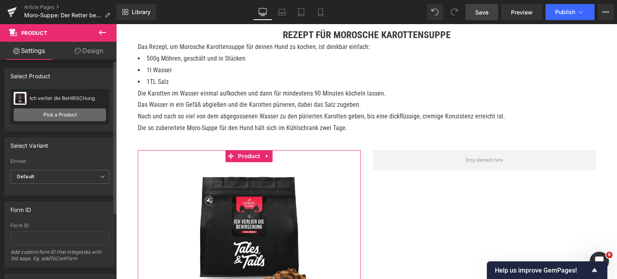
click at [49, 116] on link "Pick a Product" at bounding box center [60, 114] width 92 height 13
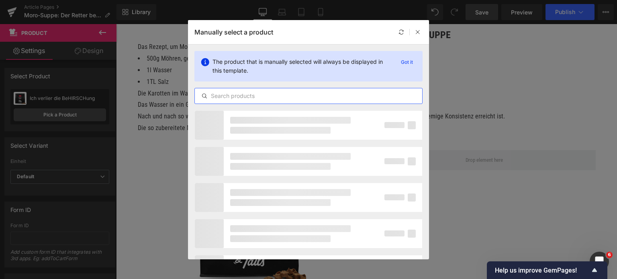
click at [266, 95] on input "text" at bounding box center [308, 96] width 227 height 10
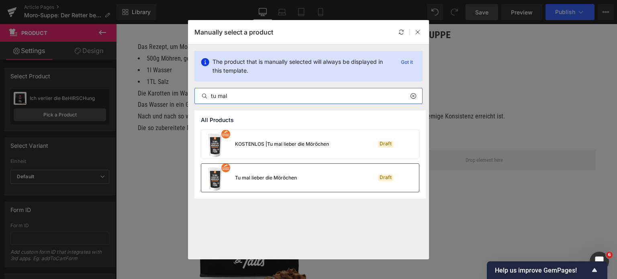
type input "tu mal"
click at [265, 175] on div "Tu mal lieber die Möröchen" at bounding box center [266, 177] width 62 height 7
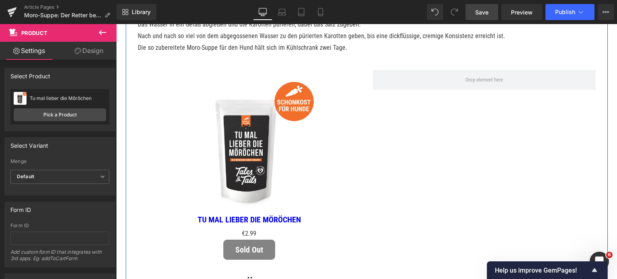
scroll to position [763, 0]
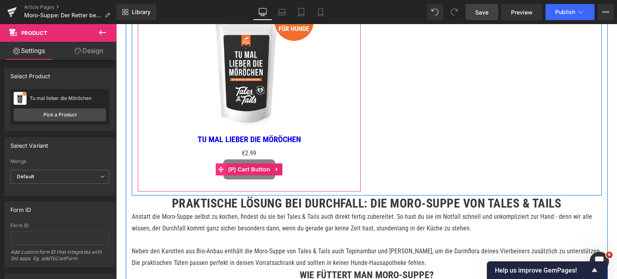
click at [219, 176] on span at bounding box center [221, 169] width 10 height 12
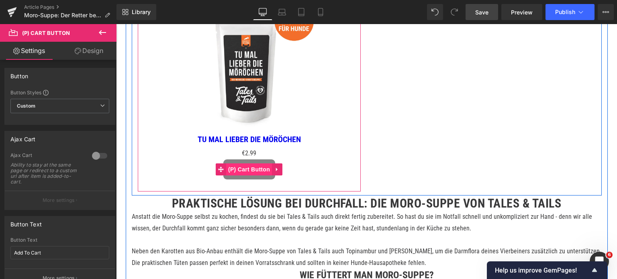
click at [252, 176] on span "(P) Cart Button" at bounding box center [249, 169] width 46 height 12
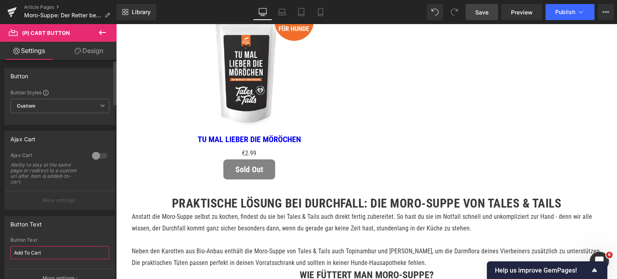
click at [52, 253] on input "Add To Cart" at bounding box center [59, 252] width 99 height 13
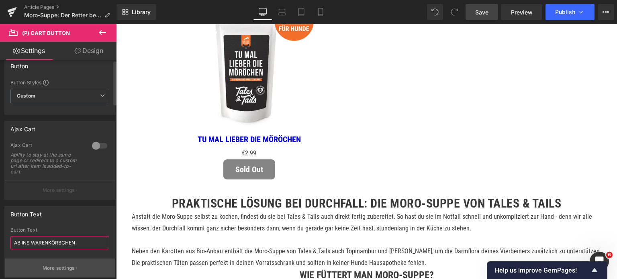
scroll to position [40, 0]
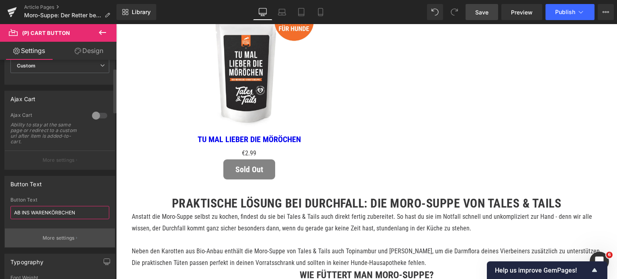
type input "AB INS WARENKÖRBCHEN"
click at [62, 235] on p "More settings" at bounding box center [59, 238] width 32 height 7
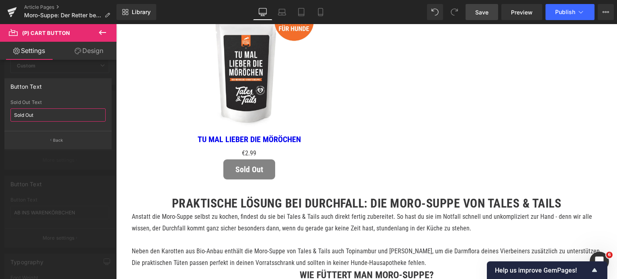
click at [45, 112] on input "Sold Out" at bounding box center [57, 114] width 95 height 13
type input "LEIDER AUFGEFUTTERT"
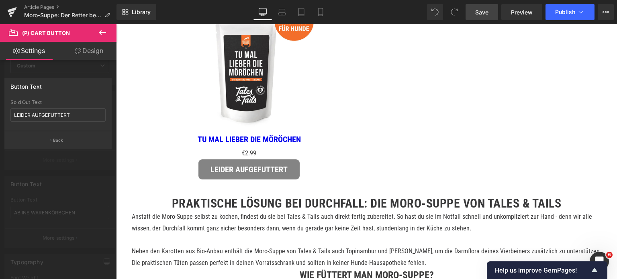
click at [121, 148] on body "Direkt zum Inhalt ✔️ Versandkostenfrei ab 29€ Bestellwert ✔️ Schneller Versand:…" at bounding box center [366, 170] width 501 height 1819
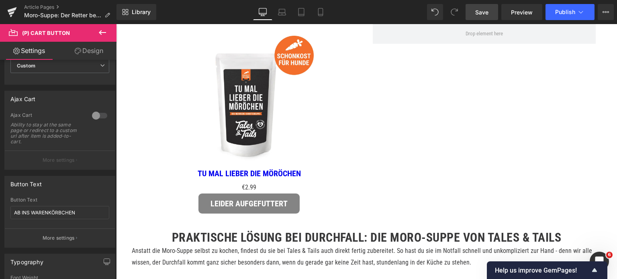
scroll to position [683, 0]
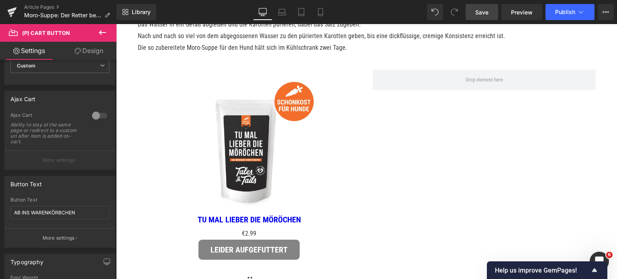
click at [487, 12] on span "Save" at bounding box center [481, 12] width 13 height 8
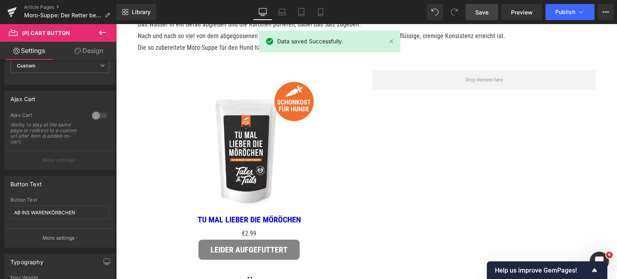
click at [106, 32] on icon at bounding box center [103, 33] width 10 height 10
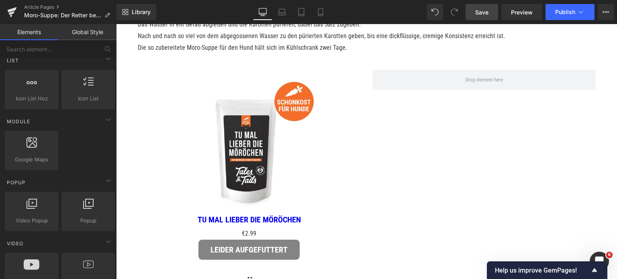
scroll to position [321, 0]
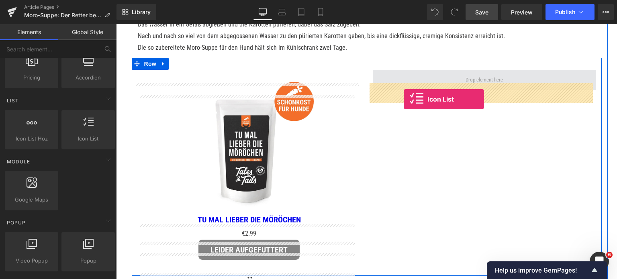
drag, startPoint x: 198, startPoint y: 149, endPoint x: 404, endPoint y: 99, distance: 211.1
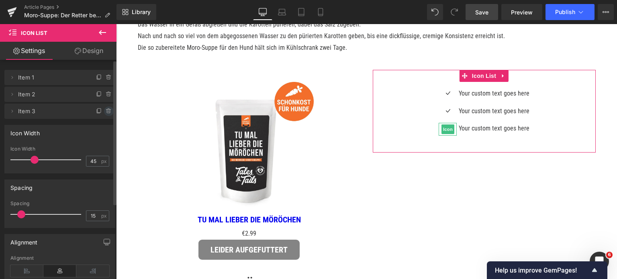
click at [106, 110] on icon at bounding box center [109, 111] width 6 height 6
click at [101, 120] on div "Icon Width 45px Icon Width 45 px" at bounding box center [60, 146] width 120 height 55
click at [101, 115] on button "Delete" at bounding box center [100, 111] width 25 height 10
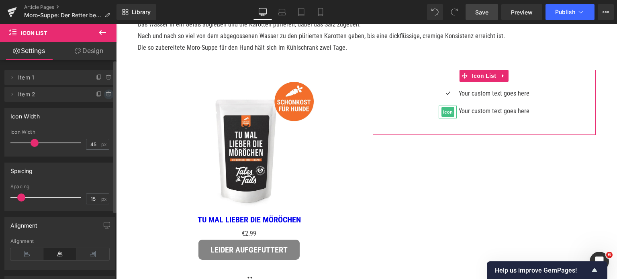
click at [107, 91] on icon at bounding box center [109, 94] width 6 height 6
drag, startPoint x: 102, startPoint y: 94, endPoint x: 323, endPoint y: 114, distance: 221.8
click at [102, 94] on button "Delete" at bounding box center [100, 95] width 25 height 10
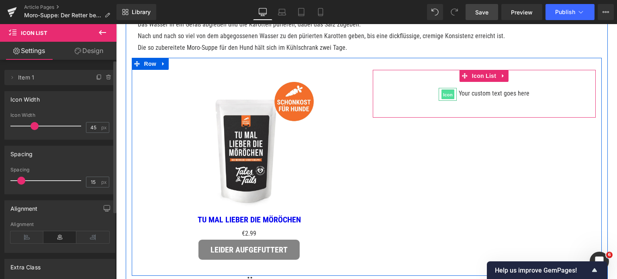
click at [445, 100] on span "Icon" at bounding box center [447, 95] width 13 height 10
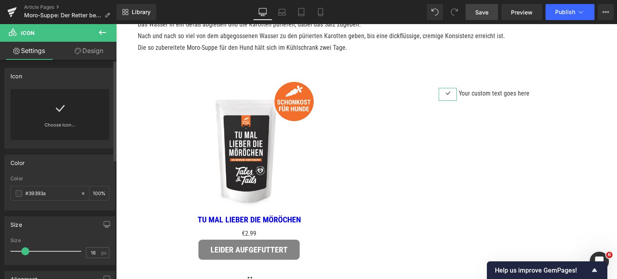
click at [64, 123] on link "Choose Icon..." at bounding box center [59, 130] width 99 height 19
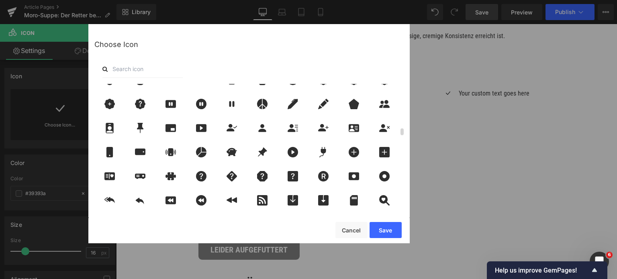
scroll to position [924, 0]
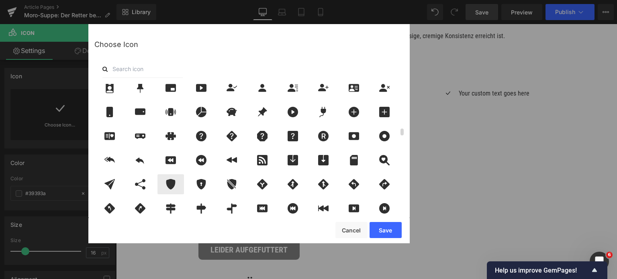
click at [168, 182] on icon at bounding box center [170, 184] width 9 height 10
click at [390, 228] on button "Save" at bounding box center [386, 230] width 32 height 16
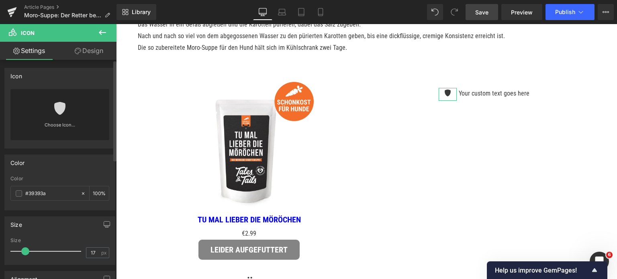
type input "18"
click at [25, 249] on span at bounding box center [26, 251] width 8 height 8
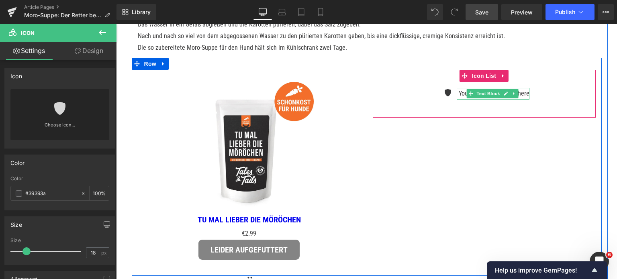
click at [460, 100] on p "Your custom text goes here" at bounding box center [494, 94] width 71 height 12
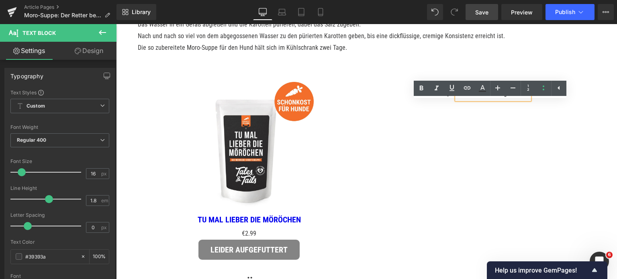
click at [466, 100] on p "Your custom text goes here" at bounding box center [494, 94] width 71 height 12
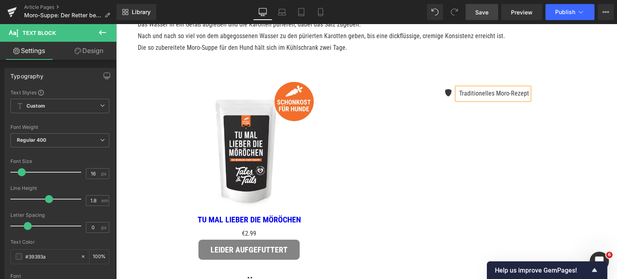
click at [466, 100] on p "Traditionelles Moro-Rezept" at bounding box center [494, 94] width 70 height 12
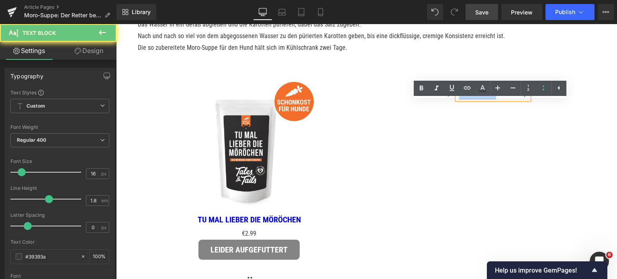
click at [466, 100] on p "Traditionelles Moro-Rezept" at bounding box center [494, 94] width 70 height 12
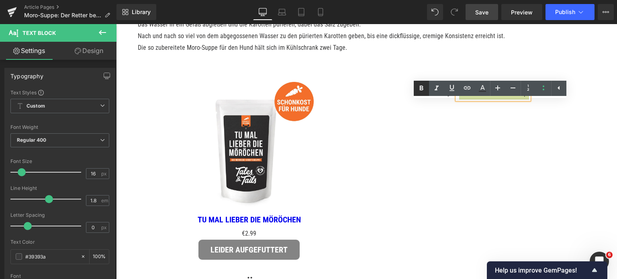
click at [417, 86] on icon at bounding box center [422, 89] width 10 height 10
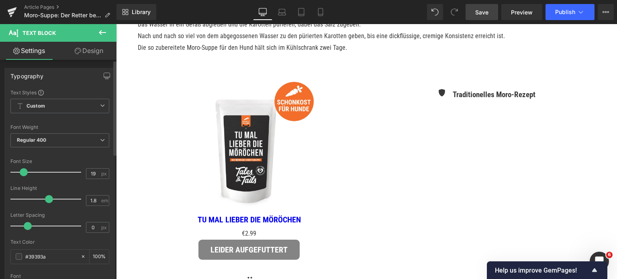
type input "18"
click at [23, 172] on span at bounding box center [23, 172] width 8 height 8
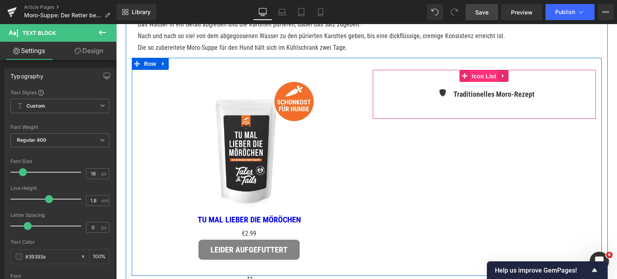
click at [478, 82] on span "Icon List" at bounding box center [484, 76] width 28 height 12
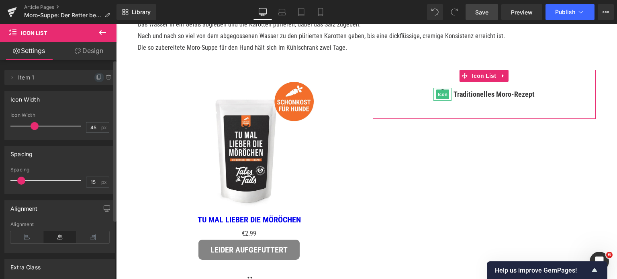
click at [96, 78] on icon at bounding box center [99, 77] width 6 height 6
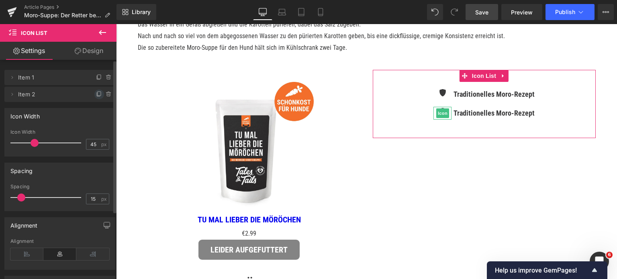
click at [98, 94] on icon at bounding box center [99, 94] width 3 height 4
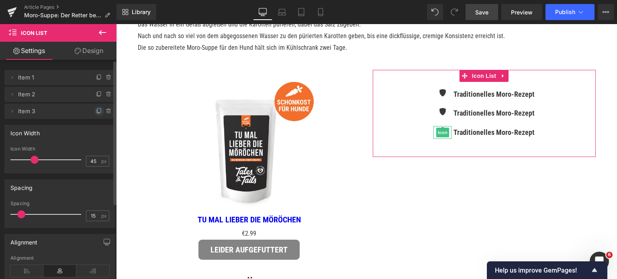
click at [96, 112] on icon at bounding box center [99, 111] width 6 height 6
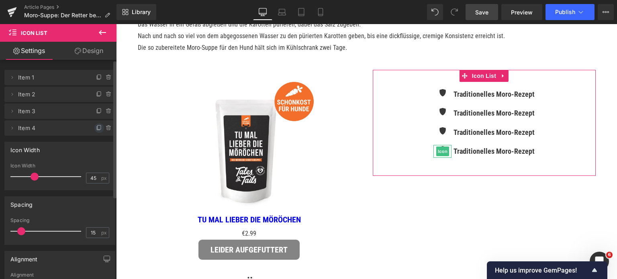
click at [96, 130] on icon at bounding box center [99, 128] width 6 height 6
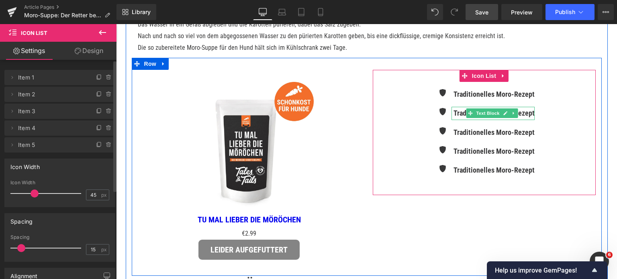
click at [455, 117] on strong "Traditionelles Moro-Rezept" at bounding box center [494, 113] width 81 height 8
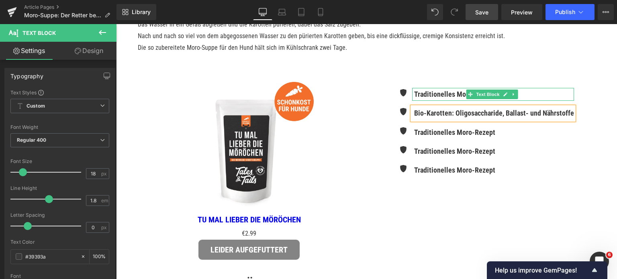
click at [437, 98] on strong "Traditionelles Moro-Rezept" at bounding box center [454, 94] width 81 height 8
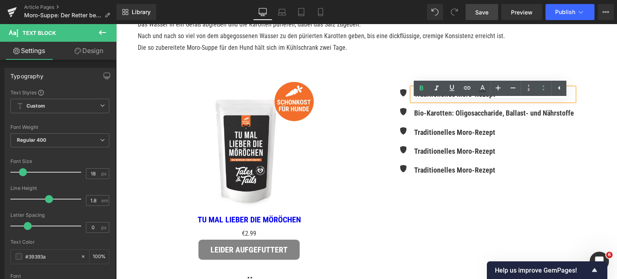
click at [501, 101] on p "Traditionelles Moro-Rezept" at bounding box center [494, 94] width 160 height 13
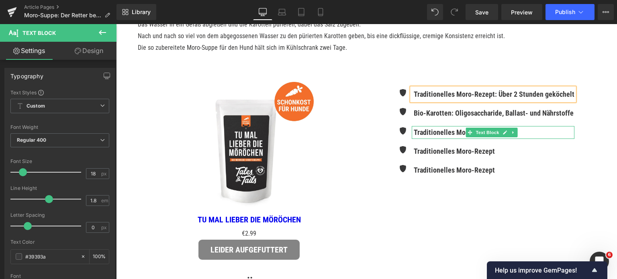
click at [428, 137] on strong "Traditionelles Moro-Rezept" at bounding box center [454, 132] width 81 height 8
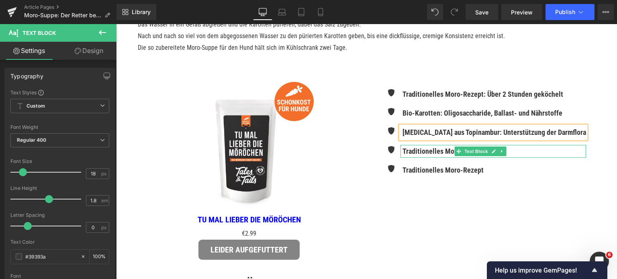
click at [425, 155] on strong "Traditionelles Moro-Rezept" at bounding box center [443, 151] width 81 height 8
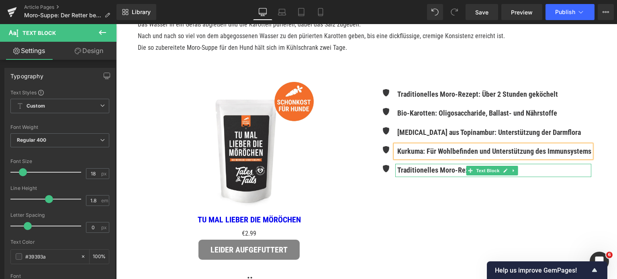
click at [415, 174] on strong "Traditionelles Moro-Rezept" at bounding box center [437, 170] width 81 height 8
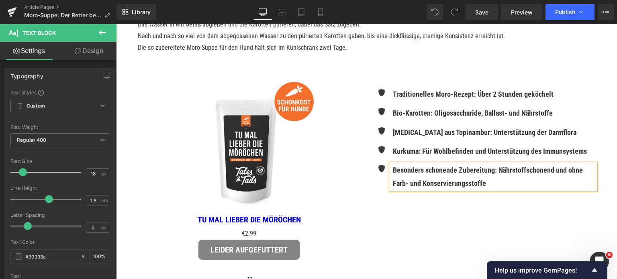
click at [387, 233] on div "Sale Off (P) Image Tu mal lieber die Möröchen (P) Title €0 €2.99 (P) Price LEID…" at bounding box center [367, 167] width 470 height 218
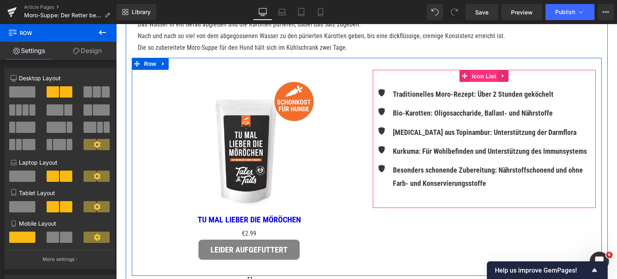
click at [480, 82] on span "Icon List" at bounding box center [484, 76] width 28 height 12
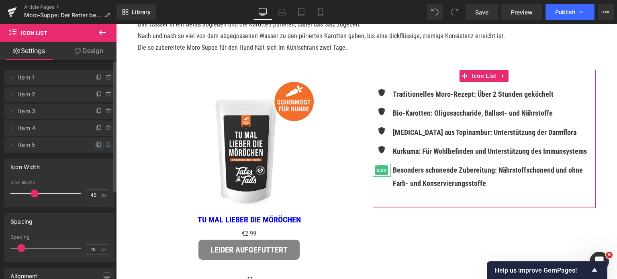
click at [97, 146] on icon at bounding box center [98, 145] width 3 height 4
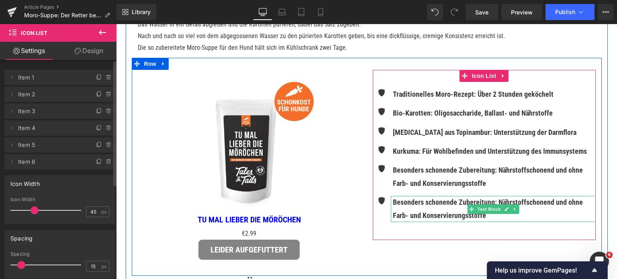
click at [424, 217] on strong "Besonders schonende Zubereitung: Nährstoffschonend und ohne Farb- und Konservie…" at bounding box center [488, 208] width 190 height 21
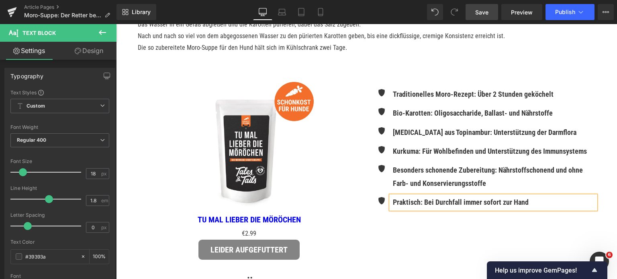
click at [481, 12] on span "Save" at bounding box center [481, 12] width 13 height 8
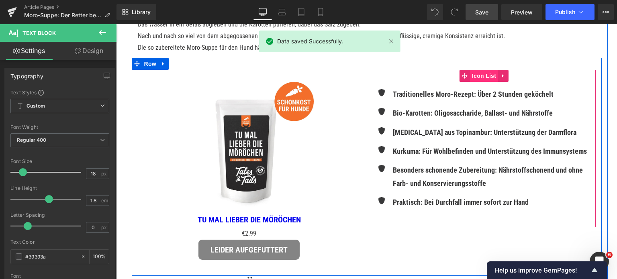
click at [479, 82] on span "Icon List" at bounding box center [484, 76] width 28 height 12
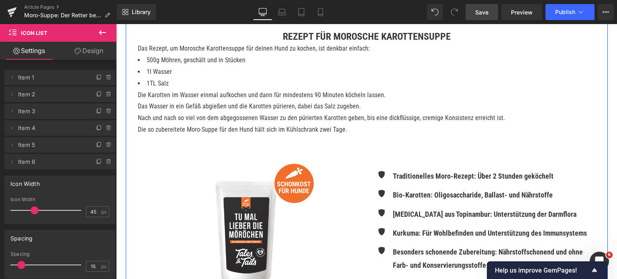
scroll to position [643, 0]
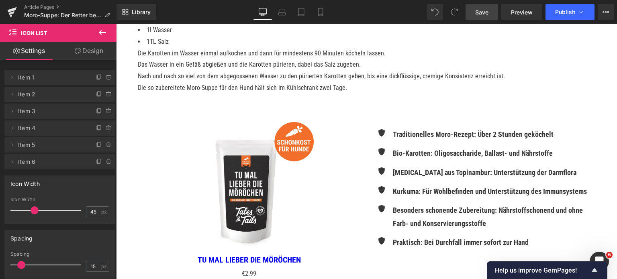
click at [479, 12] on span "Save" at bounding box center [481, 12] width 13 height 8
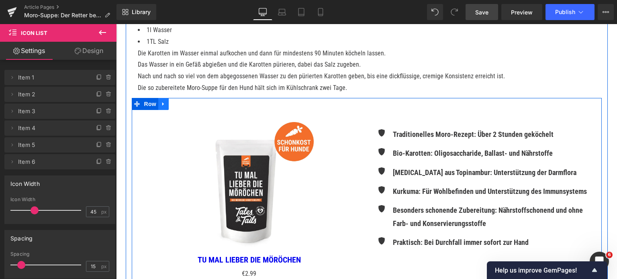
click at [161, 107] on icon at bounding box center [164, 104] width 6 height 6
click at [171, 107] on icon at bounding box center [174, 104] width 6 height 6
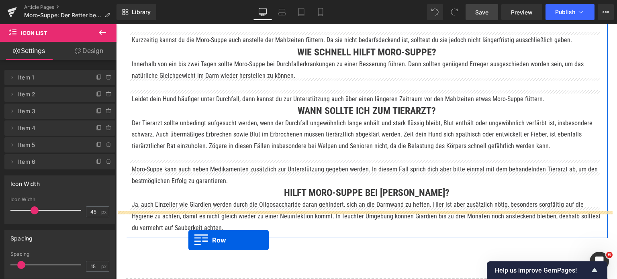
scroll to position [1117, 0]
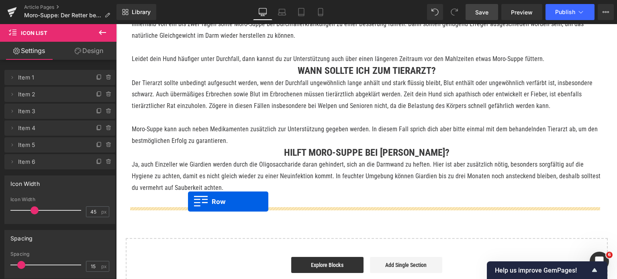
drag, startPoint x: 133, startPoint y: 140, endPoint x: 188, endPoint y: 202, distance: 82.5
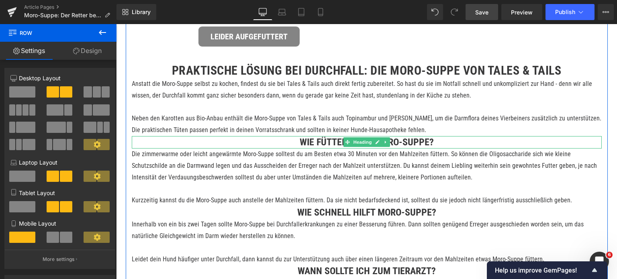
scroll to position [936, 0]
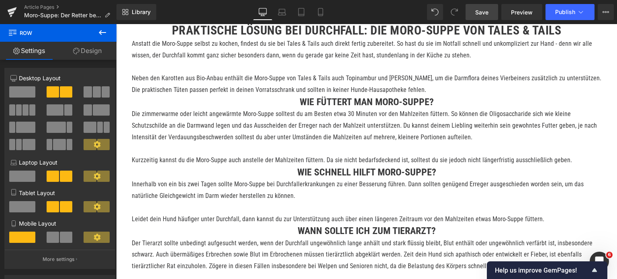
click at [105, 34] on icon at bounding box center [103, 33] width 10 height 10
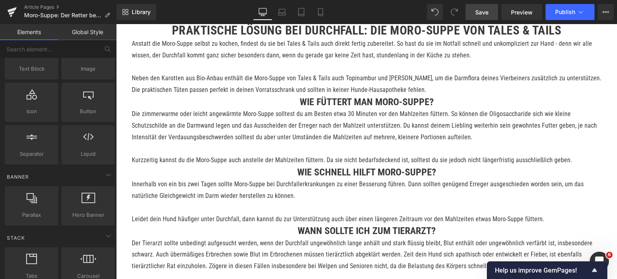
scroll to position [0, 0]
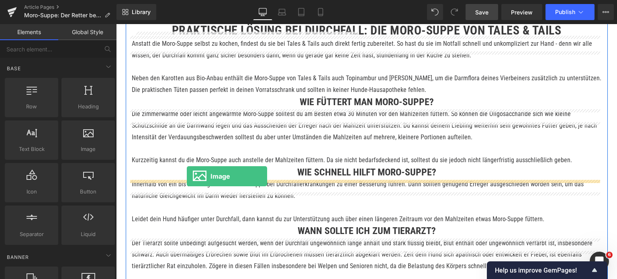
drag, startPoint x: 200, startPoint y: 159, endPoint x: 187, endPoint y: 176, distance: 21.9
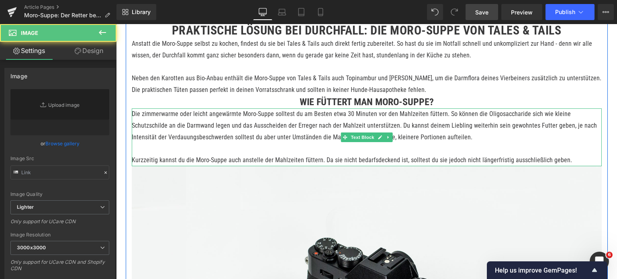
type input "//[DOMAIN_NAME][URL]"
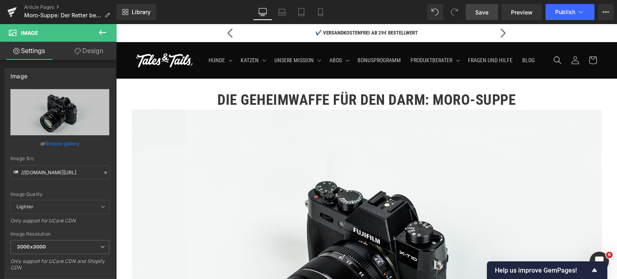
click at [486, 9] on span "Save" at bounding box center [481, 12] width 13 height 8
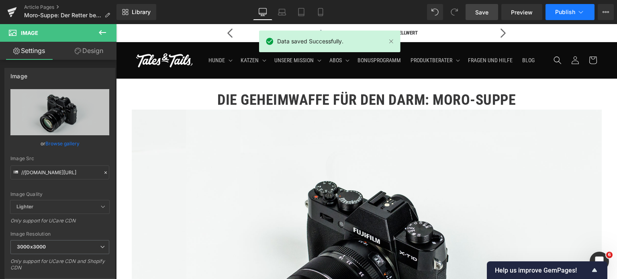
click at [584, 9] on icon at bounding box center [581, 12] width 8 height 8
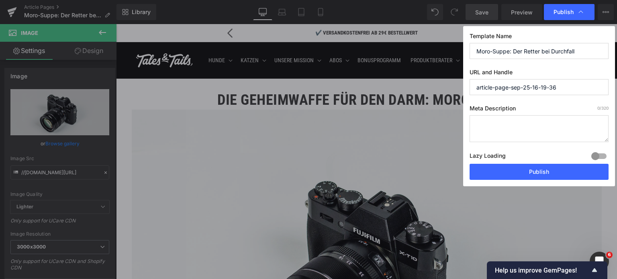
drag, startPoint x: 563, startPoint y: 88, endPoint x: 460, endPoint y: 88, distance: 103.6
click at [460, 88] on div "Publish Template Name Moro-Suppe: Der Retter bei Durchfall URL and Handle artic…" at bounding box center [308, 139] width 617 height 279
type input "moro-suppe-durchfall-retter"
click at [508, 122] on textarea at bounding box center [539, 128] width 139 height 27
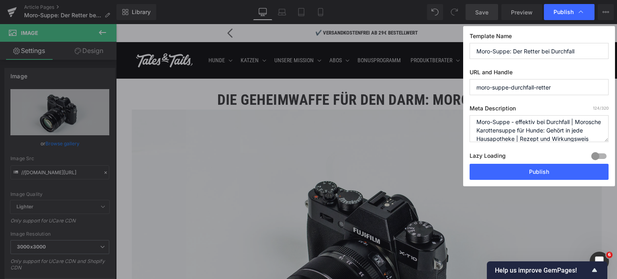
scroll to position [11, 0]
type textarea "Moro-Suppe - effektiv bei Durchfall | Morosche Karottensuppe für Hunde: Gehört …"
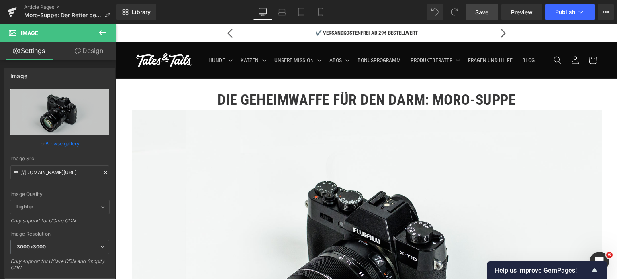
click at [477, 10] on span "Save" at bounding box center [481, 12] width 13 height 8
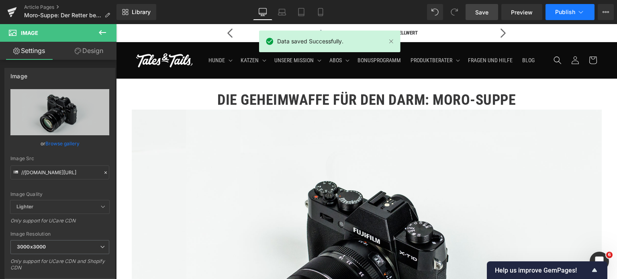
click at [582, 13] on icon at bounding box center [581, 12] width 8 height 8
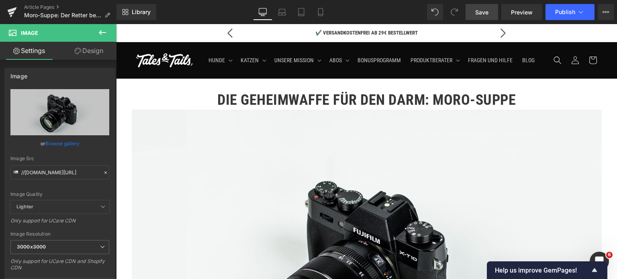
click at [605, 12] on icon at bounding box center [606, 12] width 6 height 6
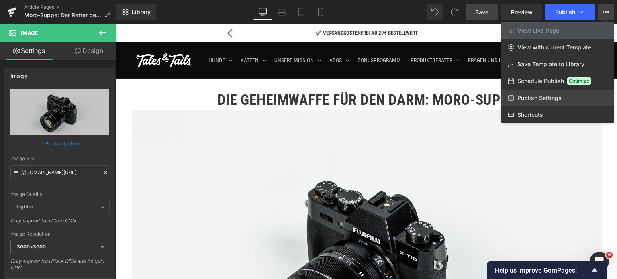
click at [532, 96] on span "Publish Settings" at bounding box center [539, 97] width 44 height 7
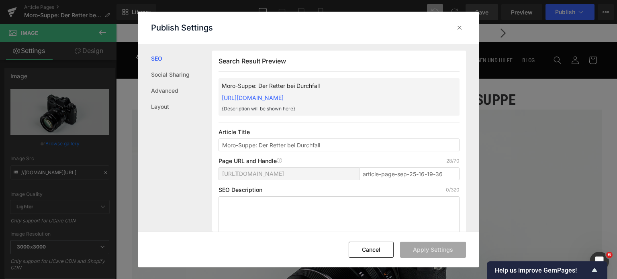
scroll to position [0, 0]
click at [379, 173] on input "article-page-sep-25-16-19-36" at bounding box center [409, 174] width 100 height 13
type input "moro-suppe-durchfall-retter"
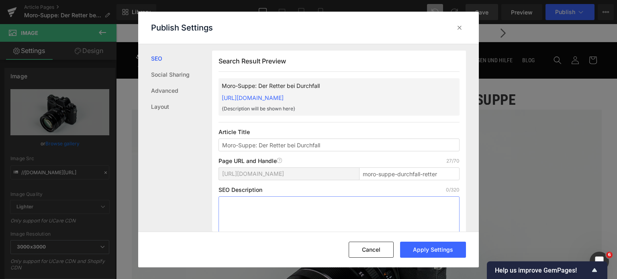
click at [301, 223] on textarea at bounding box center [339, 218] width 241 height 45
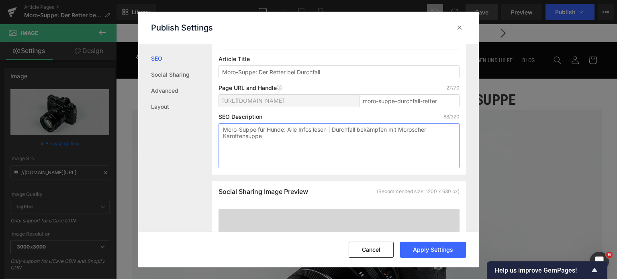
scroll to position [88, 0]
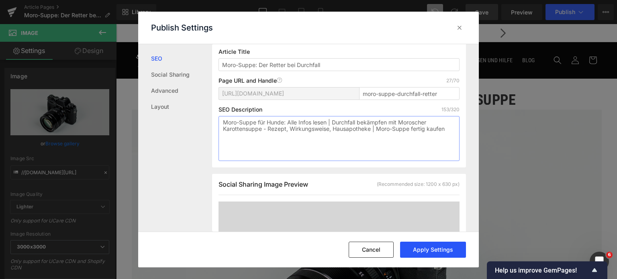
type textarea "Moro-Suppe für Hunde: Alle Infos lesen | Durchfall bekämpfen mit Moroscher Karo…"
click at [421, 250] on button "Apply Settings" at bounding box center [433, 250] width 66 height 16
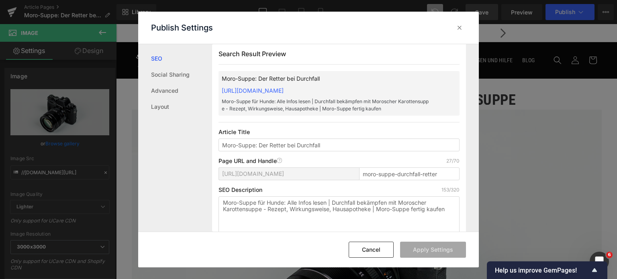
scroll to position [0, 0]
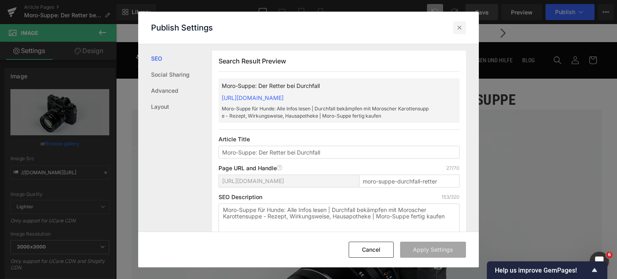
click at [458, 29] on icon at bounding box center [460, 28] width 8 height 8
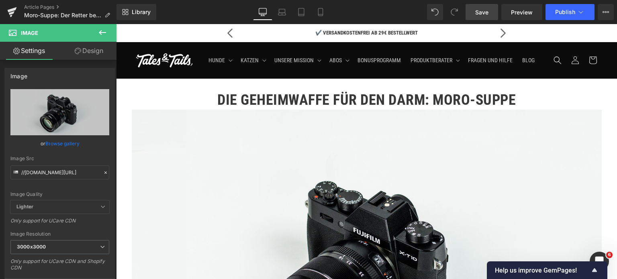
drag, startPoint x: 481, startPoint y: 11, endPoint x: 367, endPoint y: 14, distance: 114.1
click at [481, 11] on span "Save" at bounding box center [481, 12] width 13 height 8
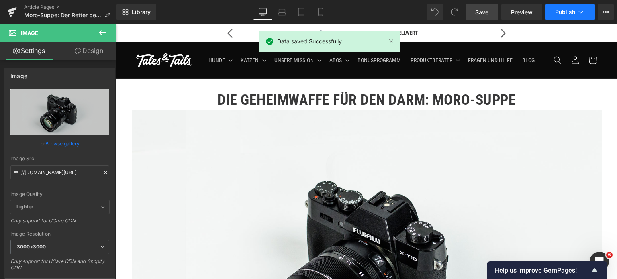
click at [586, 12] on button "Publish" at bounding box center [570, 12] width 49 height 16
